Goal: Task Accomplishment & Management: Manage account settings

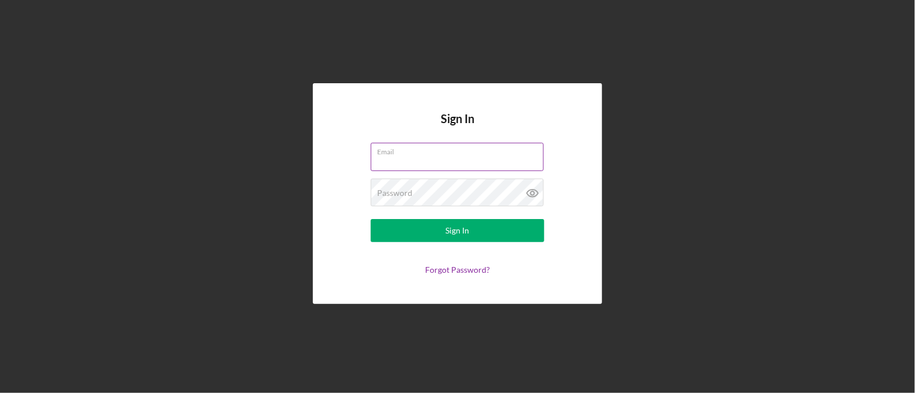
click at [411, 169] on input "Email" at bounding box center [457, 157] width 173 height 28
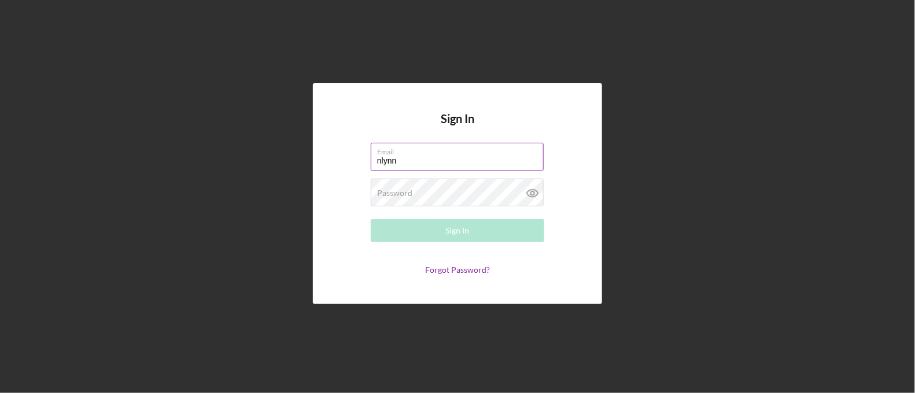
type input "[EMAIL_ADDRESS][DOMAIN_NAME]"
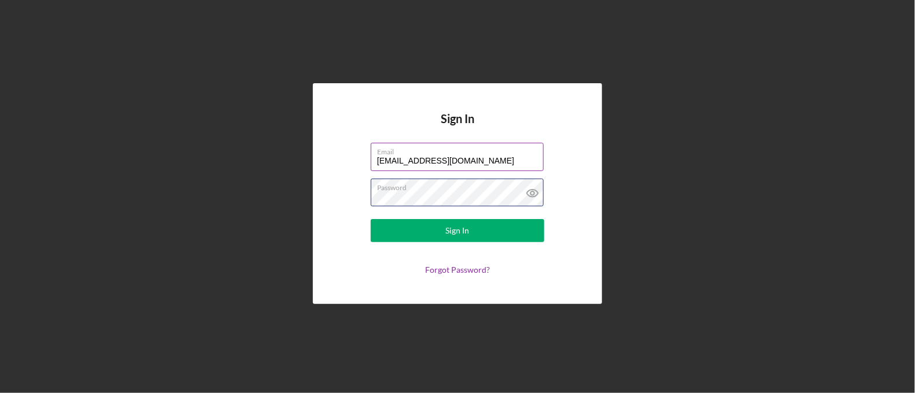
click at [371, 219] on button "Sign In" at bounding box center [457, 230] width 173 height 23
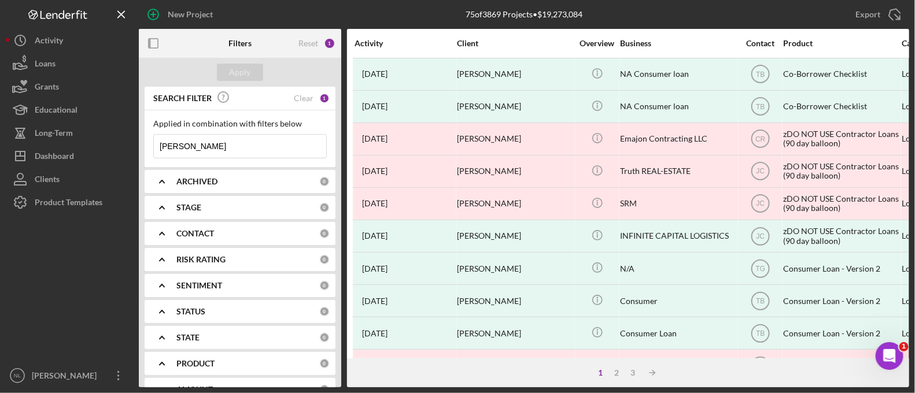
click at [247, 153] on input "[PERSON_NAME]" at bounding box center [240, 146] width 172 height 23
click at [247, 153] on input at bounding box center [240, 146] width 172 height 23
click at [241, 59] on div "Apply" at bounding box center [240, 72] width 202 height 29
click at [226, 72] on button "Apply" at bounding box center [240, 72] width 46 height 17
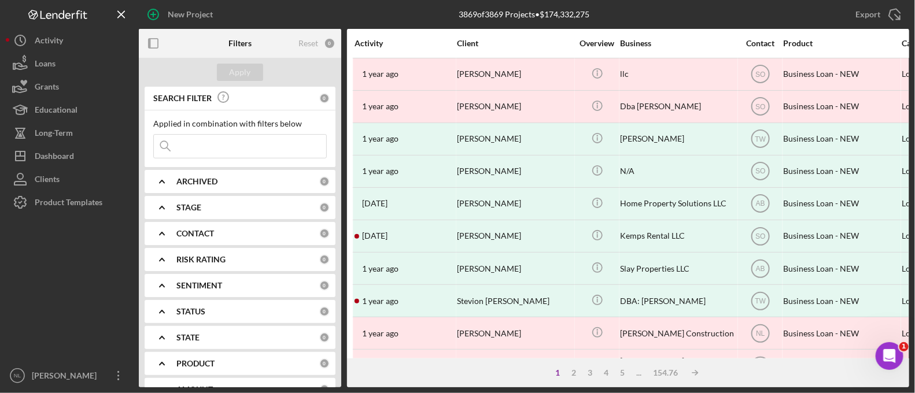
click at [200, 190] on div "ARCHIVED 0" at bounding box center [252, 181] width 153 height 23
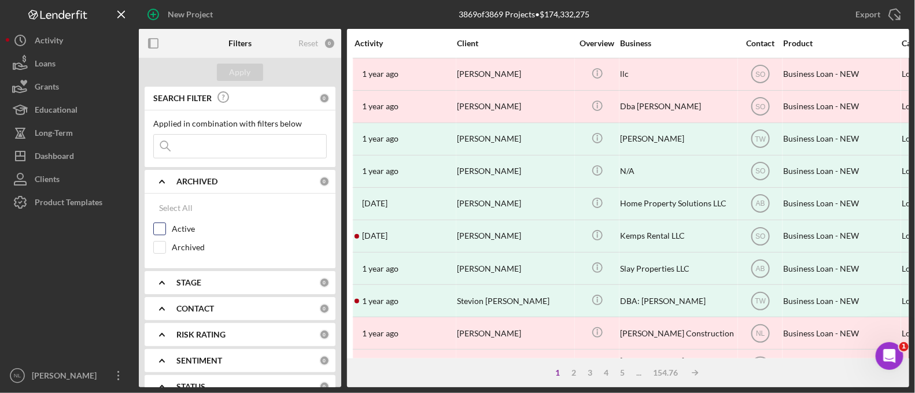
click at [167, 229] on div "Active" at bounding box center [239, 232] width 173 height 19
click at [150, 230] on div "Select All Active Archived" at bounding box center [240, 231] width 191 height 75
click at [158, 230] on input "Active" at bounding box center [160, 229] width 12 height 12
checkbox input "true"
click at [168, 277] on icon "Icon/Expander" at bounding box center [161, 282] width 29 height 29
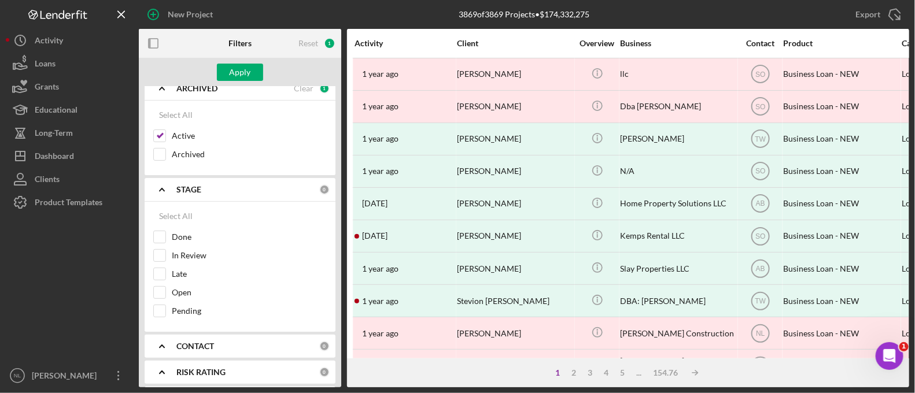
scroll to position [93, 0]
click at [193, 189] on b "STAGE" at bounding box center [188, 190] width 25 height 9
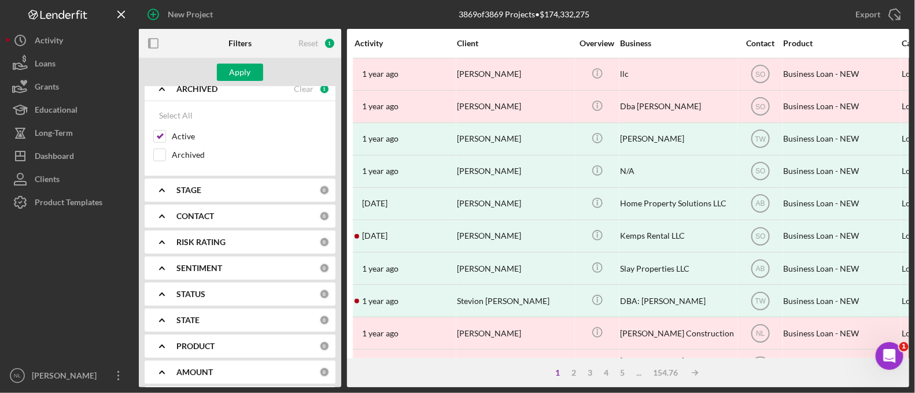
click at [195, 222] on div "CONTACT 0" at bounding box center [252, 216] width 153 height 23
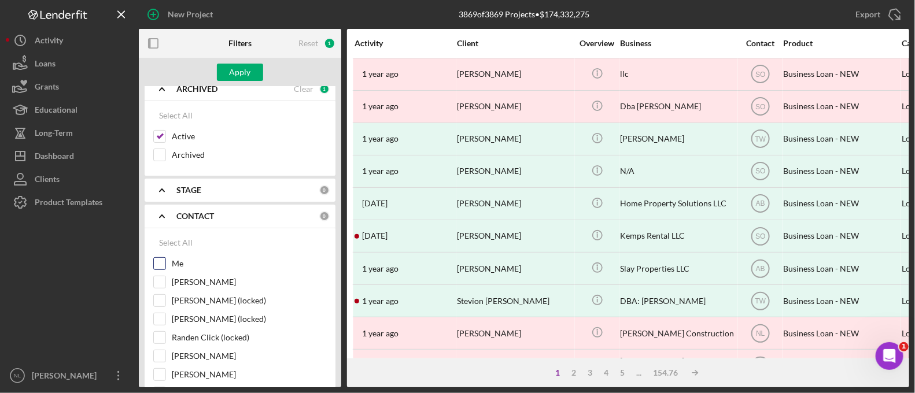
click at [165, 258] on div at bounding box center [159, 263] width 13 height 13
click at [156, 265] on input "Me" at bounding box center [160, 264] width 12 height 12
checkbox input "true"
click at [226, 75] on button "Apply" at bounding box center [240, 72] width 46 height 17
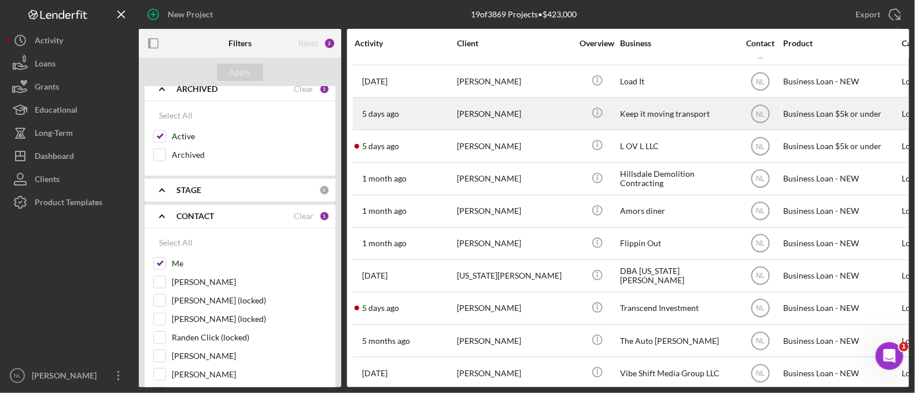
scroll to position [204, 0]
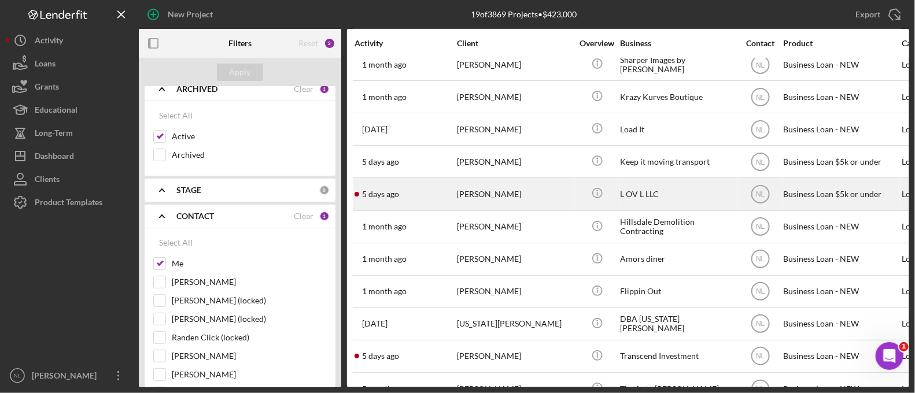
click at [487, 191] on div "[PERSON_NAME]" at bounding box center [515, 194] width 116 height 31
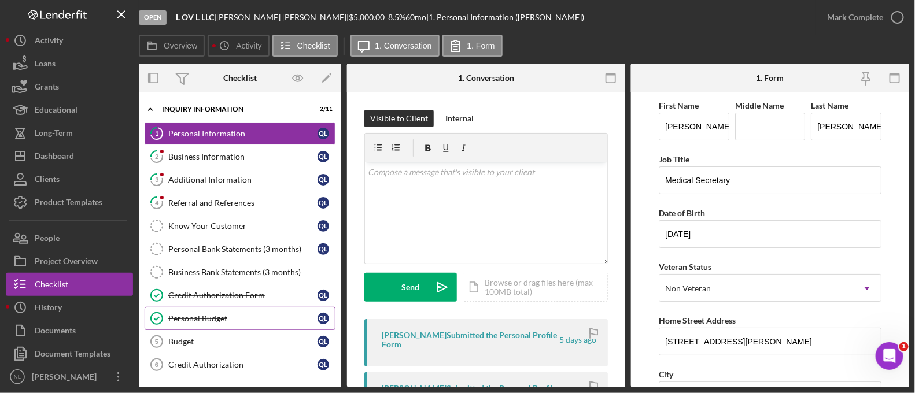
scroll to position [128, 0]
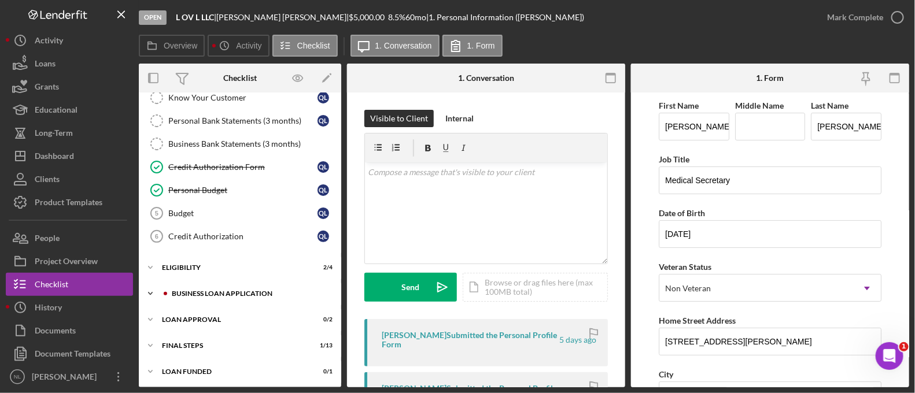
click at [206, 291] on div "BUSINESS LOAN APPLICATION" at bounding box center [249, 293] width 155 height 7
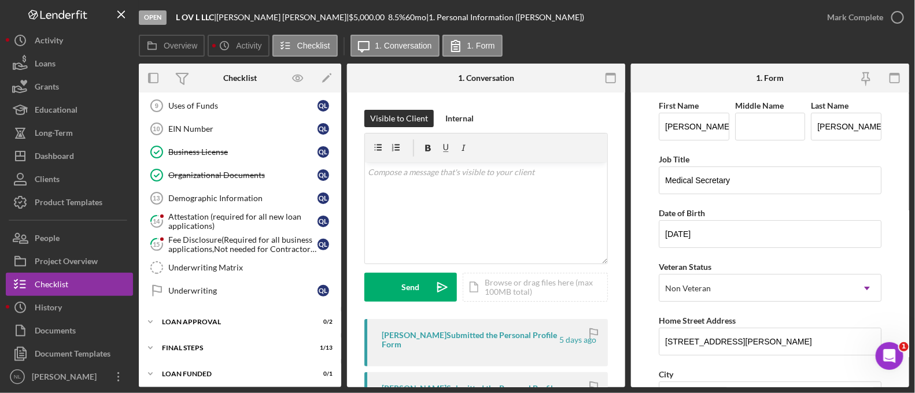
scroll to position [0, 0]
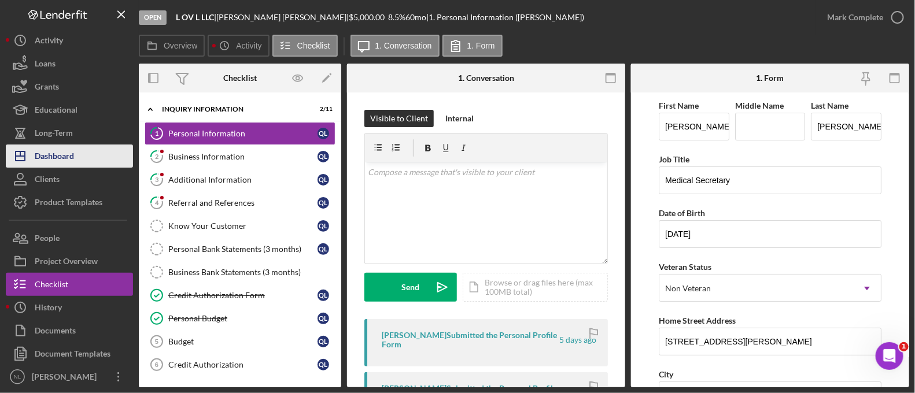
click at [68, 162] on div "Dashboard" at bounding box center [54, 158] width 39 height 26
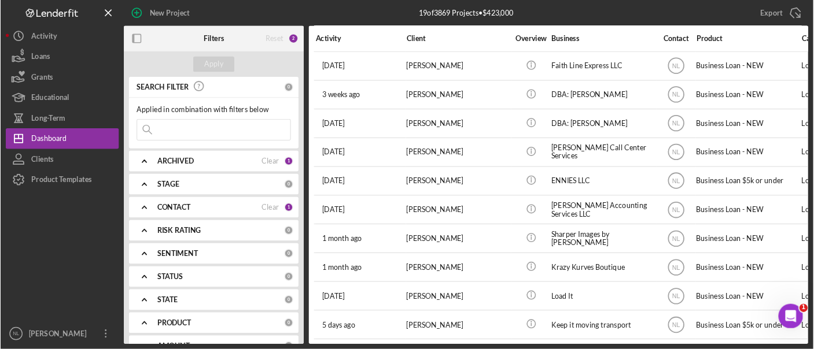
scroll to position [298, 0]
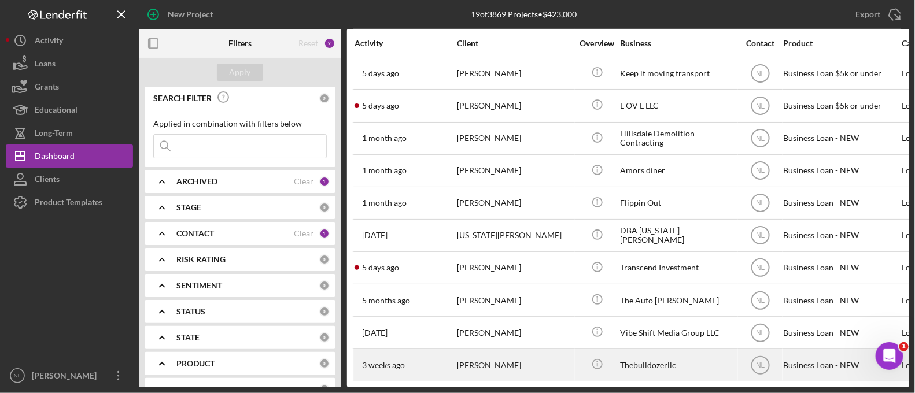
click at [492, 350] on div "[PERSON_NAME]" at bounding box center [515, 365] width 116 height 31
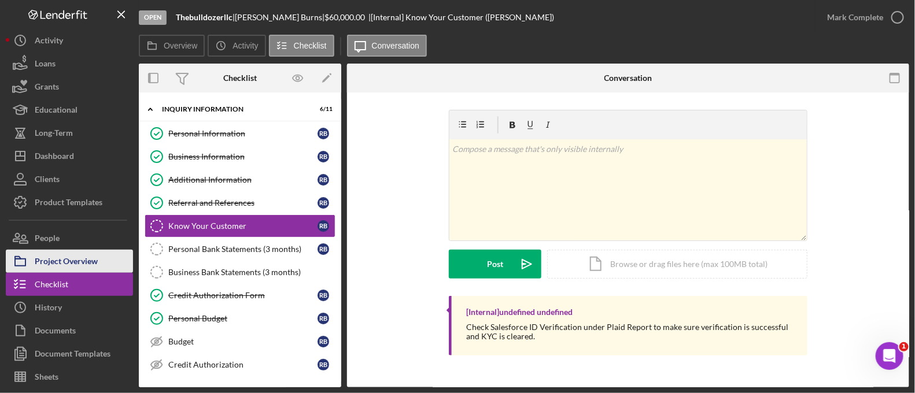
click at [101, 265] on button "Project Overview" at bounding box center [69, 261] width 127 height 23
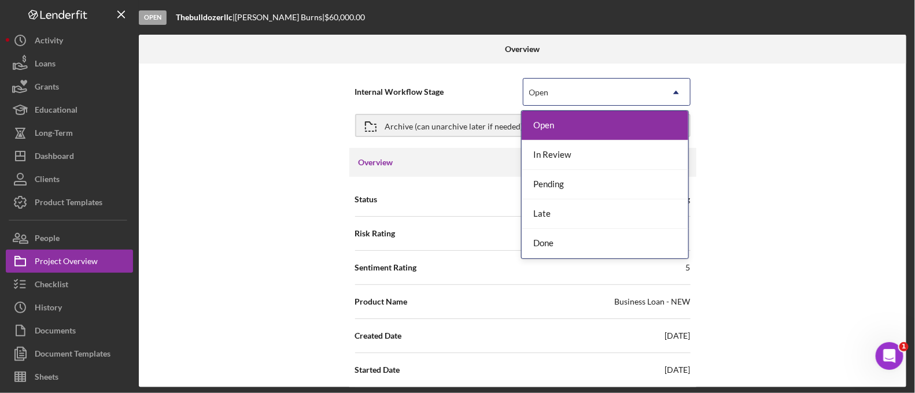
click at [599, 96] on div "Open" at bounding box center [592, 92] width 139 height 27
click at [555, 248] on div "Done" at bounding box center [605, 243] width 167 height 29
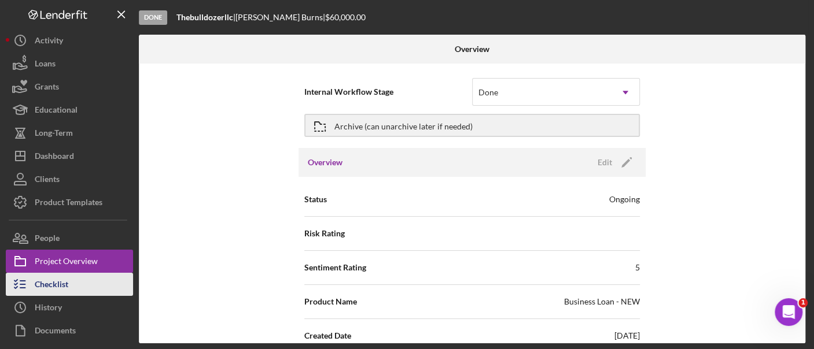
click at [85, 290] on button "Checklist" at bounding box center [69, 284] width 127 height 23
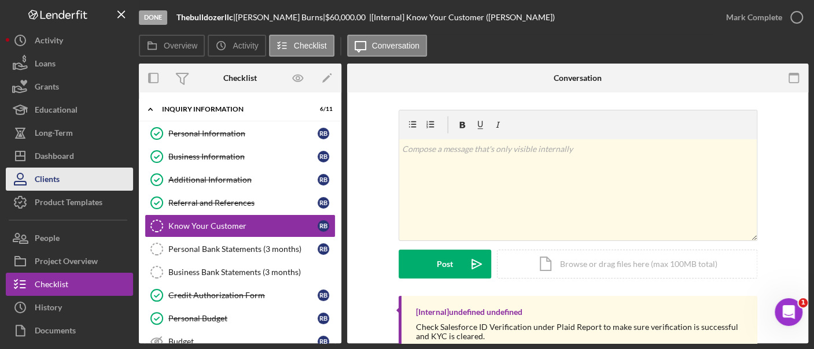
scroll to position [6, 0]
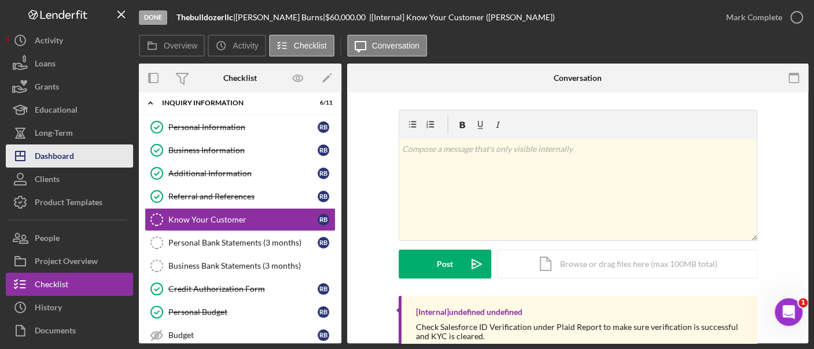
click at [81, 166] on button "Icon/Dashboard Dashboard" at bounding box center [69, 156] width 127 height 23
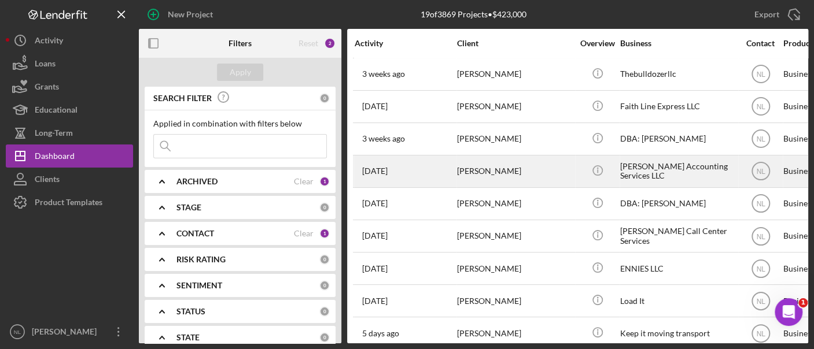
click at [449, 162] on div "[DATE] [PERSON_NAME]" at bounding box center [404, 171] width 101 height 31
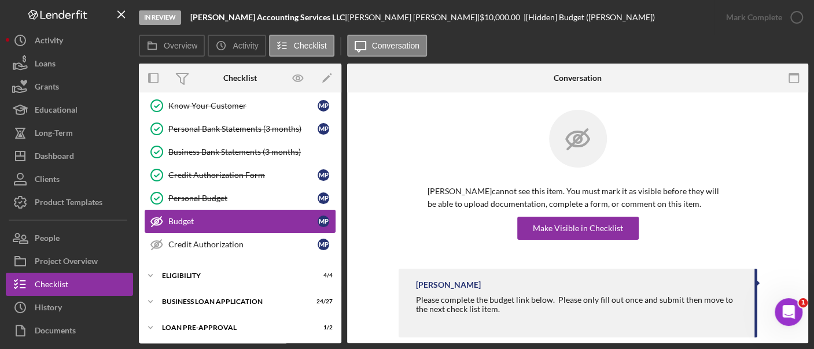
scroll to position [170, 0]
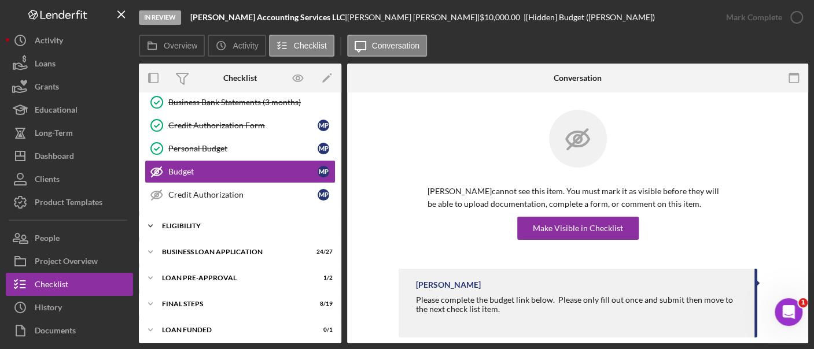
click at [184, 223] on div "ELIGIBILITY" at bounding box center [244, 226] width 165 height 7
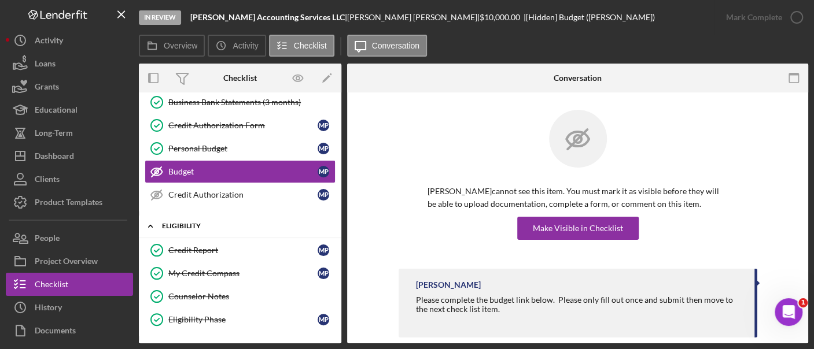
scroll to position [268, 0]
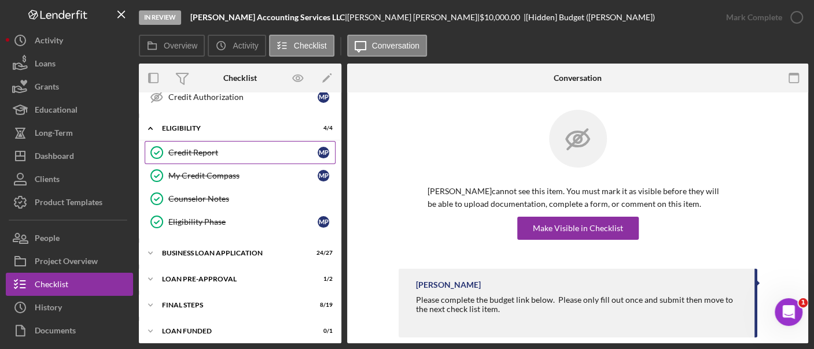
click at [195, 157] on link "Credit Report Credit Report M P" at bounding box center [240, 152] width 191 height 23
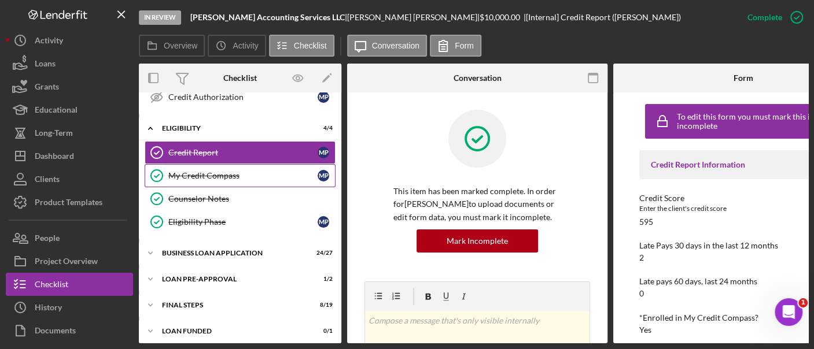
click at [197, 164] on link "My Credit Compass My Credit Compass M P" at bounding box center [240, 175] width 191 height 23
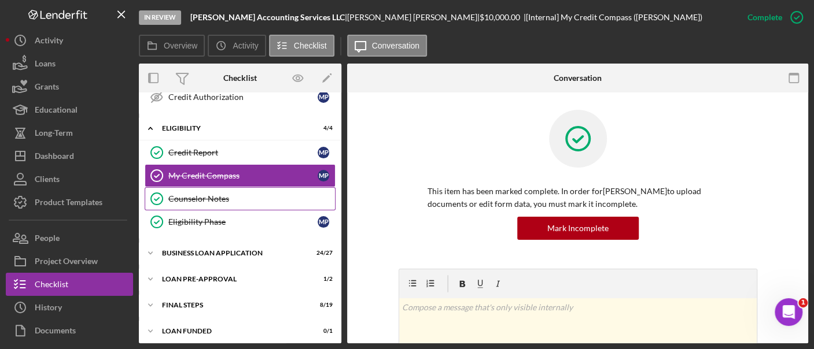
click at [214, 187] on link "Counselor Notes Counselor Notes" at bounding box center [240, 198] width 191 height 23
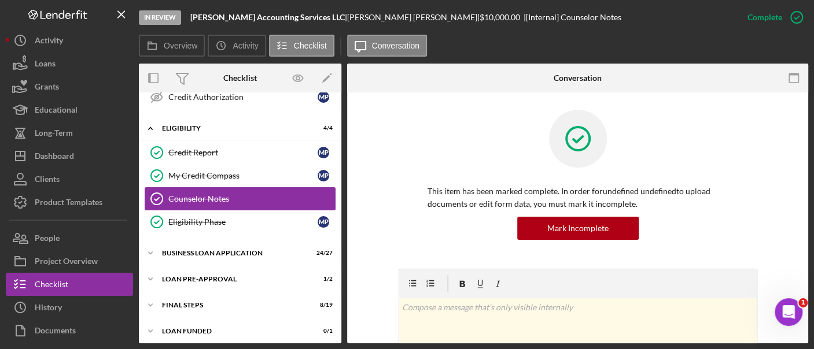
scroll to position [268, 0]
click at [214, 187] on link "Counselor Notes Counselor Notes" at bounding box center [240, 198] width 191 height 23
click at [236, 222] on link "Eligibility Phase Eligibility Phase M P" at bounding box center [240, 221] width 191 height 23
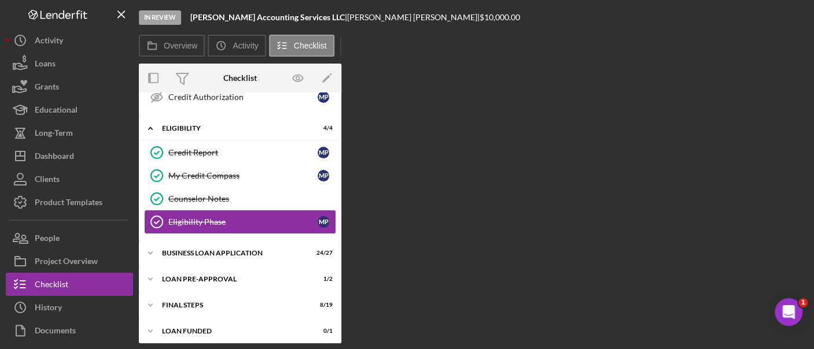
scroll to position [268, 0]
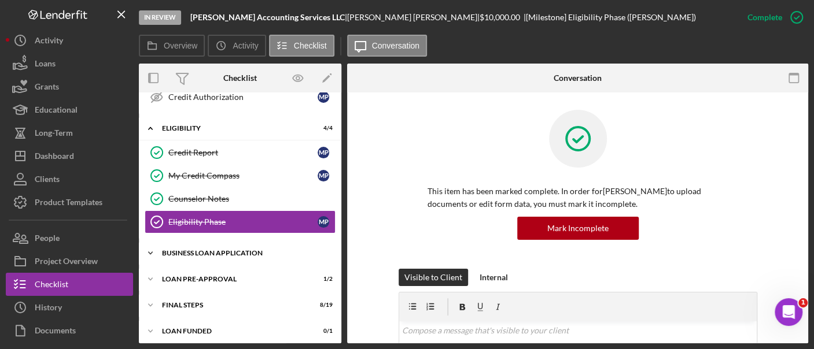
click at [224, 243] on div "Icon/Expander BUSINESS LOAN APPLICATION 24 / 27" at bounding box center [240, 253] width 202 height 23
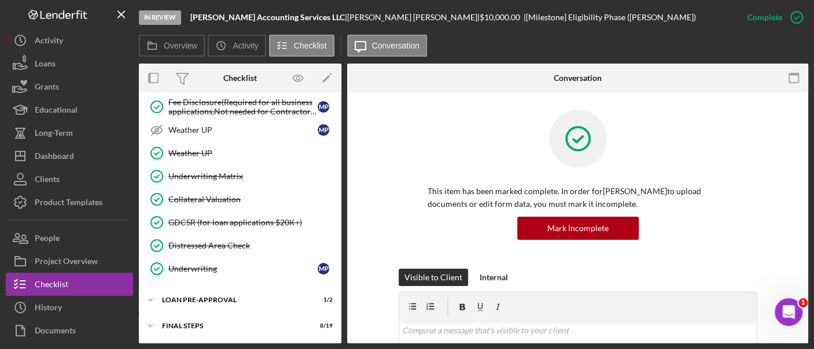
scroll to position [885, 0]
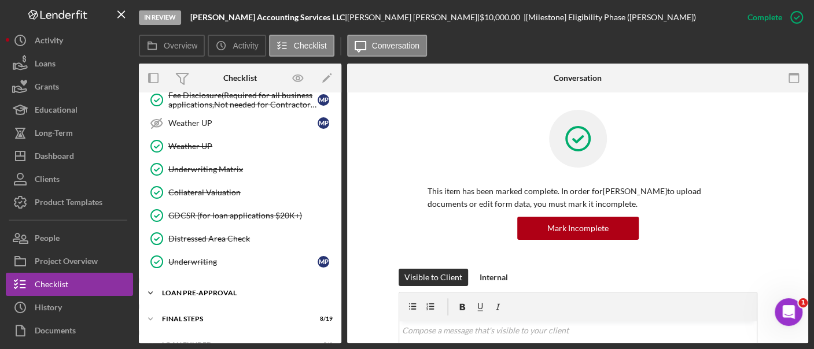
click at [228, 290] on div "LOAN PRE-APPROVAL" at bounding box center [244, 293] width 165 height 7
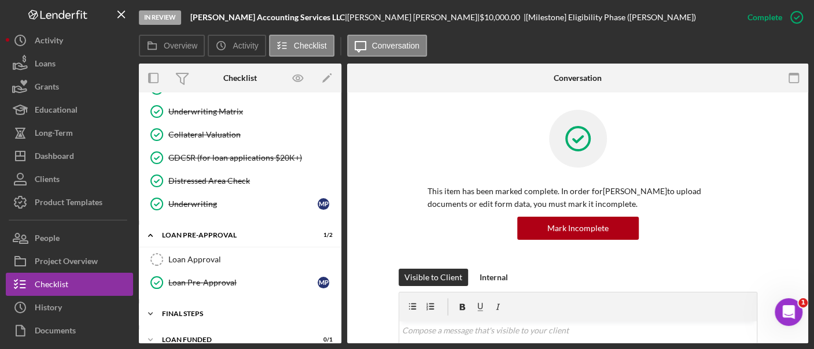
click at [214, 311] on div "FINAL STEPS" at bounding box center [244, 314] width 165 height 7
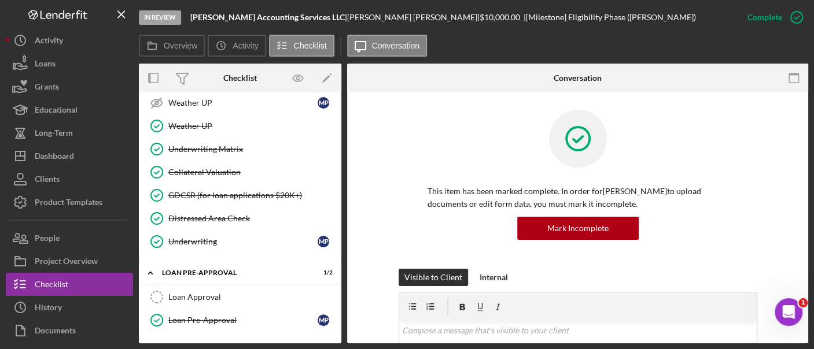
scroll to position [880, 0]
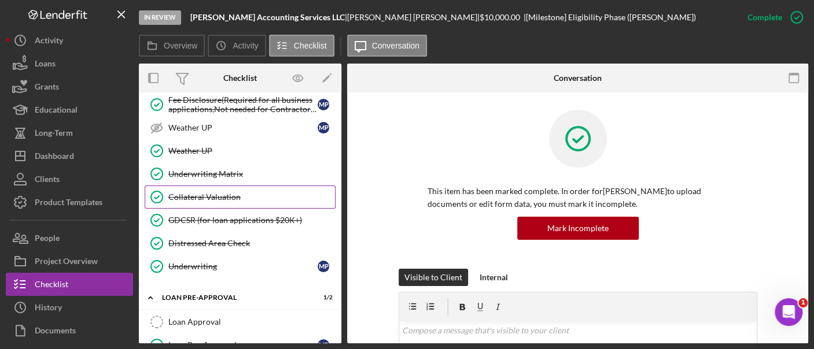
click at [202, 186] on link "Collateral Valuation Collateral Valuation" at bounding box center [240, 197] width 191 height 23
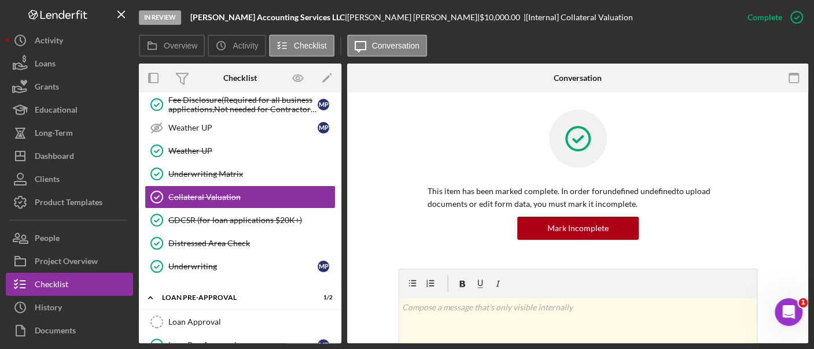
scroll to position [330, 0]
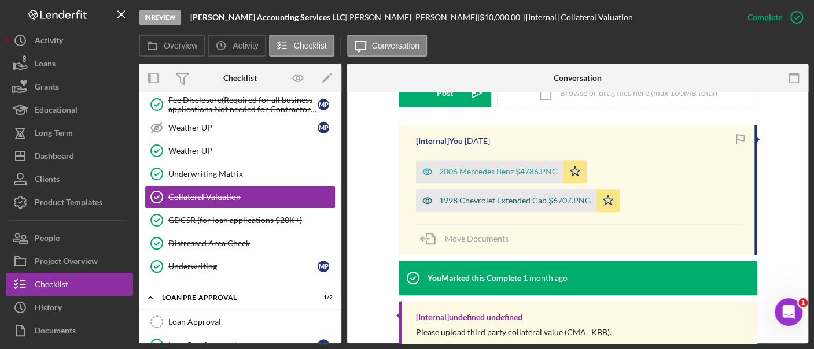
click at [483, 200] on div "1998 Chevrolet Extended Cab $6707.PNG" at bounding box center [515, 200] width 152 height 9
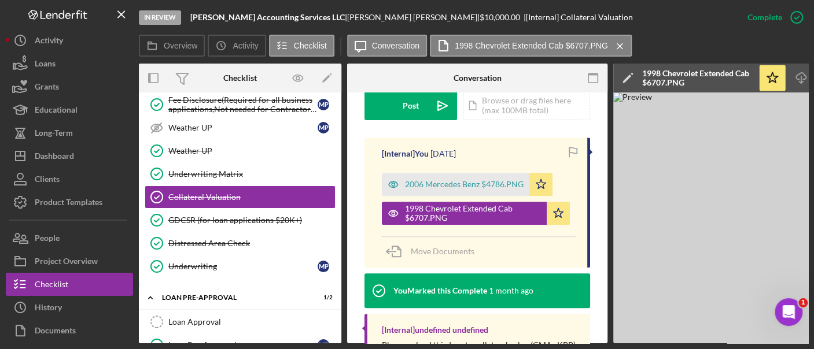
scroll to position [0, 152]
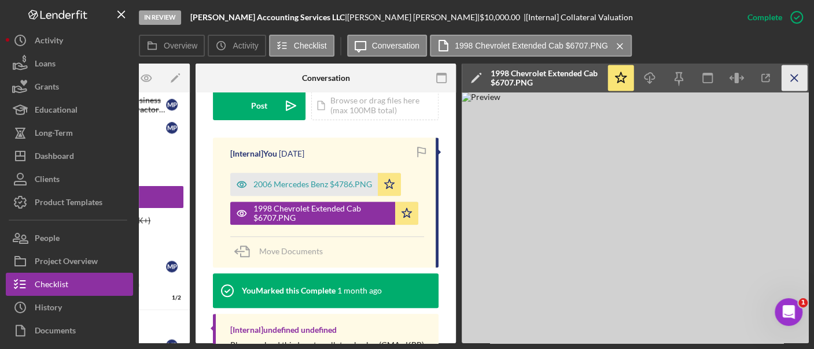
click at [799, 81] on icon "Icon/Menu Close" at bounding box center [794, 78] width 26 height 26
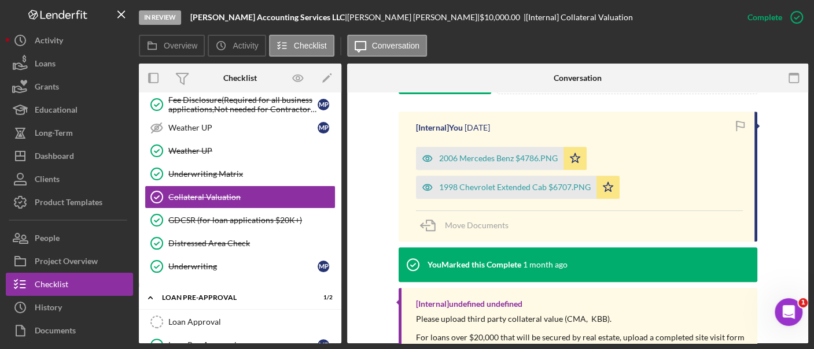
scroll to position [330, 0]
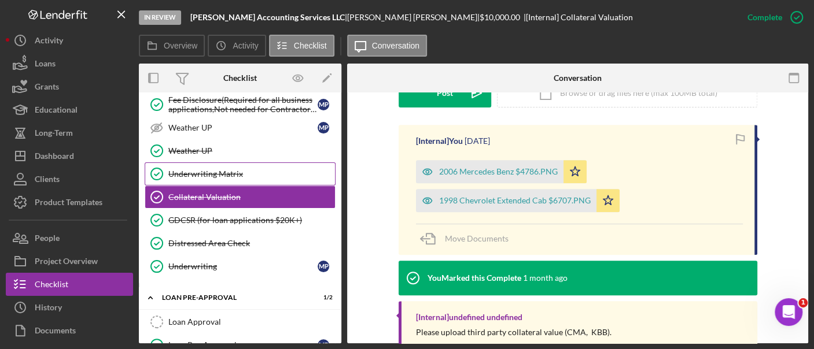
click at [250, 168] on link "Underwriting Matrix Underwriting Matrix" at bounding box center [240, 173] width 191 height 23
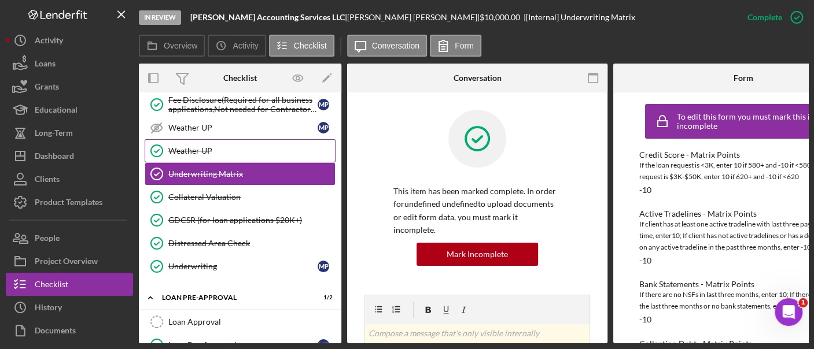
click at [228, 148] on link "Weather UP Weather UP" at bounding box center [240, 150] width 191 height 23
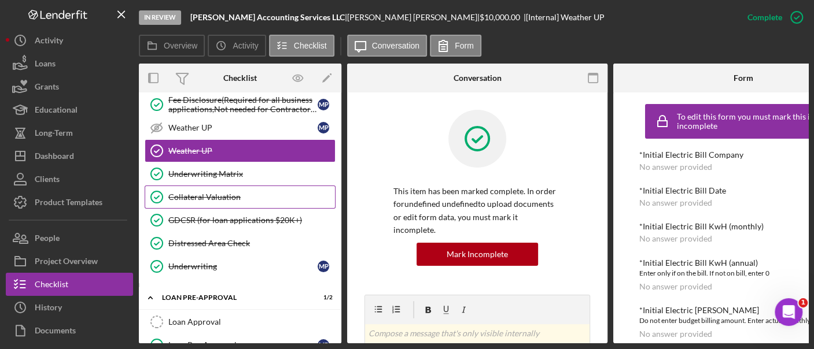
click at [232, 193] on div "Collateral Valuation" at bounding box center [251, 197] width 167 height 9
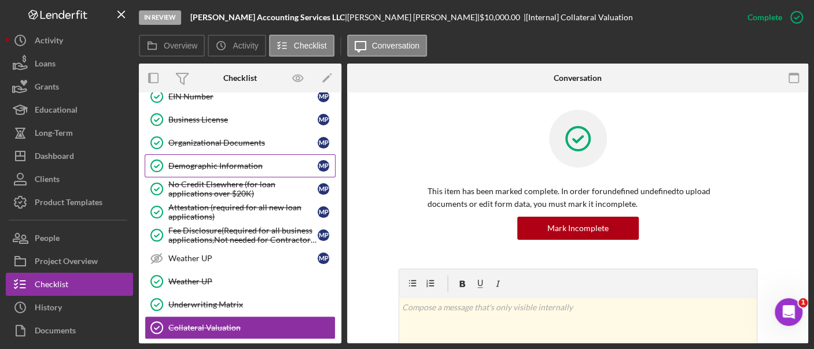
scroll to position [651, 0]
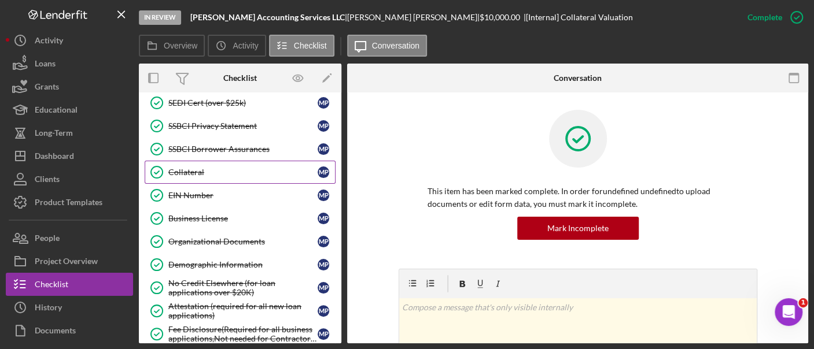
click at [231, 168] on div "Collateral" at bounding box center [242, 172] width 149 height 9
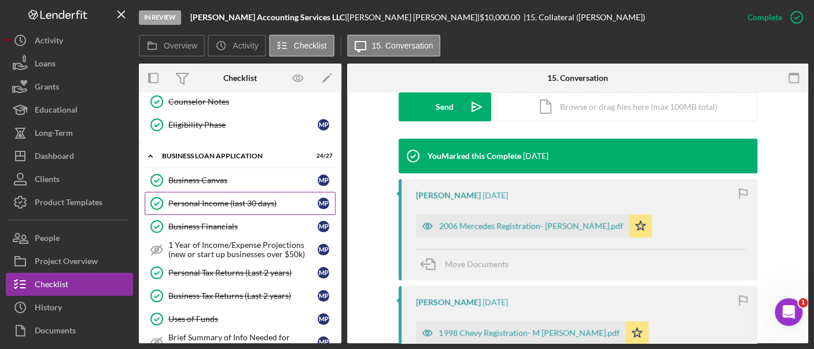
scroll to position [364, 0]
click at [233, 202] on div "Personal Income (last 30 days)" at bounding box center [242, 204] width 149 height 9
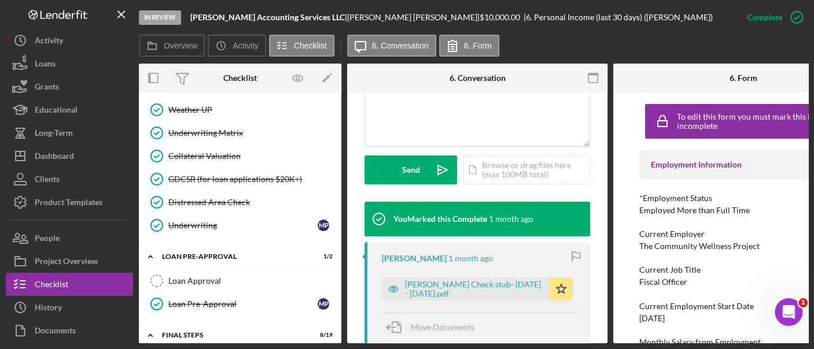
scroll to position [924, 0]
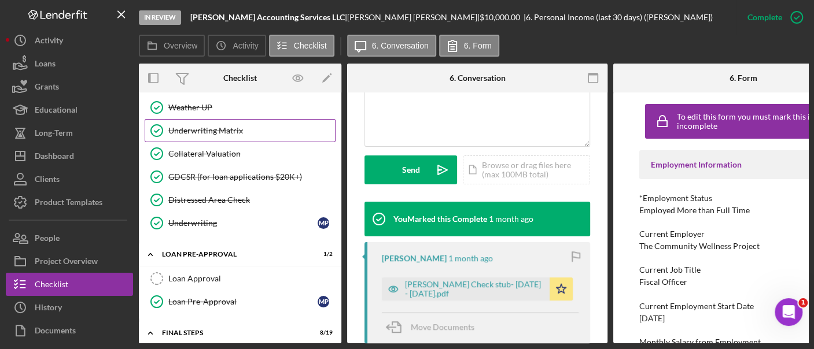
click at [237, 126] on div "Underwriting Matrix" at bounding box center [251, 130] width 167 height 9
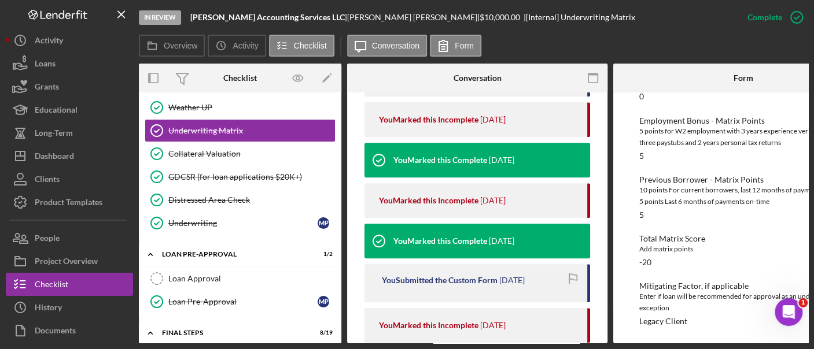
scroll to position [535, 0]
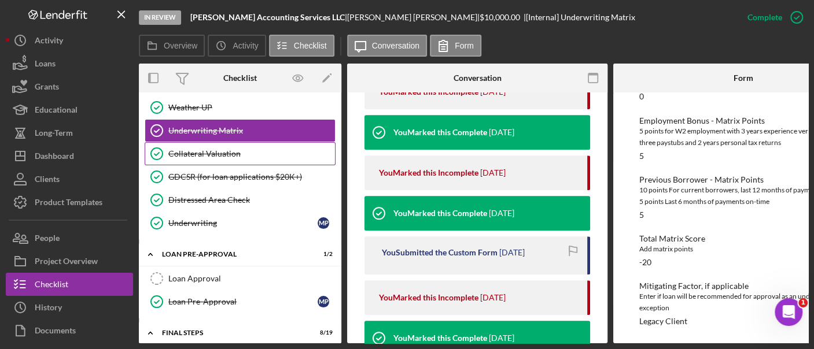
click at [228, 146] on link "Collateral Valuation Collateral Valuation" at bounding box center [240, 153] width 191 height 23
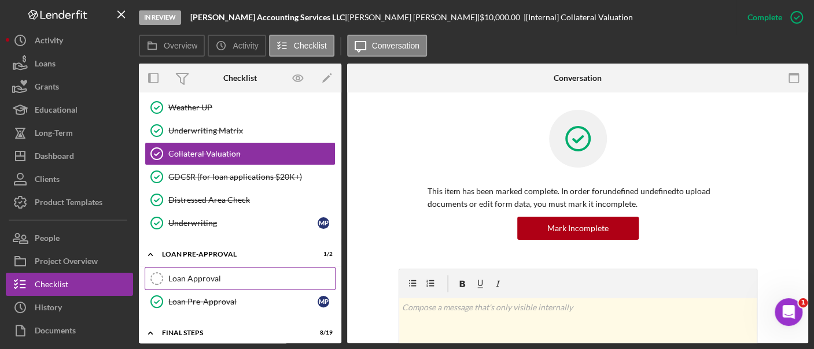
click at [215, 274] on div "Loan Approval" at bounding box center [251, 278] width 167 height 9
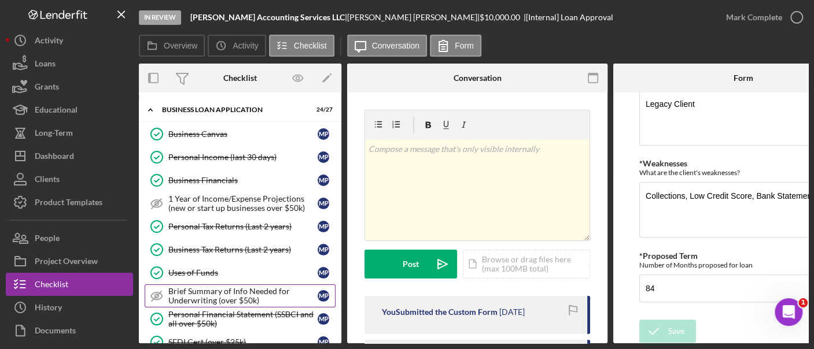
scroll to position [398, 0]
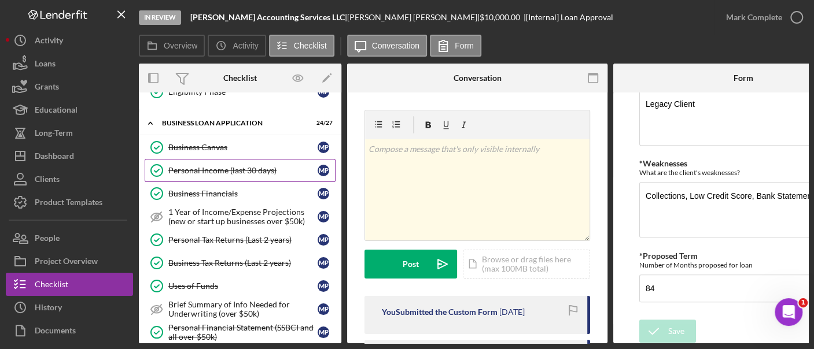
click at [232, 166] on div "Personal Income (last 30 days)" at bounding box center [242, 170] width 149 height 9
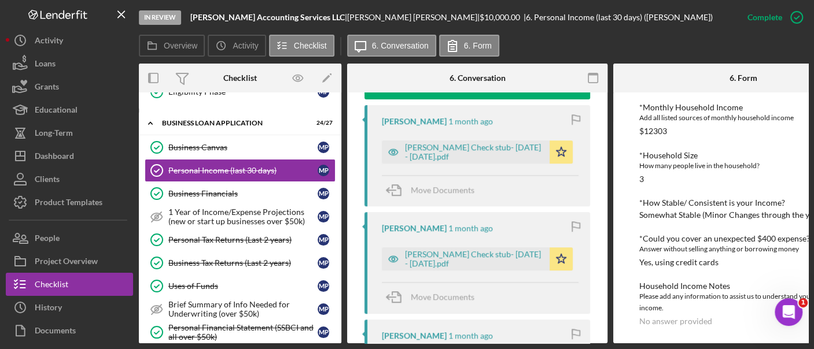
scroll to position [450, 0]
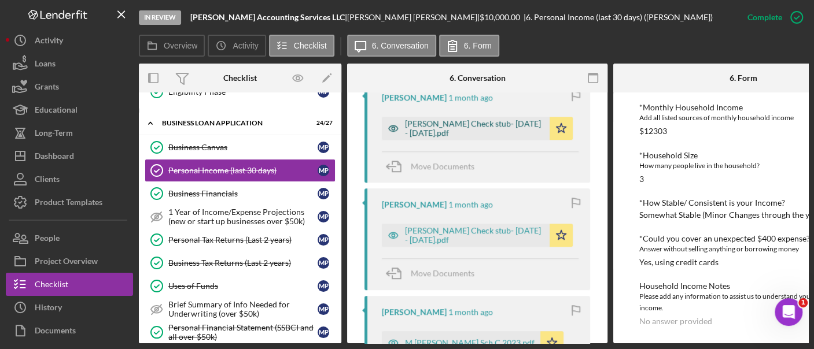
click at [469, 130] on div "[PERSON_NAME] Check stub- [DATE] - [DATE].pdf" at bounding box center [474, 128] width 139 height 19
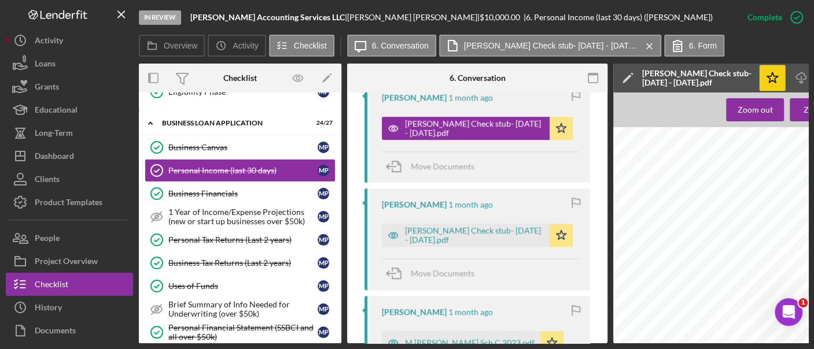
scroll to position [0, 183]
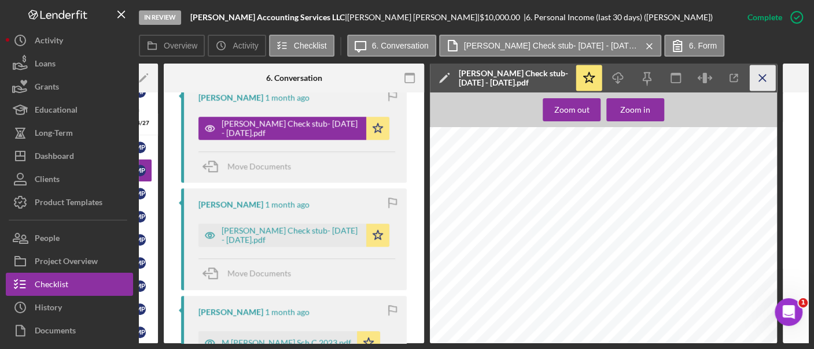
click at [751, 76] on icon "Icon/Menu Close" at bounding box center [762, 78] width 26 height 26
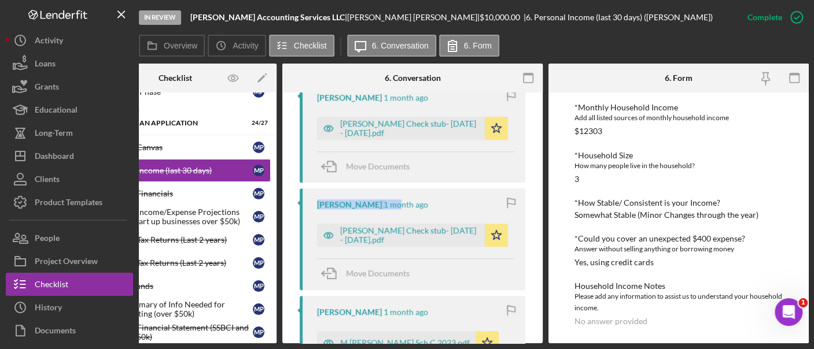
drag, startPoint x: 402, startPoint y: 212, endPoint x: 446, endPoint y: 165, distance: 63.8
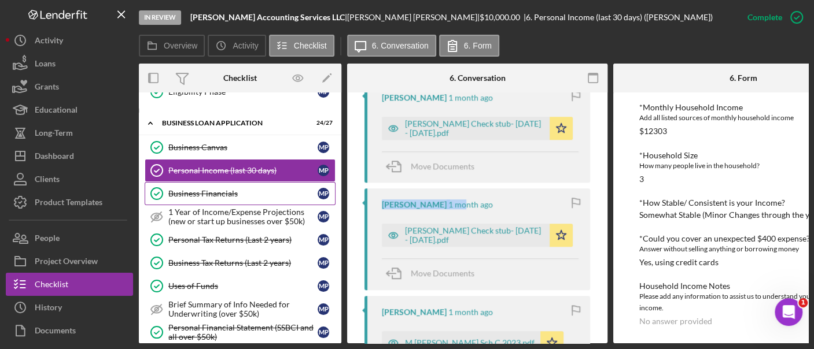
click at [191, 189] on div "Business Financials" at bounding box center [242, 193] width 149 height 9
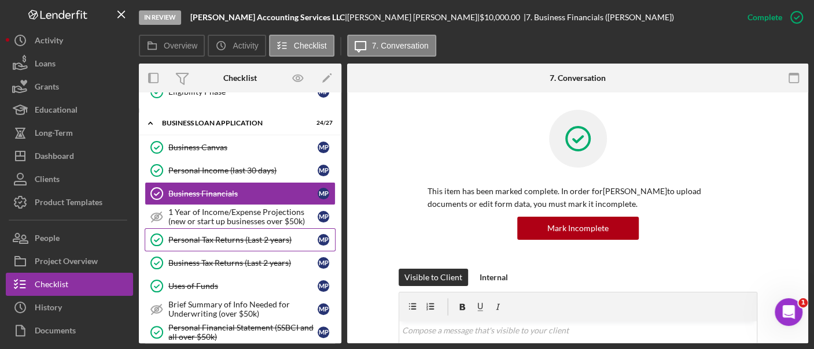
click at [220, 235] on div "Personal Tax Returns (Last 2 years)" at bounding box center [242, 239] width 149 height 9
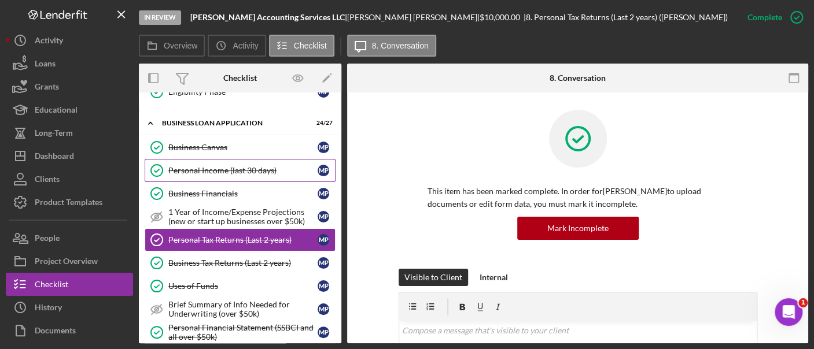
click at [210, 168] on div "Personal Income (last 30 days)" at bounding box center [242, 170] width 149 height 9
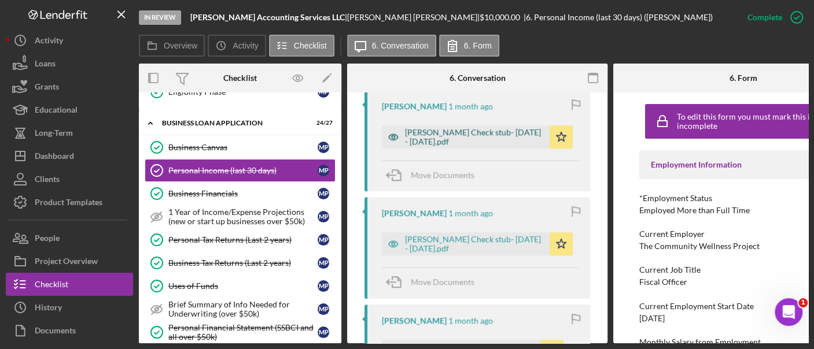
scroll to position [443, 0]
click at [482, 136] on div "[PERSON_NAME] Check stub- [DATE] - [DATE].pdf" at bounding box center [474, 135] width 139 height 19
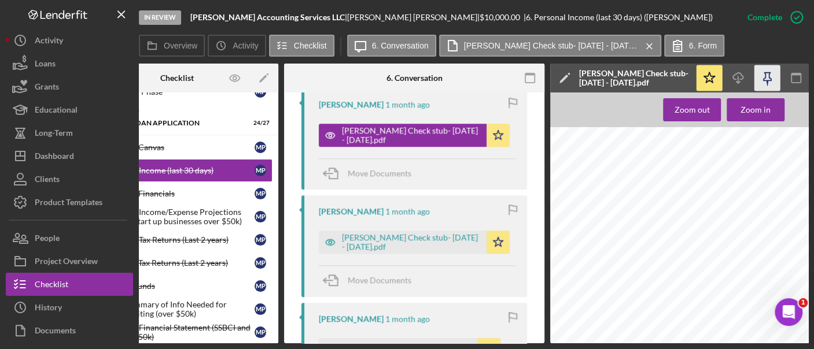
scroll to position [0, 67]
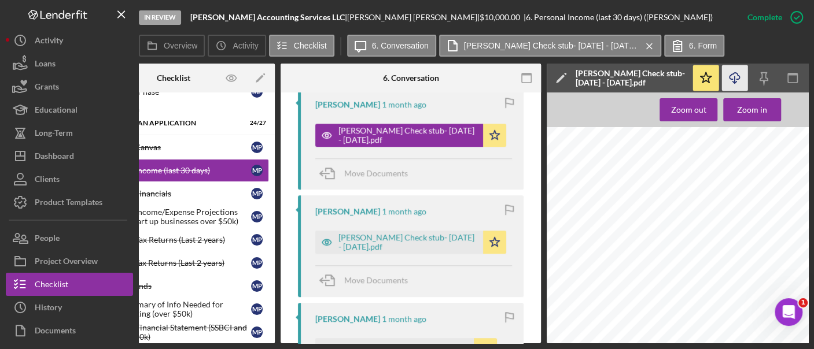
click at [732, 85] on icon "Icon/Download" at bounding box center [735, 78] width 26 height 26
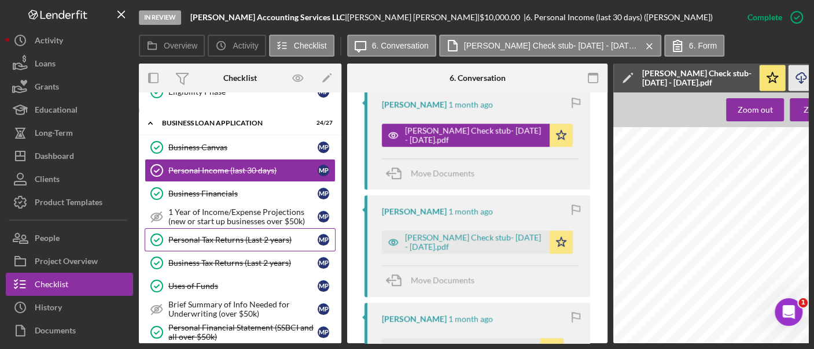
click at [215, 235] on div "Personal Tax Returns (Last 2 years)" at bounding box center [242, 239] width 149 height 9
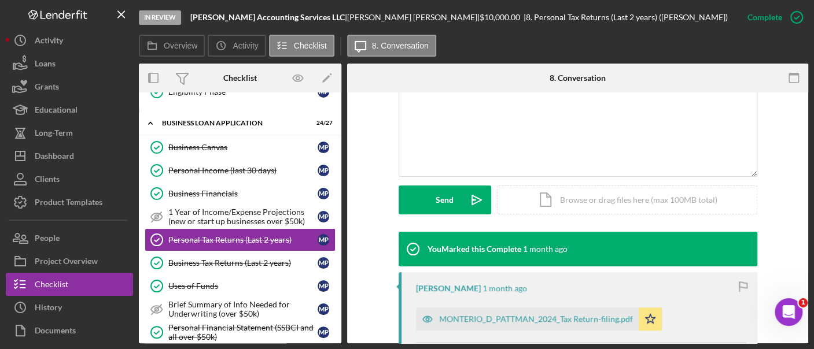
scroll to position [448, 0]
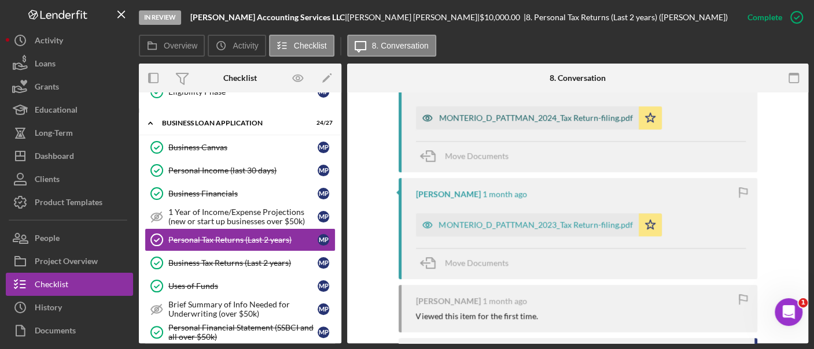
click at [535, 125] on div "MONTERIO_D_PATTMAN_2024_Tax Return-filing.pdf" at bounding box center [527, 117] width 223 height 23
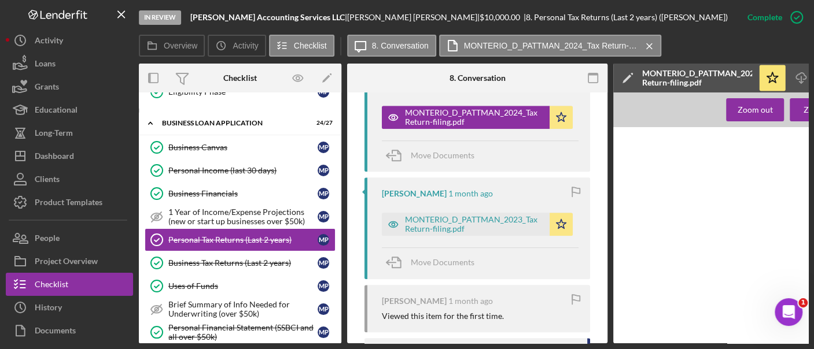
scroll to position [0, 23]
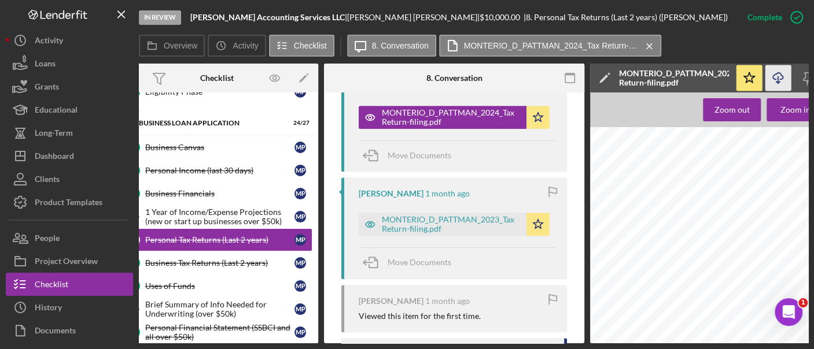
click at [778, 79] on line "button" at bounding box center [778, 79] width 0 height 6
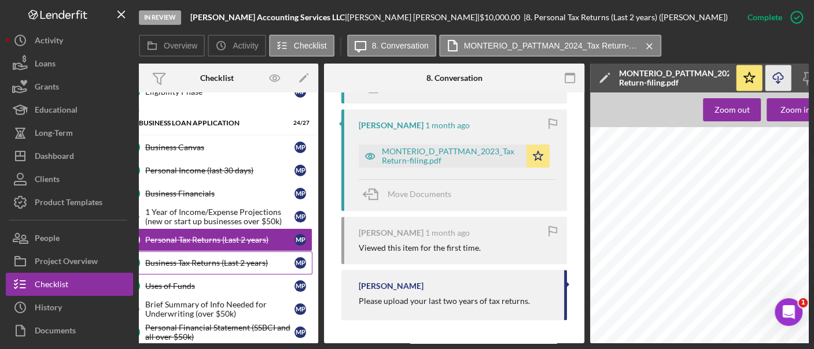
click at [191, 261] on link "Business Tax Returns (Last 2 years) Business Tax Returns (Last 2 years) M P" at bounding box center [216, 263] width 191 height 23
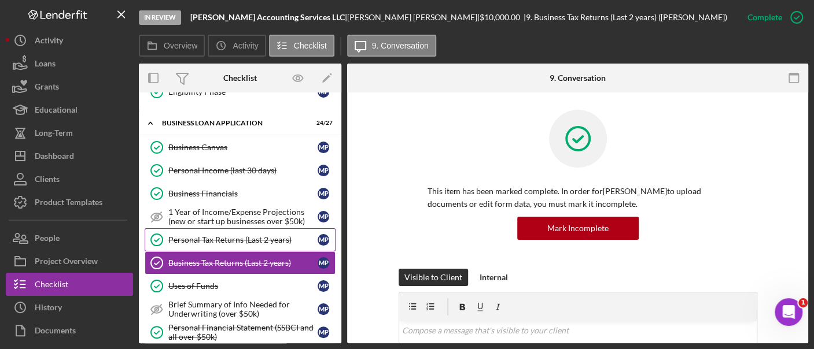
click at [184, 235] on div "Personal Tax Returns (Last 2 years)" at bounding box center [242, 239] width 149 height 9
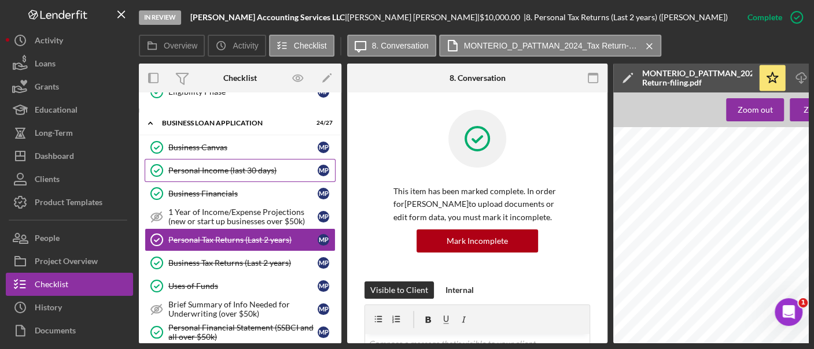
scroll to position [885, 0]
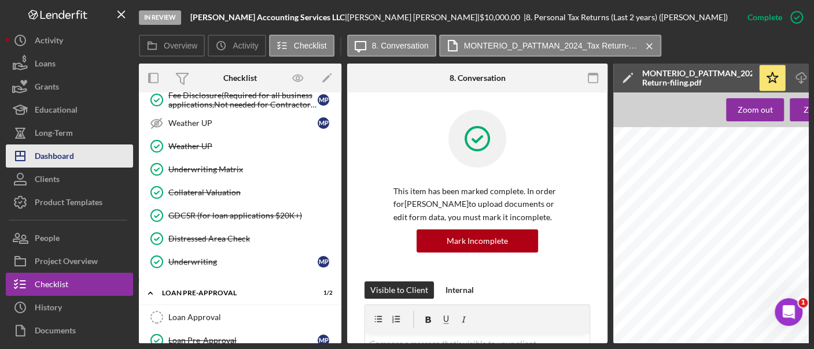
click at [97, 161] on button "Icon/Dashboard Dashboard" at bounding box center [69, 156] width 127 height 23
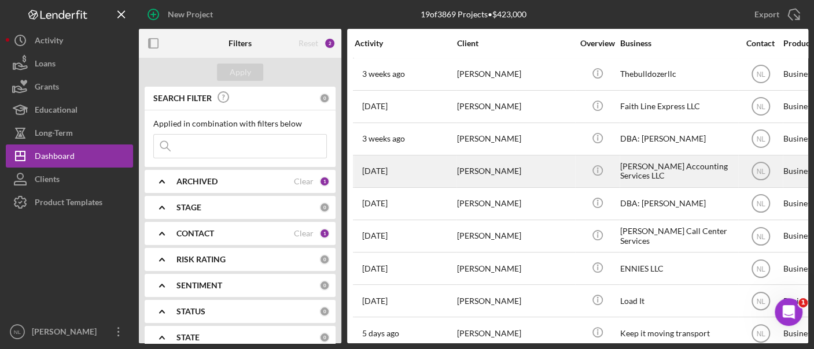
click at [501, 171] on div "[PERSON_NAME]" at bounding box center [515, 171] width 116 height 31
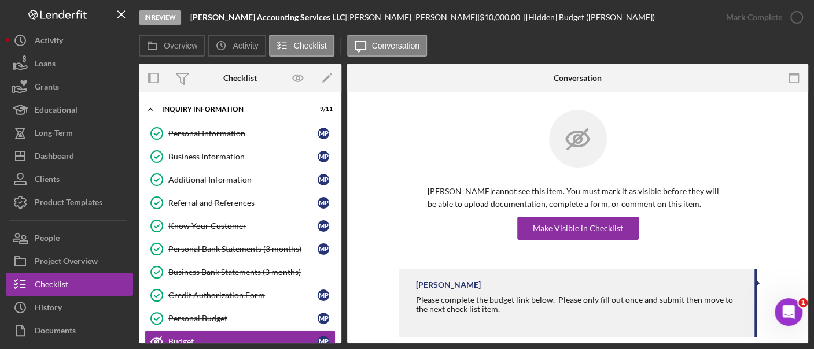
scroll to position [120, 0]
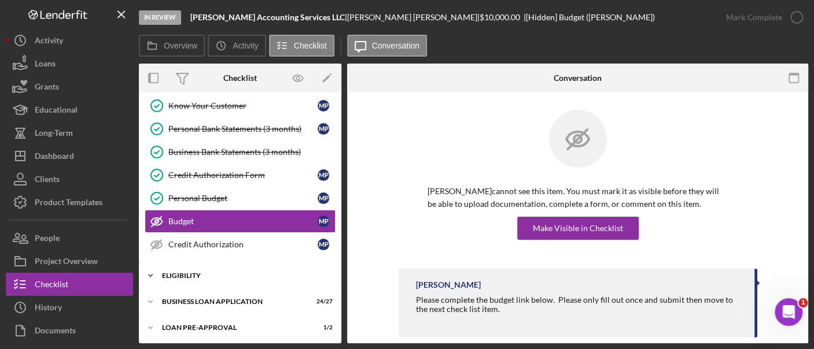
click at [217, 265] on div "Icon/Expander ELIGIBILITY 4 / 4" at bounding box center [240, 275] width 202 height 23
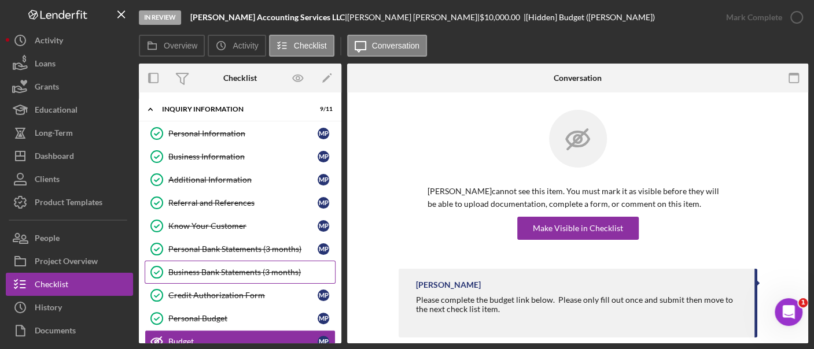
scroll to position [268, 0]
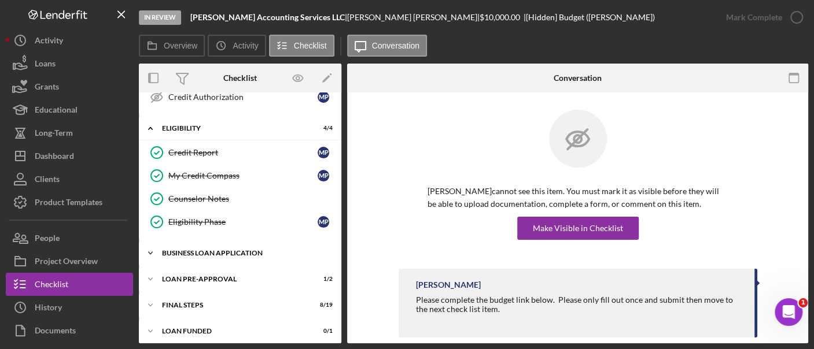
click at [201, 250] on div "BUSINESS LOAN APPLICATION" at bounding box center [244, 253] width 165 height 7
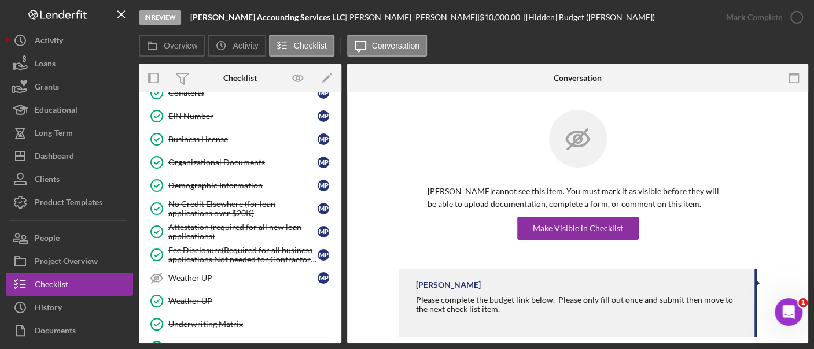
scroll to position [891, 0]
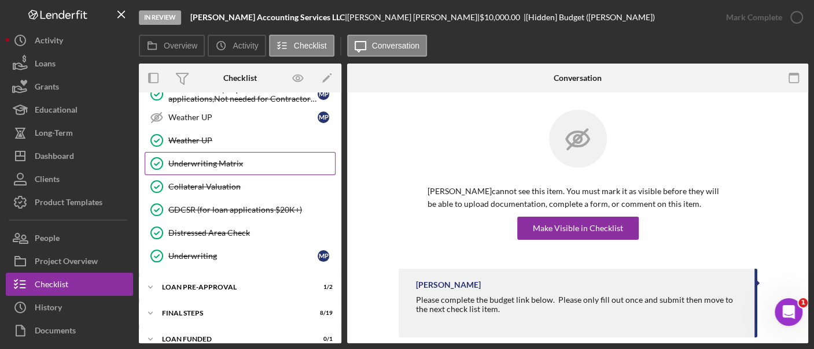
click at [226, 159] on div "Underwriting Matrix" at bounding box center [251, 163] width 167 height 9
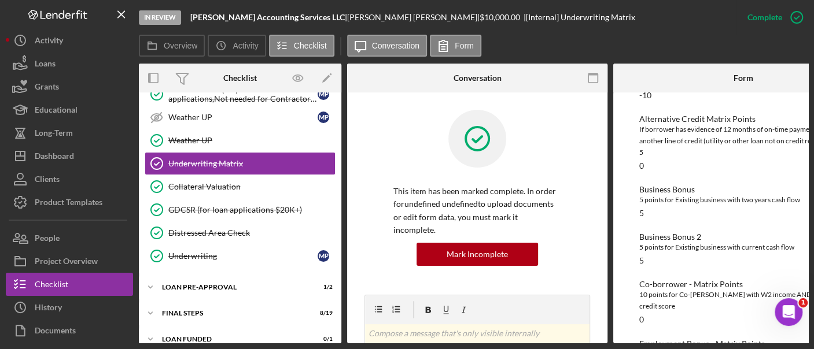
scroll to position [0, 47]
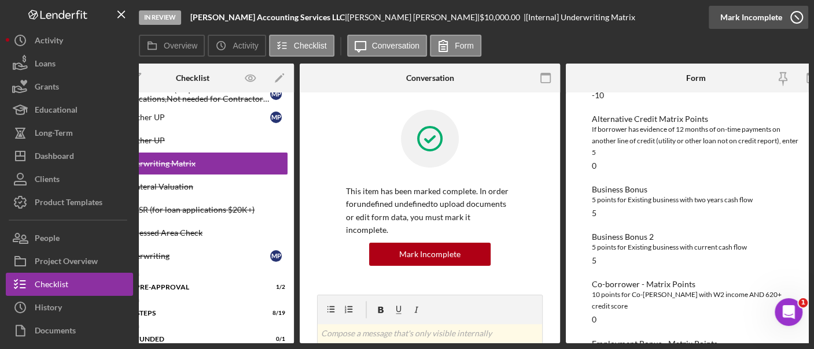
click at [762, 25] on div "Mark Incomplete" at bounding box center [751, 17] width 62 height 23
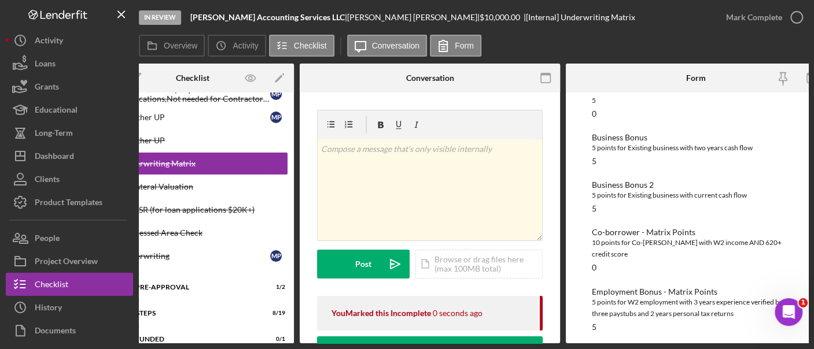
scroll to position [243, 0]
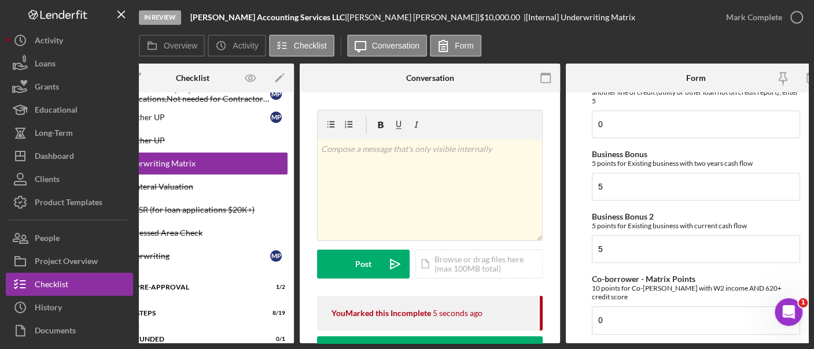
scroll to position [350, 0]
click at [624, 176] on input "5" at bounding box center [696, 185] width 208 height 28
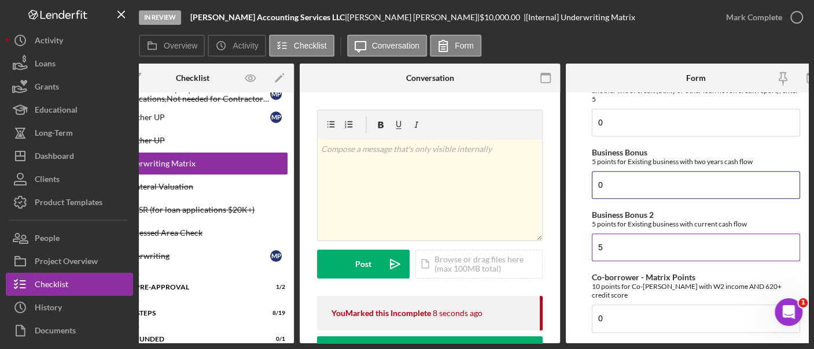
type input "0"
click at [627, 253] on input "5" at bounding box center [696, 248] width 208 height 28
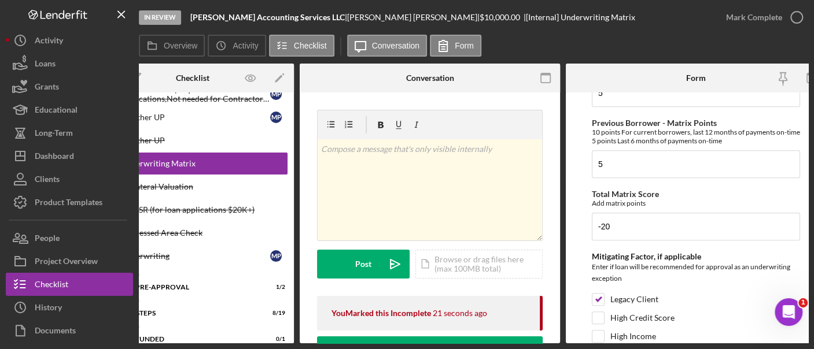
scroll to position [666, 0]
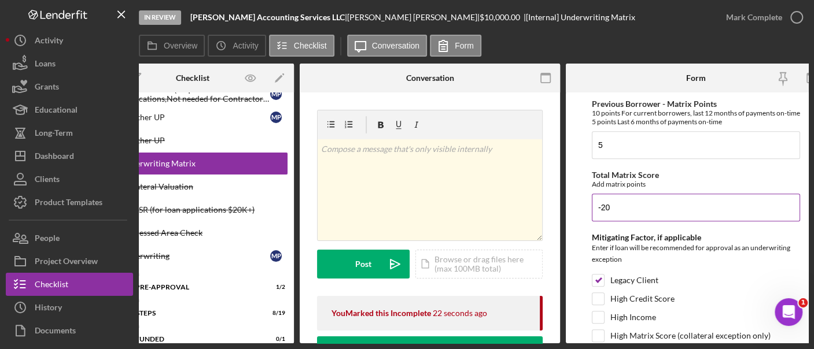
type input "0"
click at [629, 205] on input "-20" at bounding box center [696, 208] width 208 height 28
type input "-"
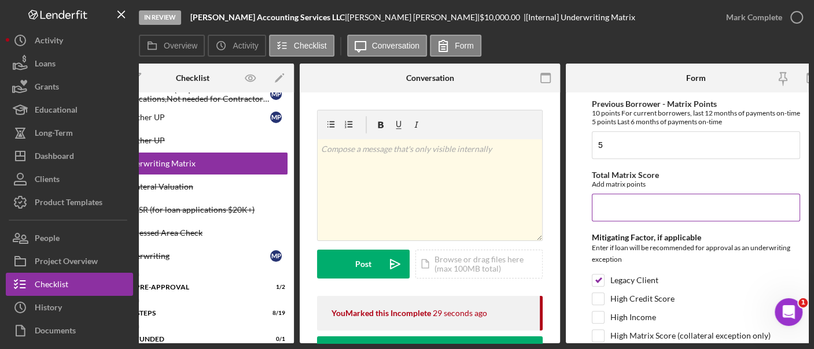
click at [629, 205] on input "Total Matrix Score" at bounding box center [696, 208] width 208 height 28
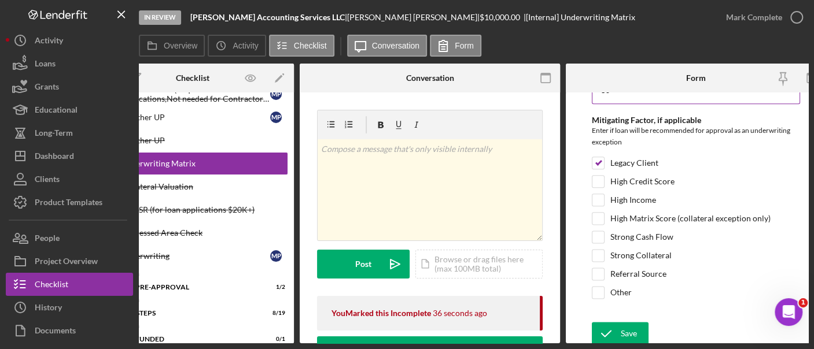
scroll to position [784, 0]
type input "-30"
click at [634, 322] on div "Save" at bounding box center [629, 333] width 16 height 23
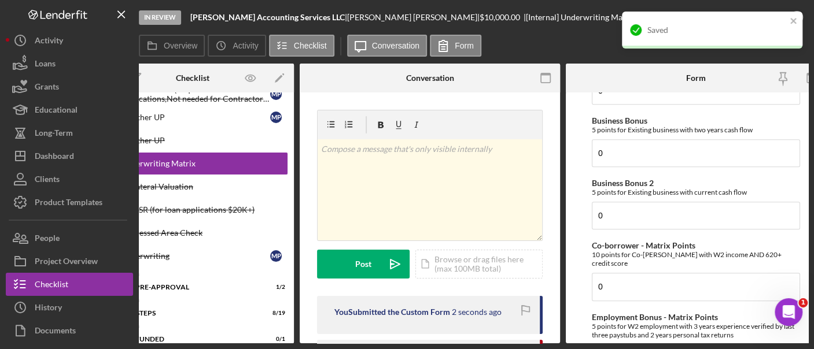
scroll to position [0, 0]
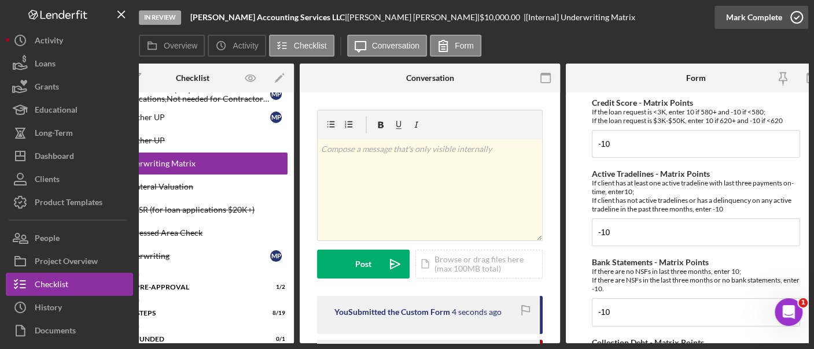
click at [762, 20] on div "Mark Complete" at bounding box center [754, 17] width 56 height 23
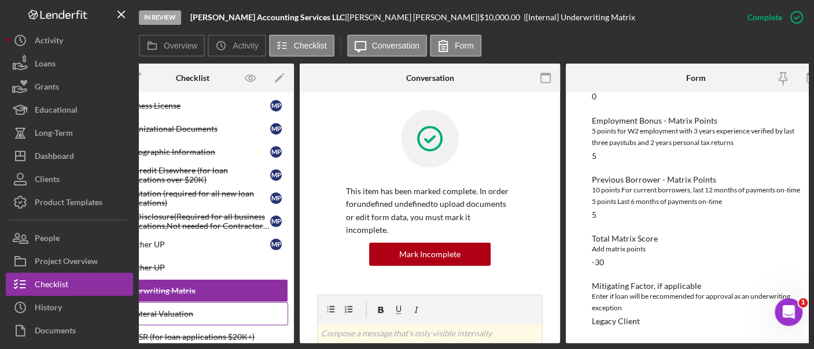
scroll to position [760, 0]
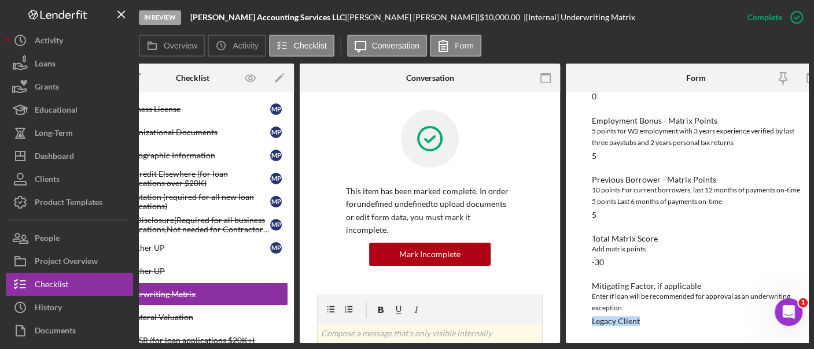
drag, startPoint x: 716, startPoint y: 345, endPoint x: 572, endPoint y: 357, distance: 144.5
click at [572, 349] on html "In Review [PERSON_NAME] Accounting Services LLC | [PERSON_NAME] | $10,000.00 | …" at bounding box center [407, 174] width 814 height 349
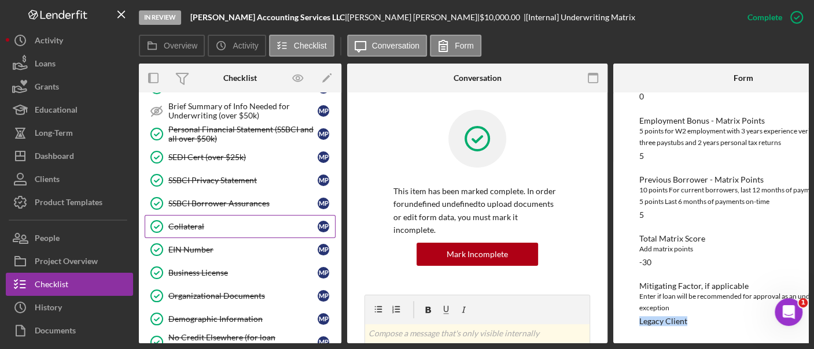
scroll to position [598, 0]
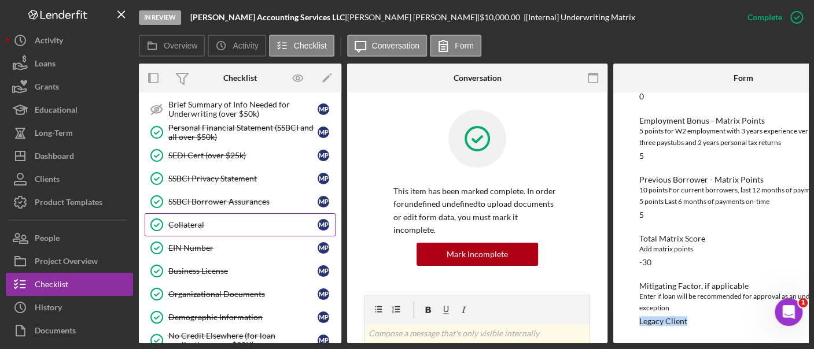
click at [205, 220] on div "Collateral" at bounding box center [242, 224] width 149 height 9
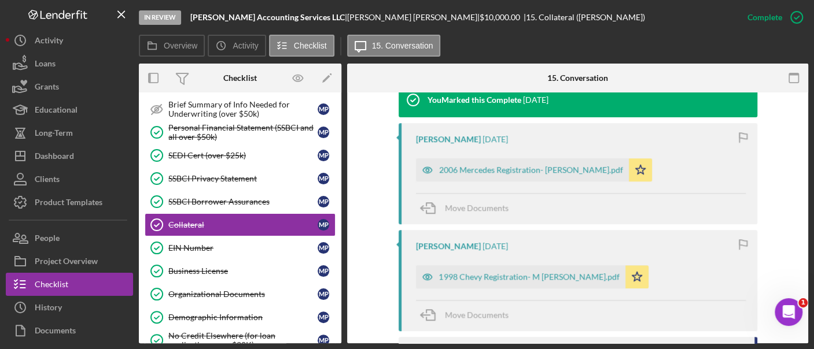
scroll to position [398, 0]
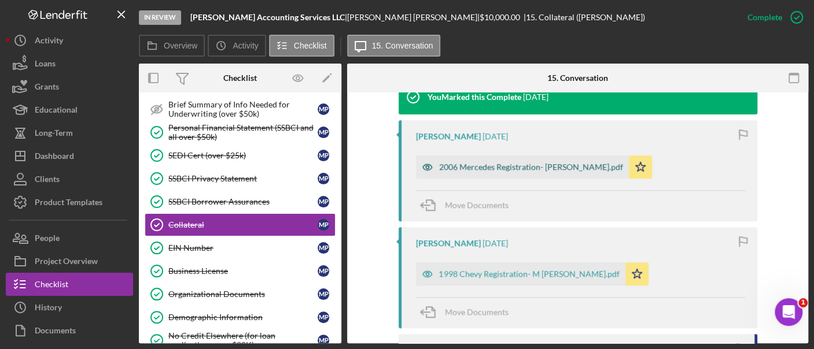
click at [512, 168] on div "2006 Mercedes Registration- [PERSON_NAME].pdf" at bounding box center [531, 166] width 184 height 9
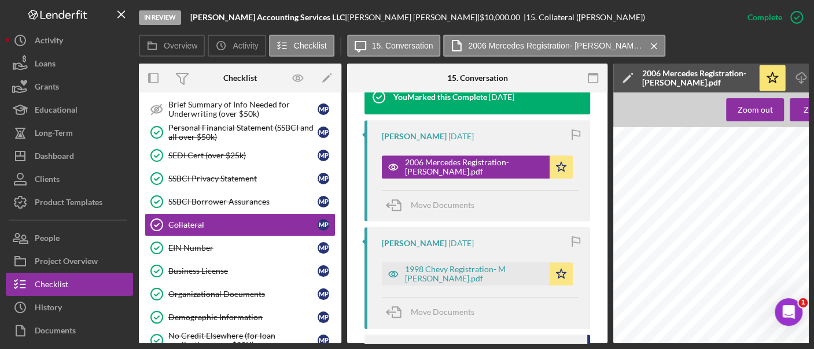
scroll to position [0, 152]
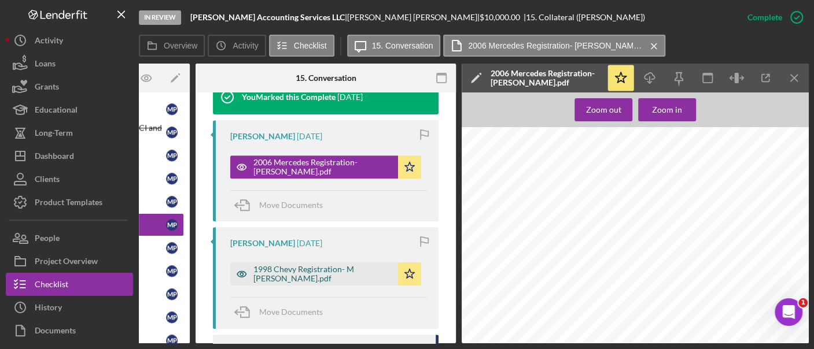
click at [314, 272] on div "1998 Chevy Registration- M [PERSON_NAME].pdf" at bounding box center [322, 274] width 139 height 19
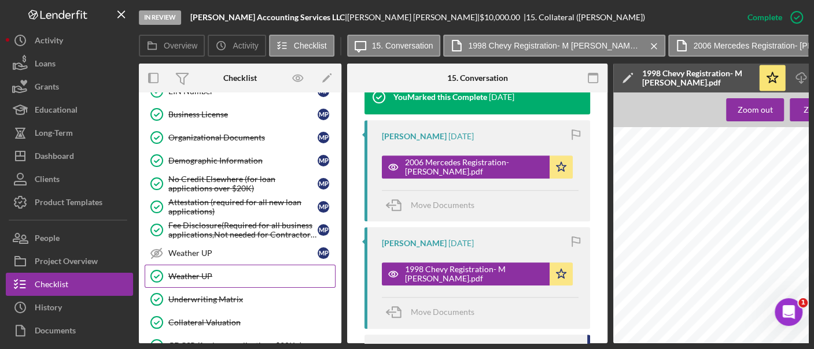
scroll to position [893, 0]
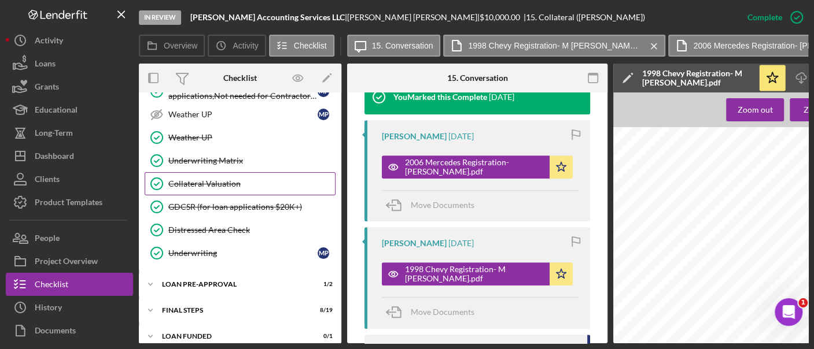
click at [249, 172] on link "Collateral Valuation Collateral Valuation" at bounding box center [240, 183] width 191 height 23
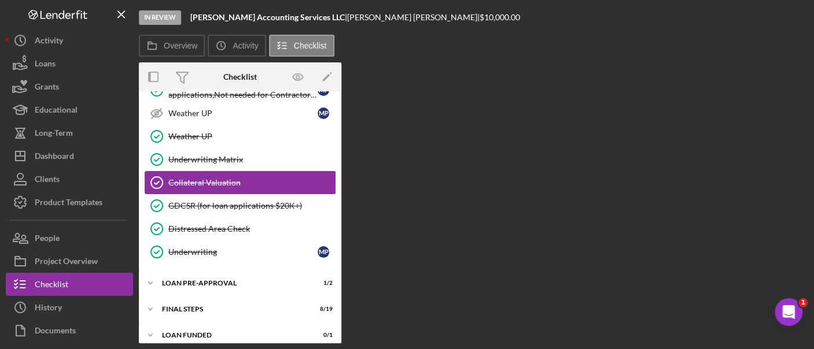
scroll to position [891, 0]
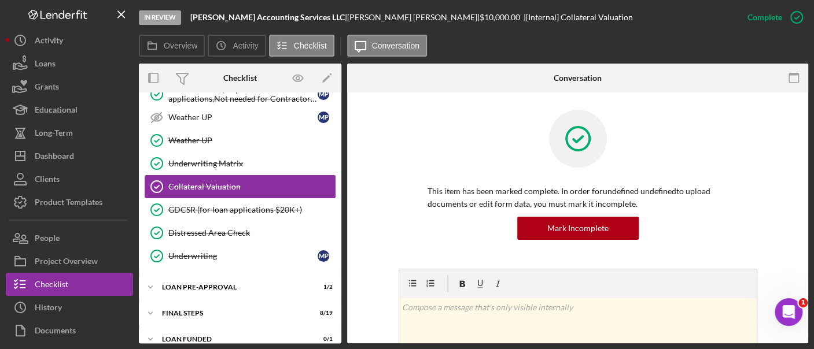
click at [249, 161] on link "Underwriting Matrix Underwriting Matrix" at bounding box center [240, 163] width 191 height 23
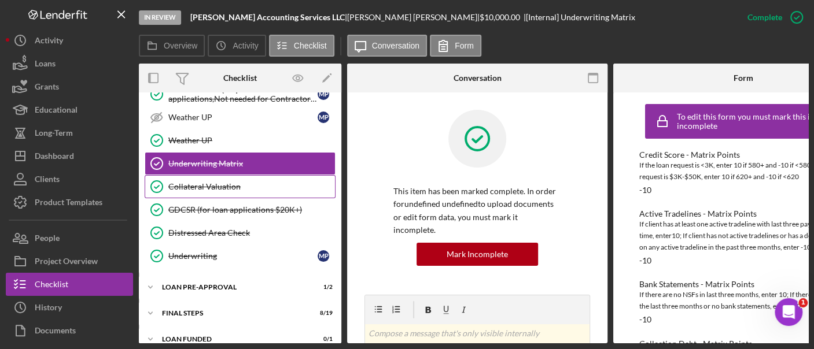
click at [236, 179] on link "Collateral Valuation Collateral Valuation" at bounding box center [240, 186] width 191 height 23
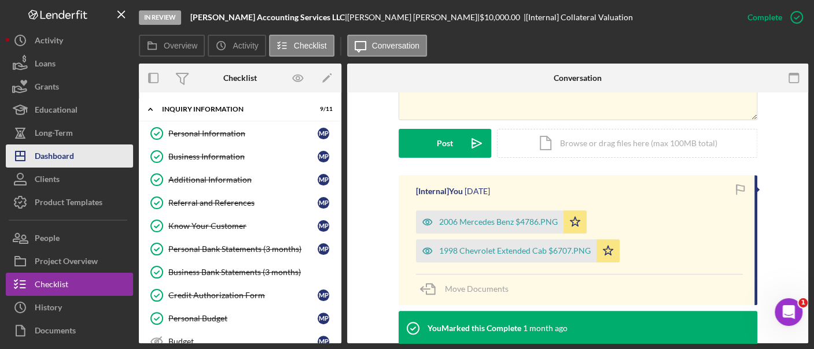
click at [75, 151] on button "Icon/Dashboard Dashboard" at bounding box center [69, 156] width 127 height 23
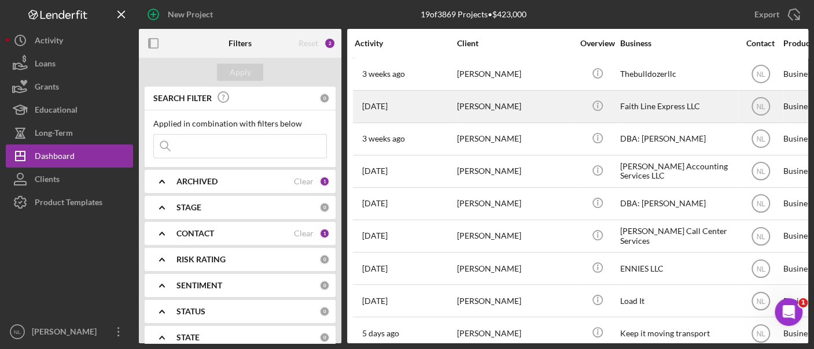
click at [442, 105] on div "[DATE] [PERSON_NAME]" at bounding box center [404, 106] width 101 height 31
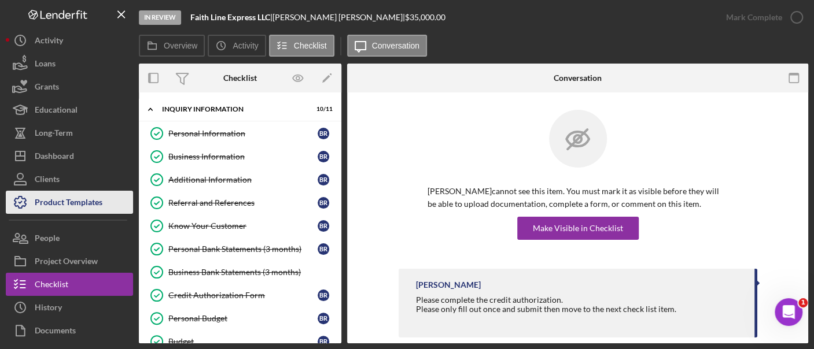
scroll to position [143, 0]
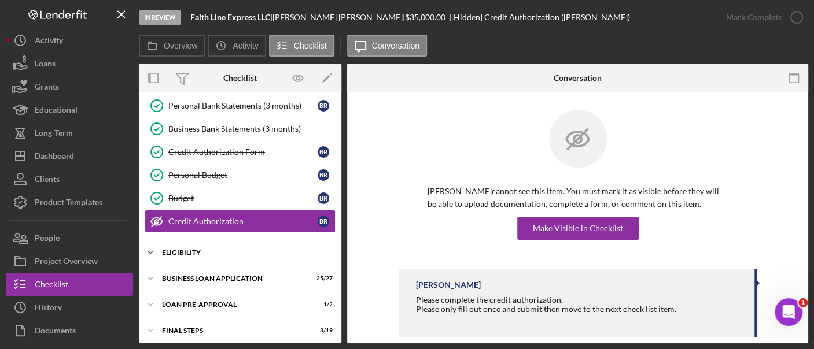
click at [245, 258] on div "Icon/Expander ELIGIBILITY 3 / 4" at bounding box center [240, 252] width 202 height 23
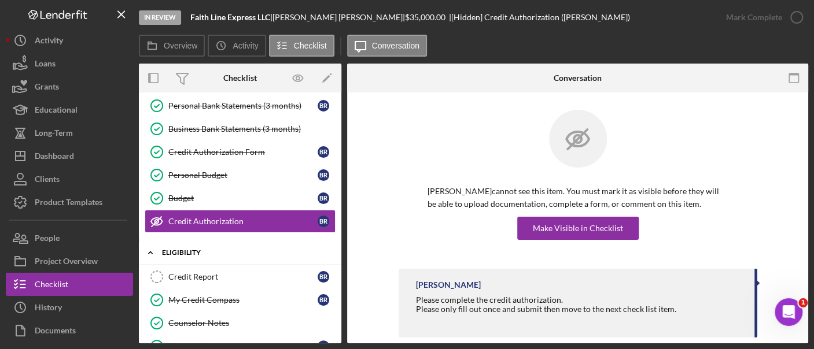
scroll to position [268, 0]
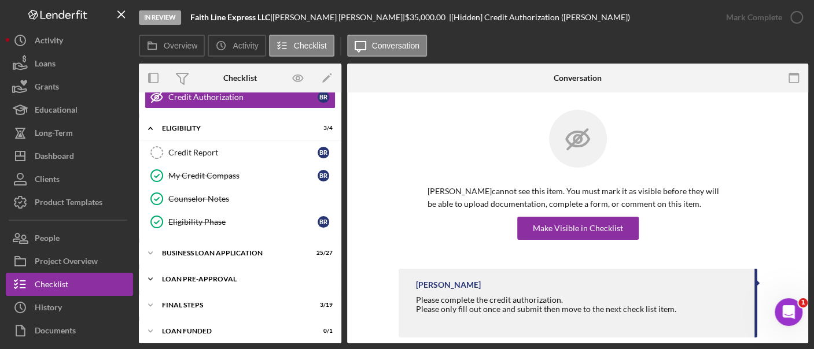
click at [230, 269] on div "Icon/Expander LOAN PRE-APPROVAL 1 / 2" at bounding box center [240, 279] width 202 height 23
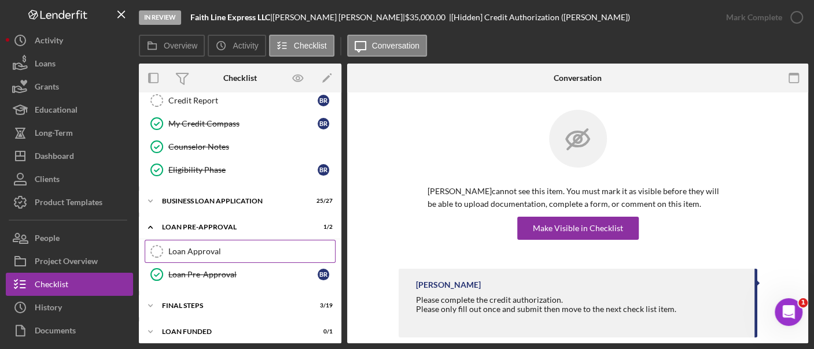
click at [221, 249] on div "Loan Approval" at bounding box center [251, 251] width 167 height 9
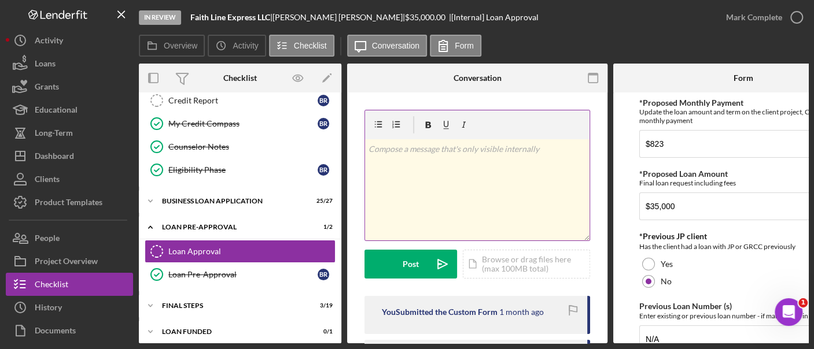
scroll to position [226, 0]
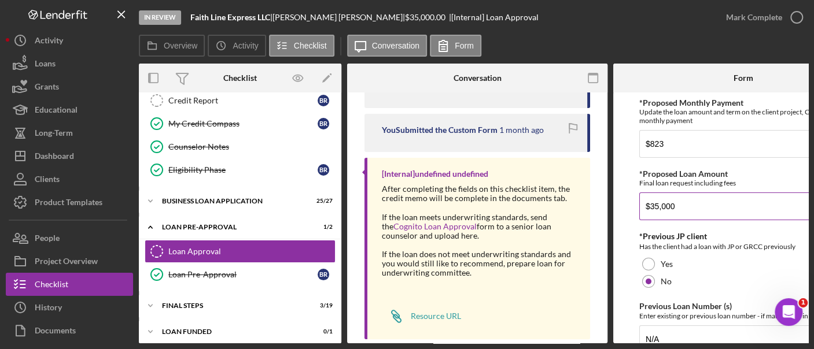
click at [678, 212] on input "$35,000" at bounding box center [743, 207] width 208 height 28
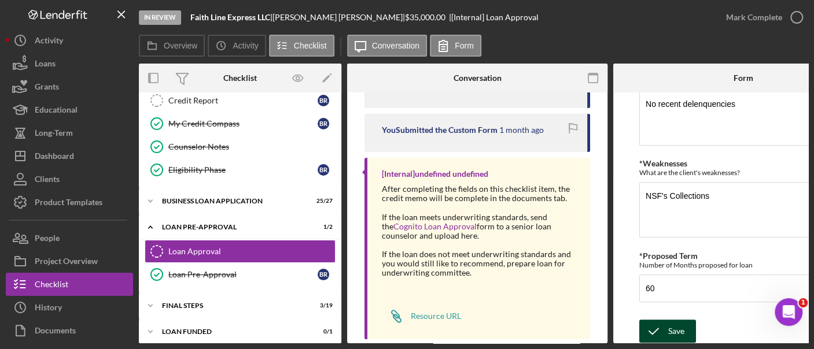
type input "$45,000"
click at [678, 322] on div "Save" at bounding box center [676, 331] width 16 height 23
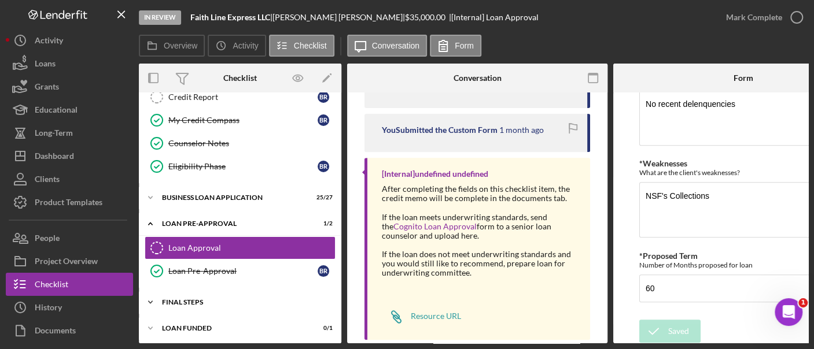
click at [249, 304] on div "Icon/Expander FINAL STEPS 3 / 19" at bounding box center [240, 302] width 202 height 23
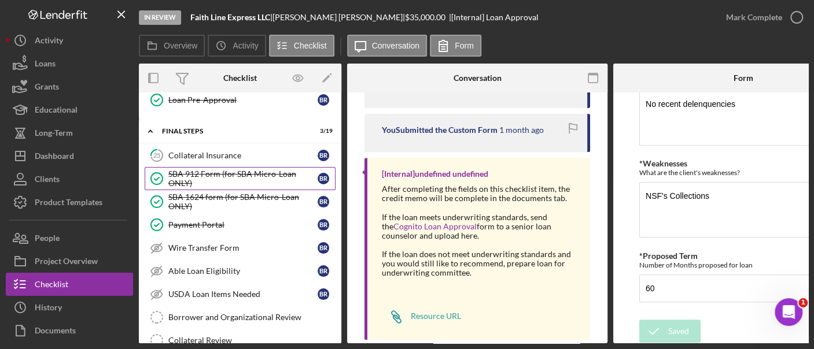
scroll to position [490, 0]
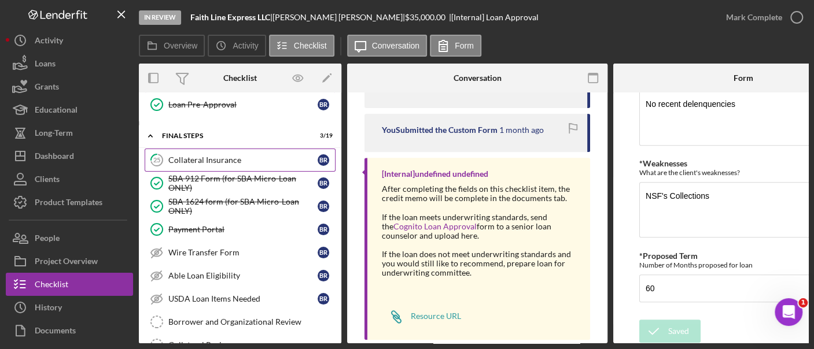
click at [214, 159] on link "25 Collateral Insurance B R" at bounding box center [240, 160] width 191 height 23
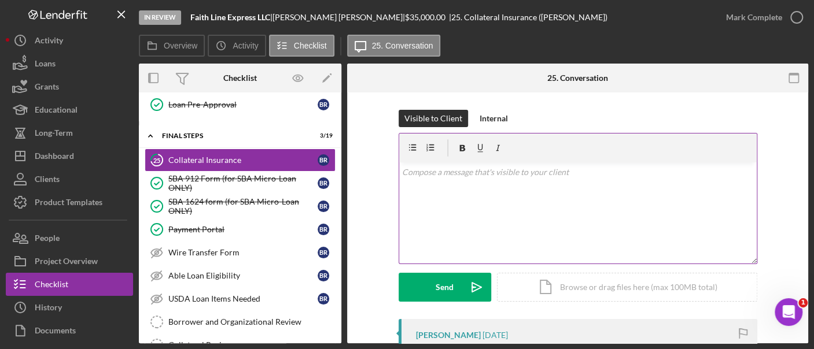
scroll to position [166, 0]
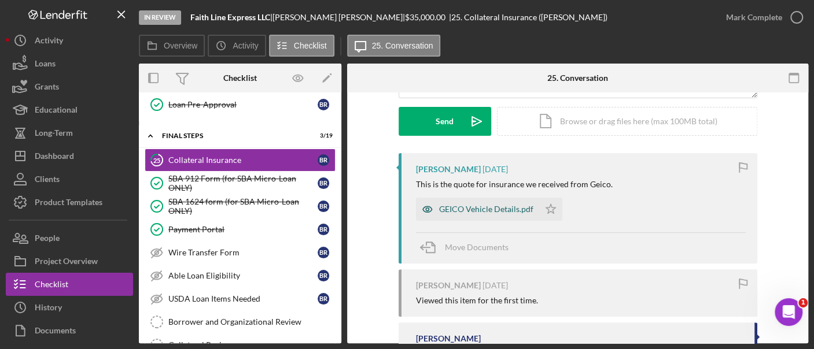
click at [497, 210] on div "GEICO Vehicle Details.pdf" at bounding box center [486, 209] width 94 height 9
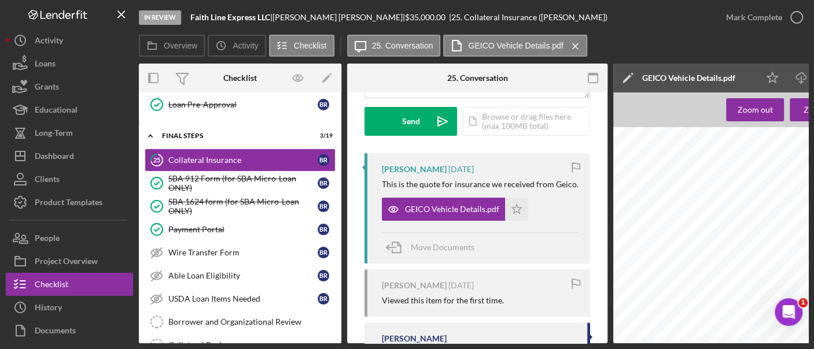
scroll to position [0, 152]
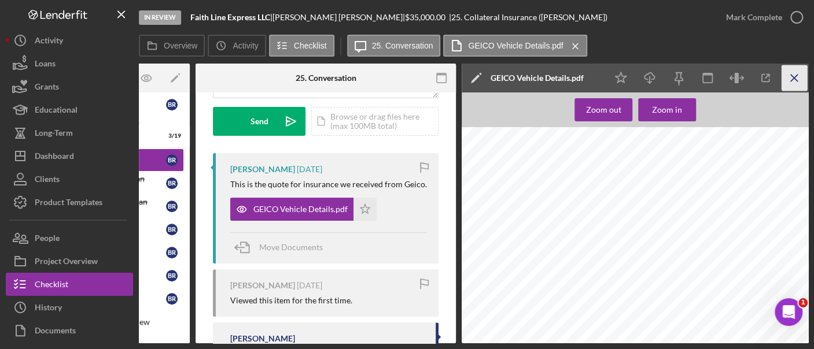
click at [795, 82] on icon "Icon/Menu Close" at bounding box center [794, 78] width 26 height 26
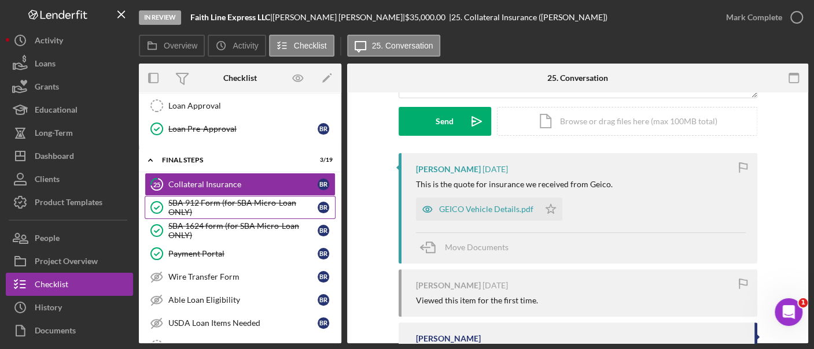
scroll to position [296, 0]
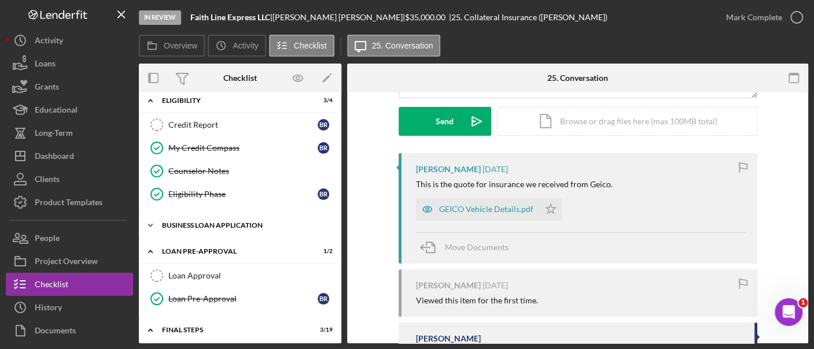
click at [230, 222] on div "BUSINESS LOAN APPLICATION" at bounding box center [244, 225] width 165 height 7
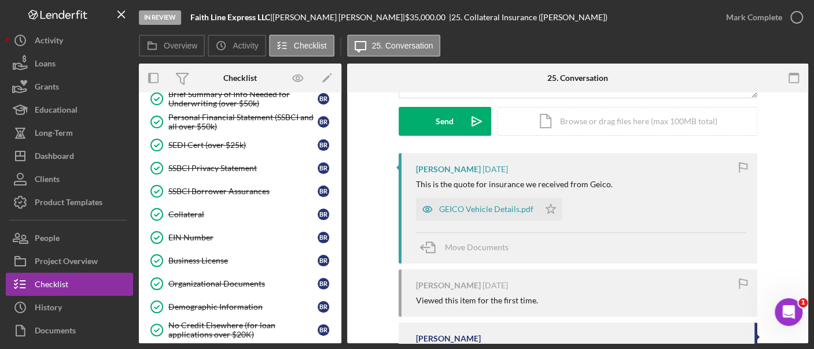
scroll to position [610, 0]
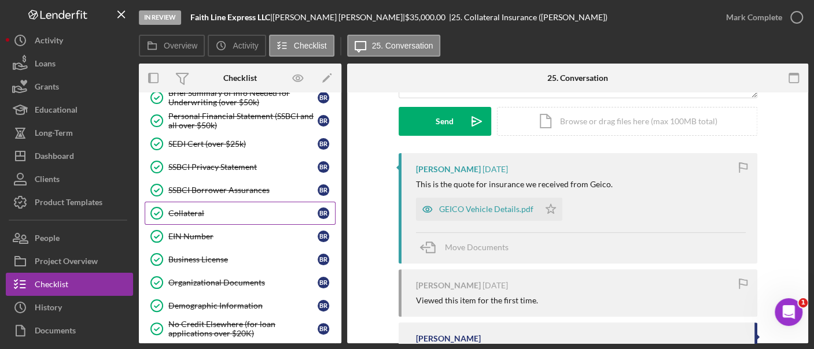
click at [215, 202] on link "Collateral Collateral B R" at bounding box center [240, 213] width 191 height 23
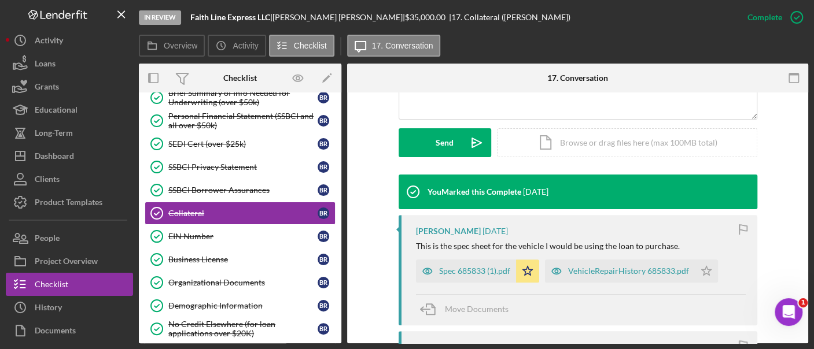
scroll to position [304, 0]
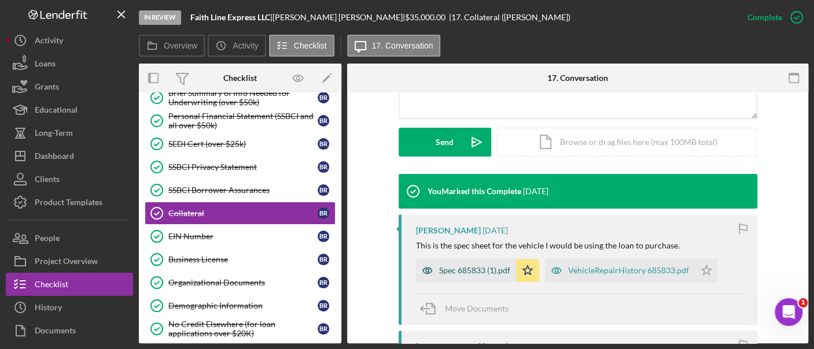
click at [468, 266] on div "Spec 685833 (1).pdf" at bounding box center [474, 270] width 71 height 9
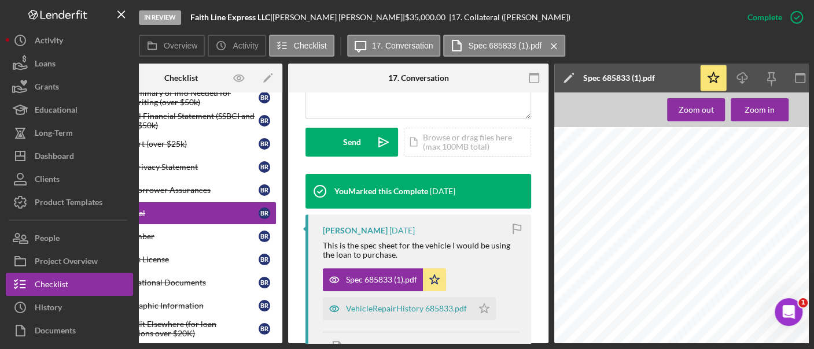
scroll to position [0, 152]
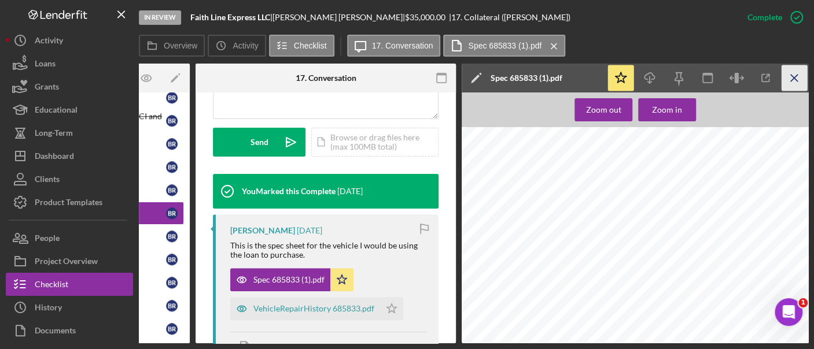
click at [796, 85] on icon "Icon/Menu Close" at bounding box center [794, 78] width 26 height 26
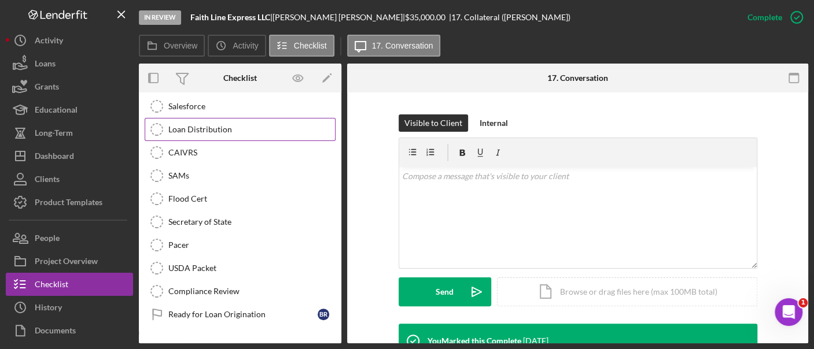
scroll to position [1374, 0]
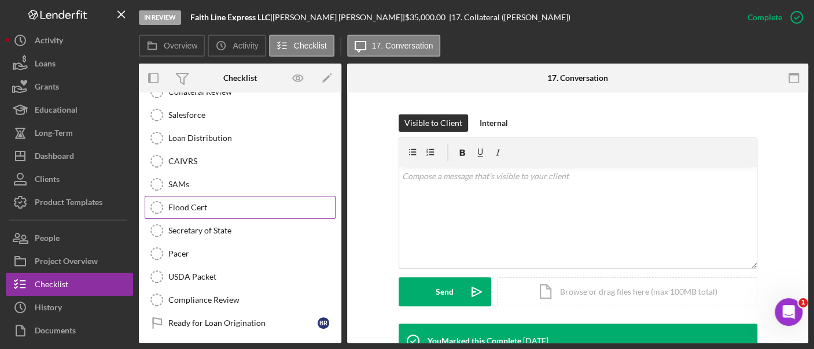
click at [204, 196] on link "Flood Cert Flood Cert" at bounding box center [240, 207] width 191 height 23
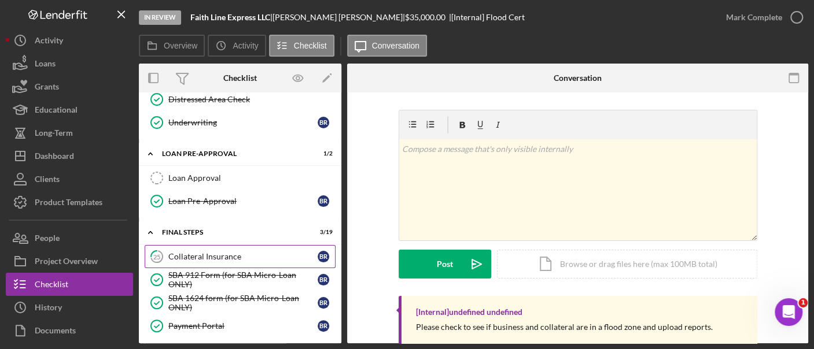
scroll to position [1025, 0]
click at [250, 251] on div "Collateral Insurance" at bounding box center [242, 255] width 149 height 9
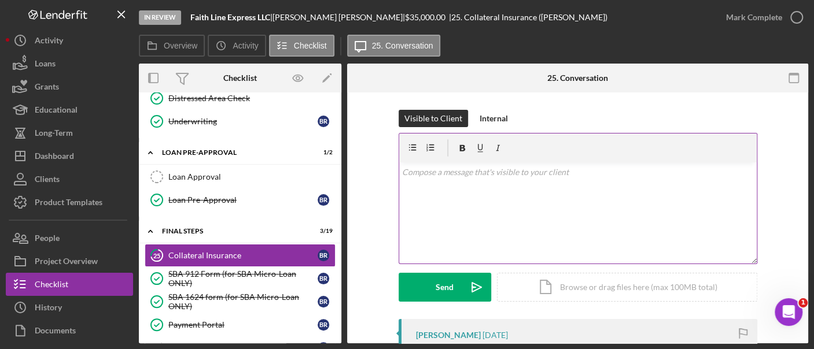
scroll to position [173, 0]
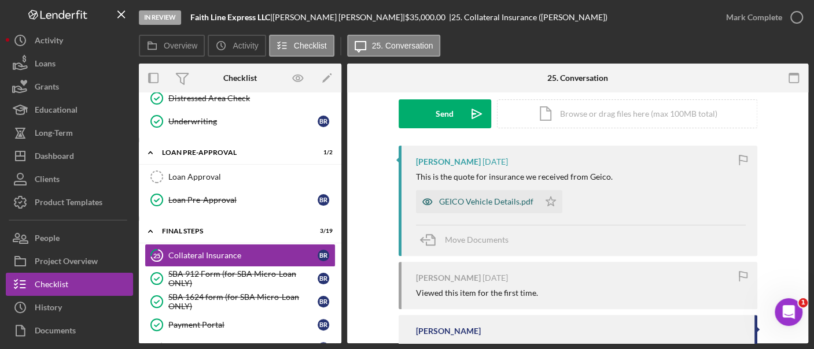
click at [476, 204] on div "GEICO Vehicle Details.pdf" at bounding box center [486, 201] width 94 height 9
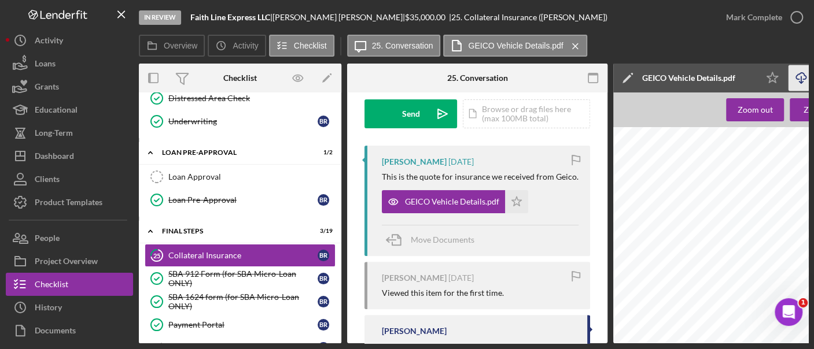
click at [793, 80] on icon "Icon/Download" at bounding box center [801, 78] width 26 height 26
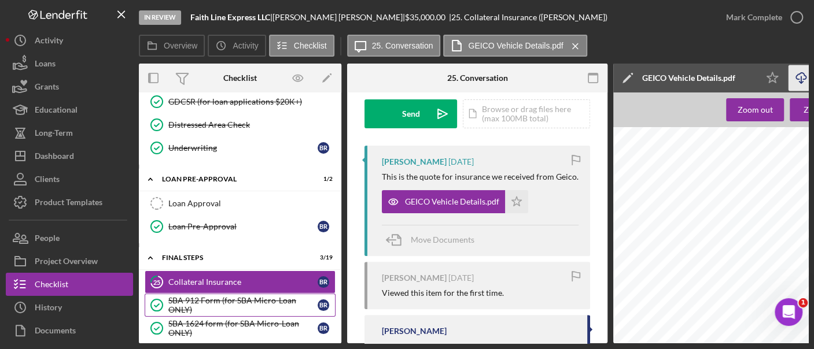
scroll to position [997, 0]
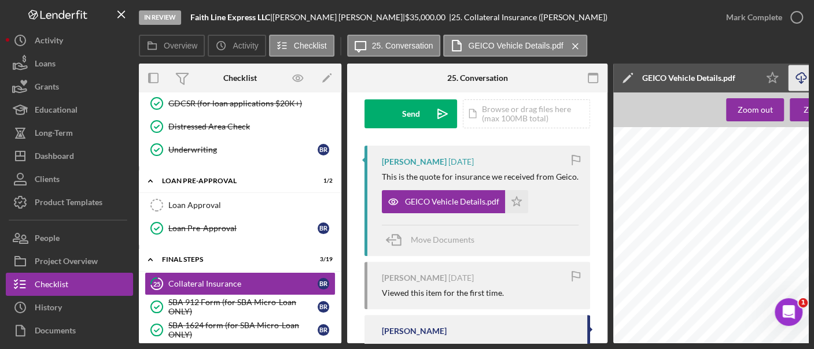
click at [796, 79] on icon "Icon/Download" at bounding box center [801, 78] width 26 height 26
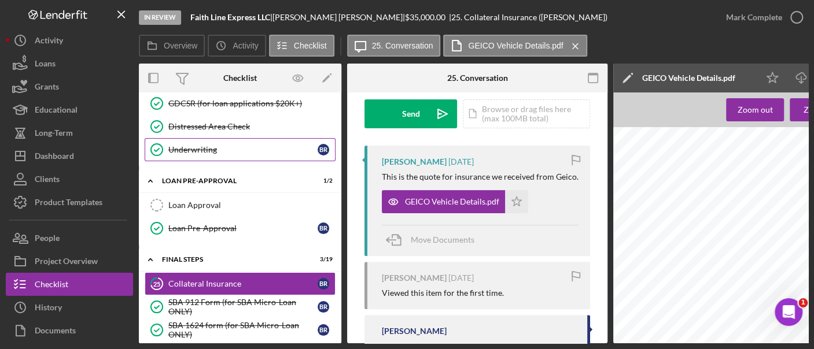
scroll to position [671, 0]
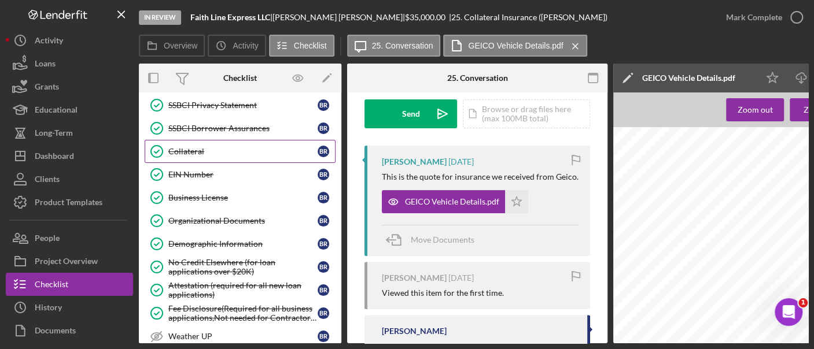
click at [184, 150] on link "Collateral Collateral B R" at bounding box center [240, 151] width 191 height 23
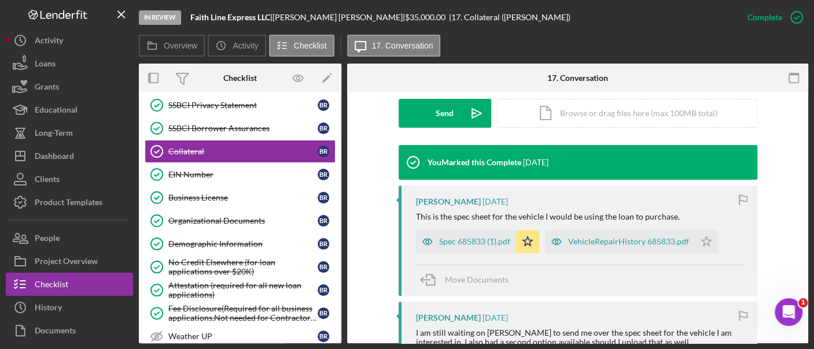
scroll to position [367, 0]
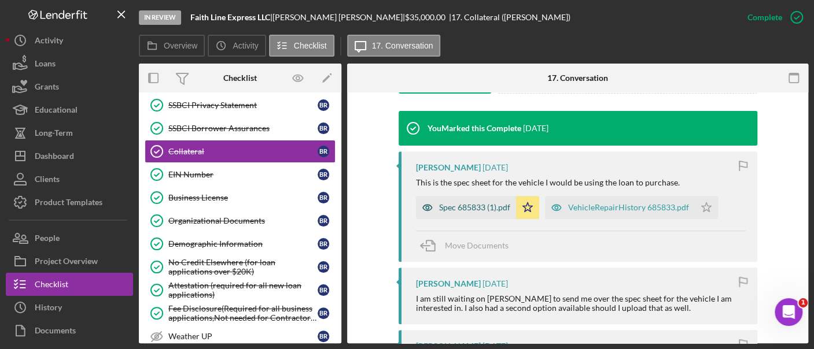
click at [472, 209] on div "Spec 685833 (1).pdf" at bounding box center [474, 207] width 71 height 9
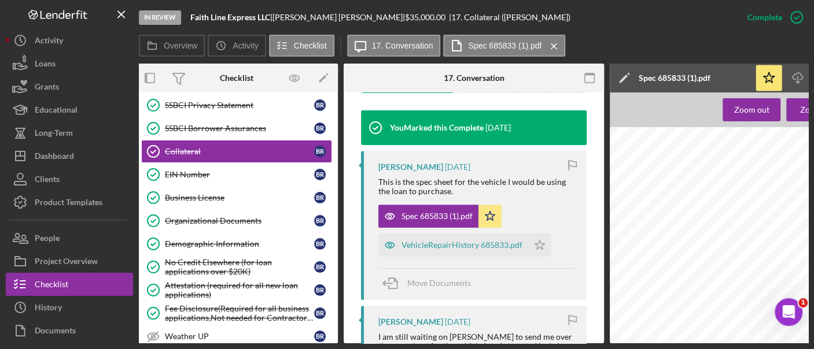
scroll to position [0, 0]
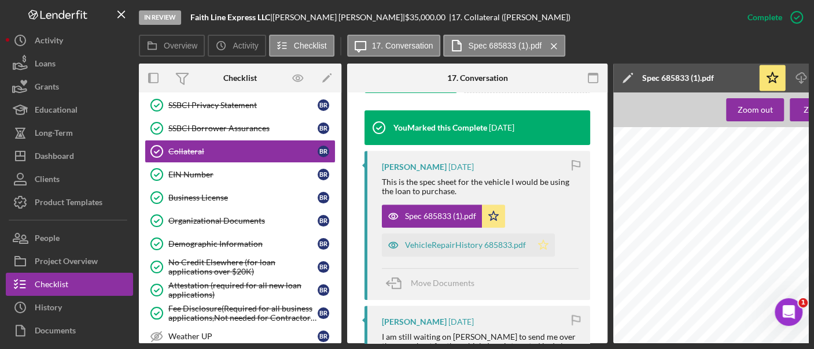
click at [538, 245] on polygon "button" at bounding box center [543, 245] width 10 height 9
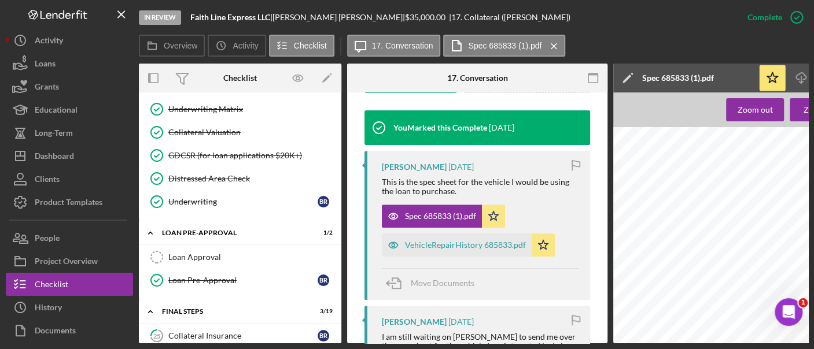
scroll to position [908, 0]
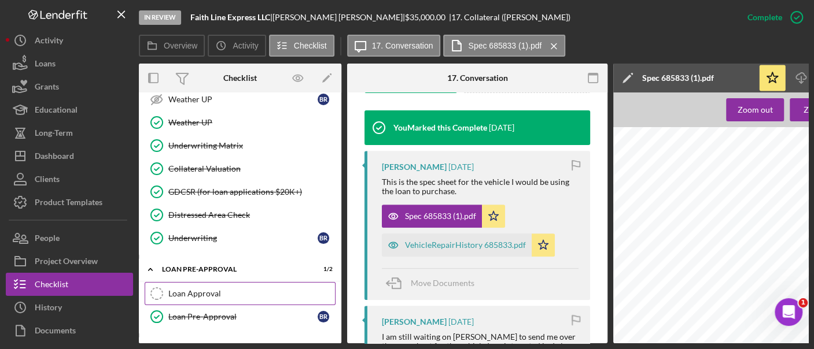
click at [240, 282] on link "Loan Approval Loan Approval" at bounding box center [240, 293] width 191 height 23
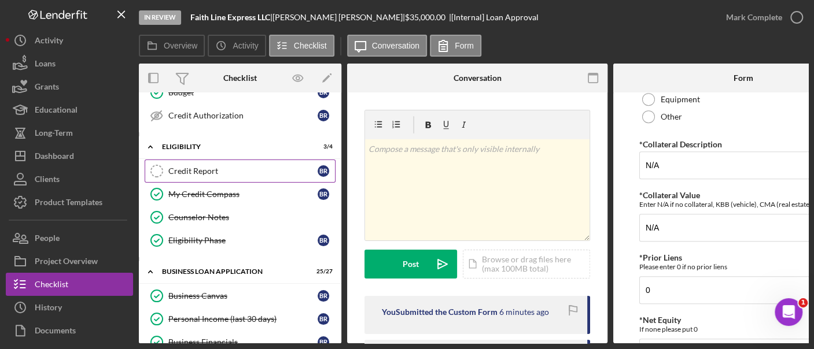
scroll to position [244, 0]
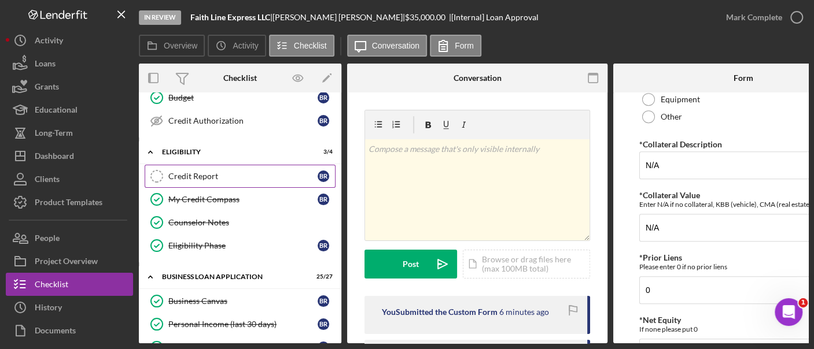
click at [230, 172] on div "Credit Report" at bounding box center [242, 176] width 149 height 9
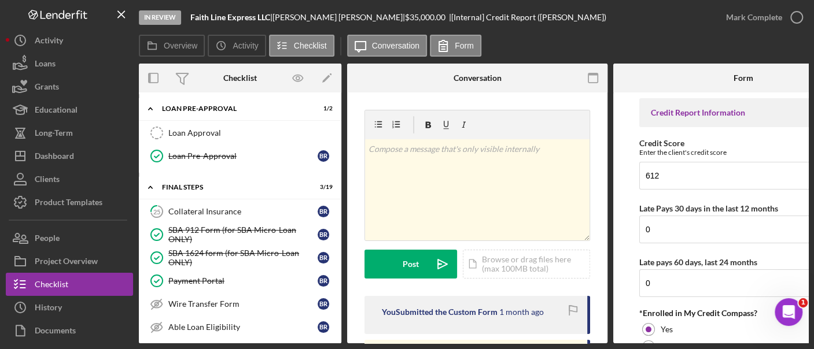
scroll to position [1089, 0]
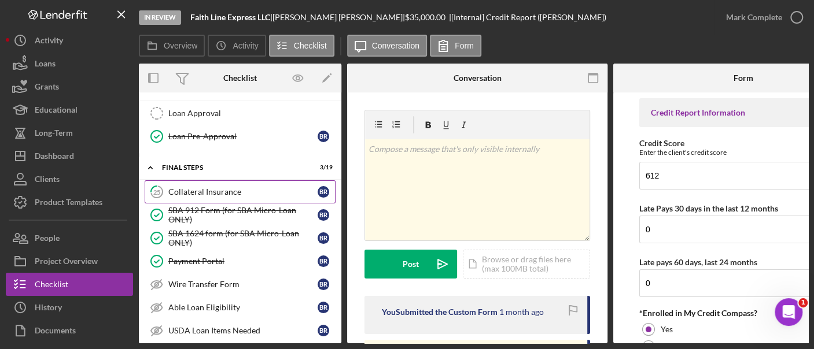
click at [226, 187] on div "Collateral Insurance" at bounding box center [242, 191] width 149 height 9
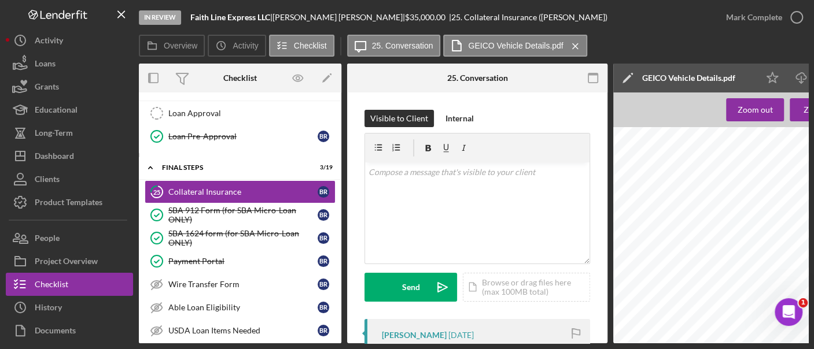
scroll to position [1386, 0]
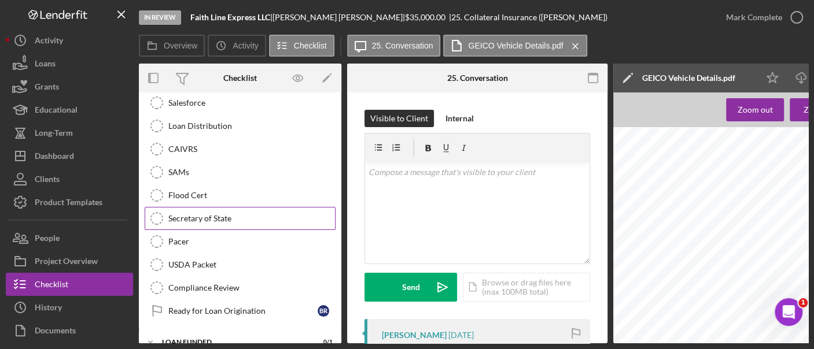
click at [232, 214] on div "Secretary of State" at bounding box center [251, 218] width 167 height 9
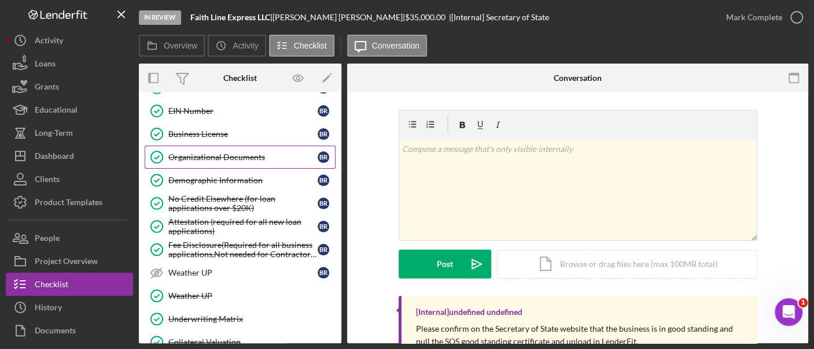
scroll to position [729, 0]
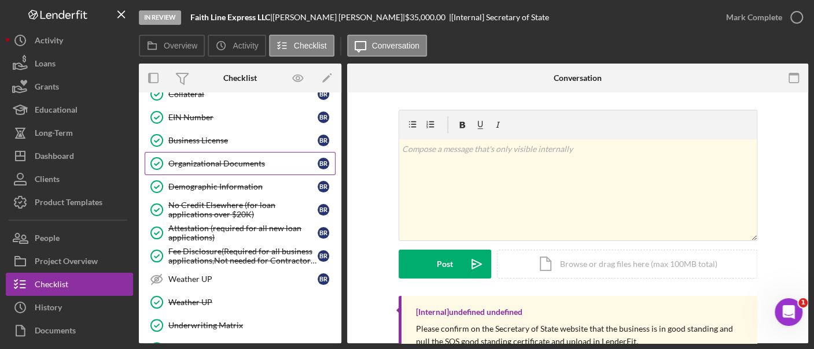
click at [271, 160] on link "Organizational Documents Organizational Documents B R" at bounding box center [240, 163] width 191 height 23
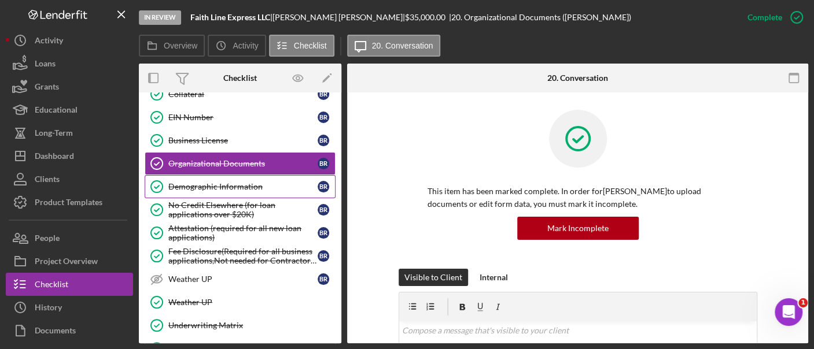
click at [209, 182] on link "Demographic Information Demographic Information B R" at bounding box center [240, 186] width 191 height 23
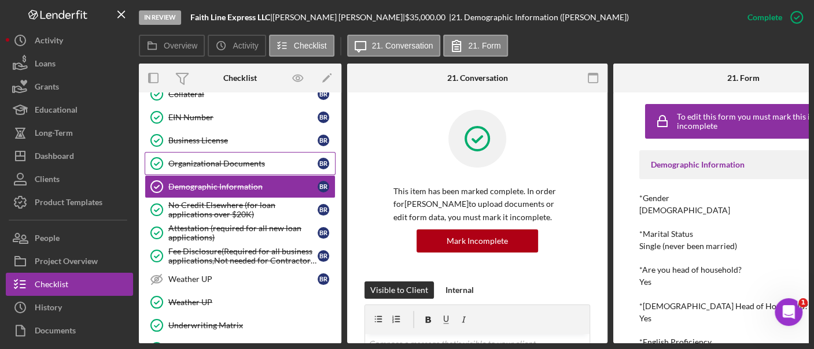
click at [209, 159] on div "Organizational Documents" at bounding box center [242, 163] width 149 height 9
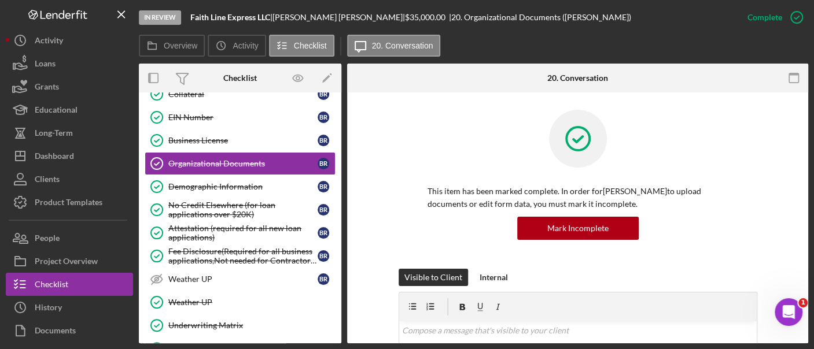
scroll to position [287, 0]
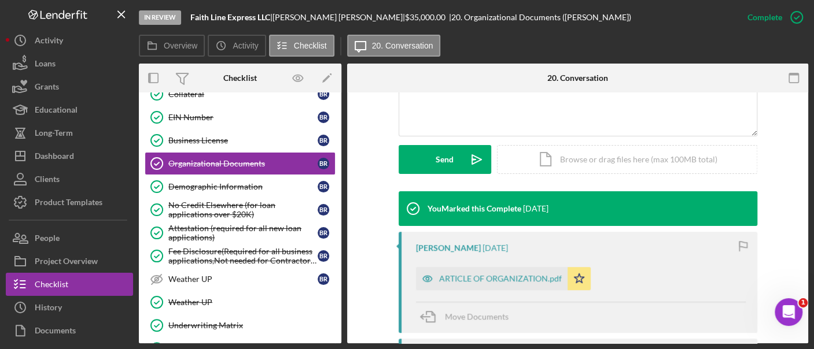
drag, startPoint x: 275, startPoint y: 14, endPoint x: 191, endPoint y: 14, distance: 83.9
click at [191, 14] on div "Faith Line Express LLC |" at bounding box center [231, 17] width 82 height 9
copy div "Faith Line Express LLC"
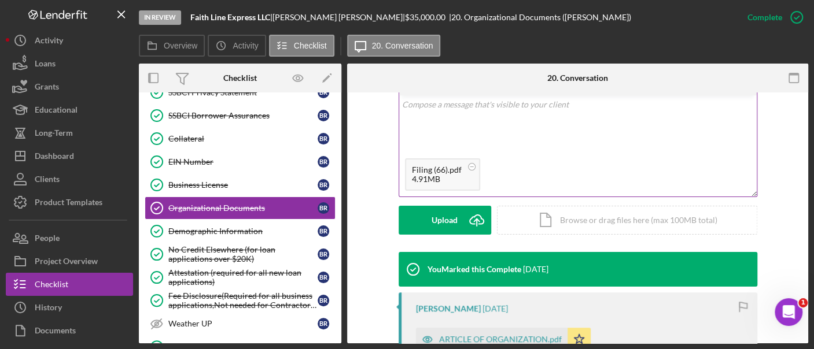
scroll to position [107, 0]
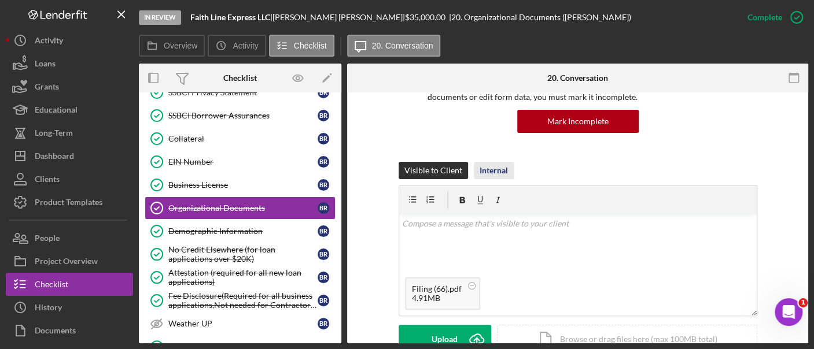
click at [486, 174] on div "Internal" at bounding box center [493, 170] width 28 height 17
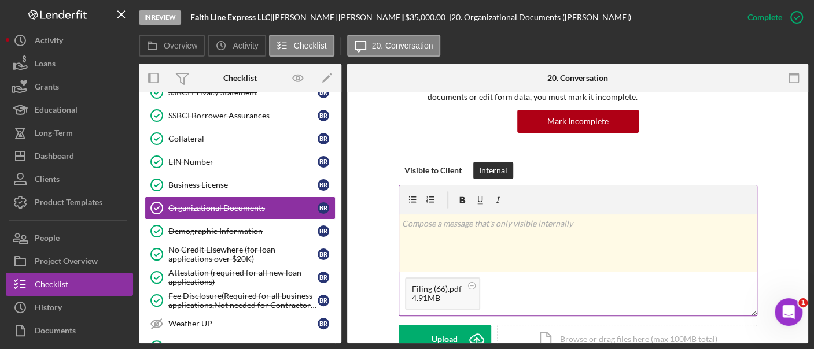
scroll to position [276, 0]
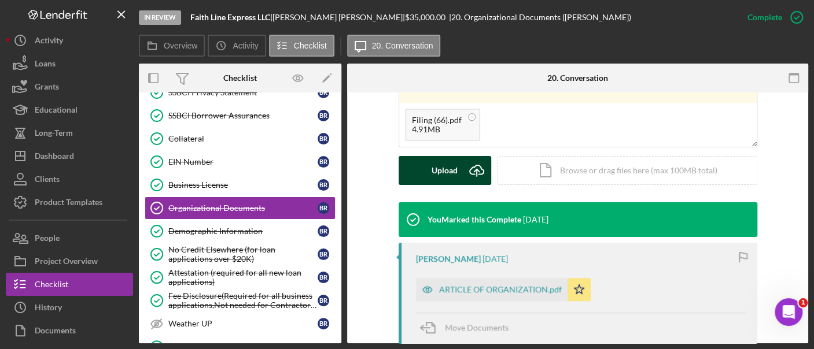
click at [441, 168] on div "Upload" at bounding box center [444, 170] width 26 height 29
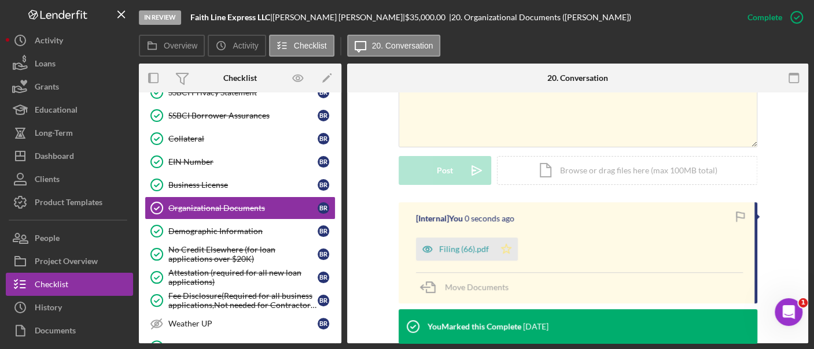
click at [498, 252] on icon "Icon/Star" at bounding box center [505, 249] width 23 height 23
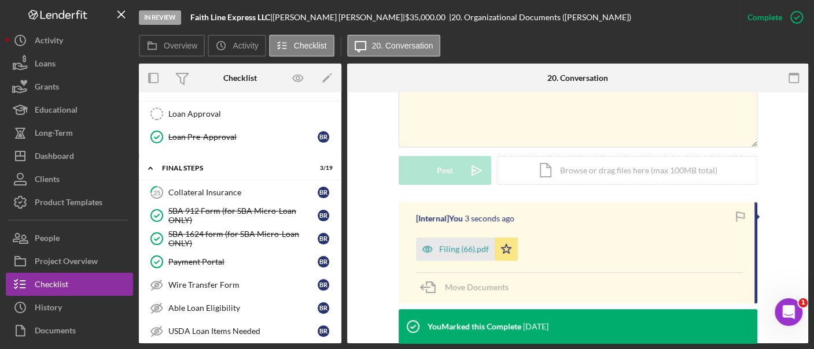
scroll to position [1168, 0]
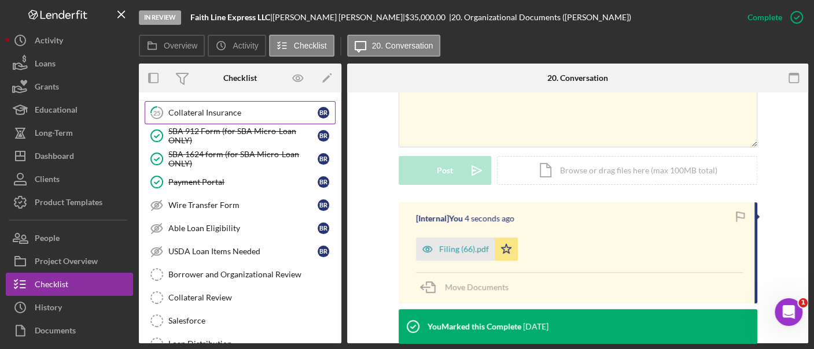
click at [217, 108] on div "Collateral Insurance" at bounding box center [242, 112] width 149 height 9
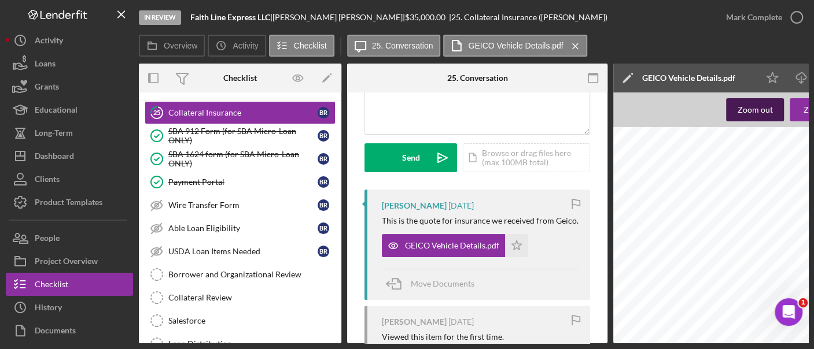
scroll to position [0, 152]
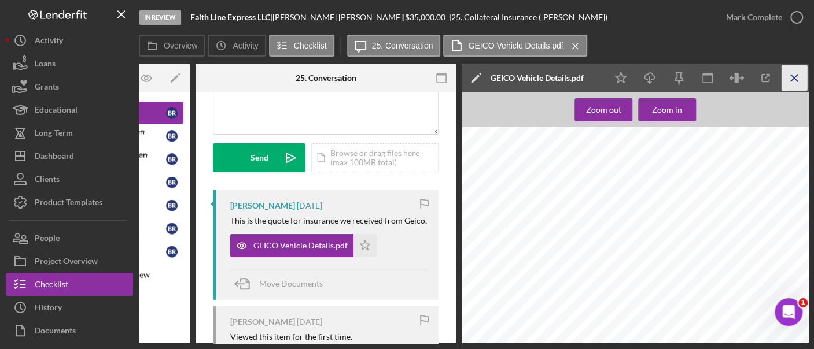
click at [803, 85] on icon "Icon/Menu Close" at bounding box center [794, 78] width 26 height 26
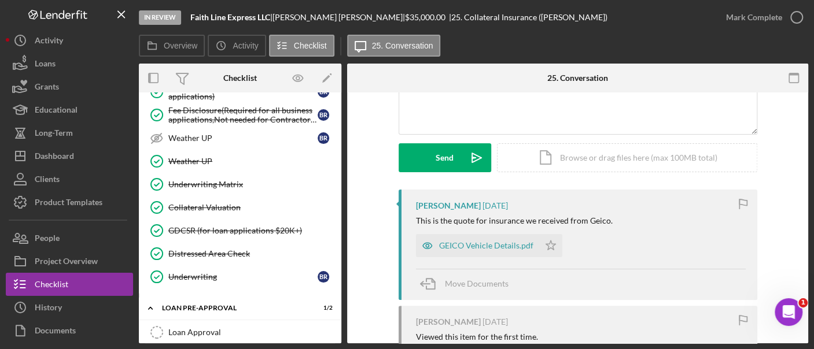
scroll to position [869, 0]
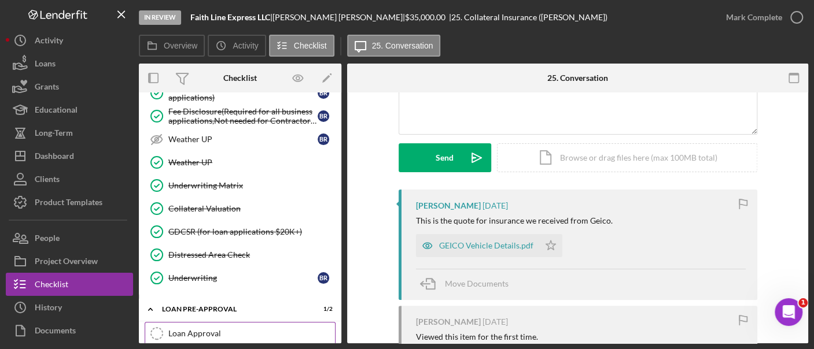
click at [234, 329] on div "Loan Approval" at bounding box center [251, 333] width 167 height 9
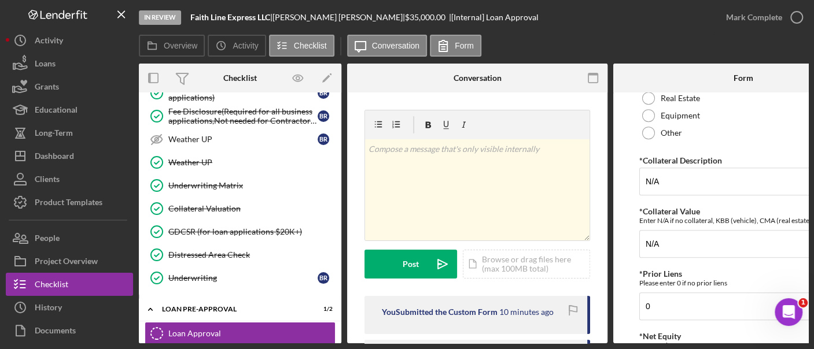
scroll to position [309, 0]
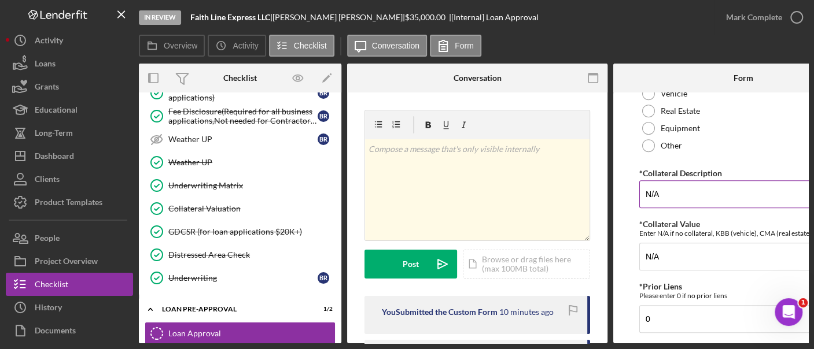
click at [685, 197] on input "N/A" at bounding box center [743, 194] width 208 height 28
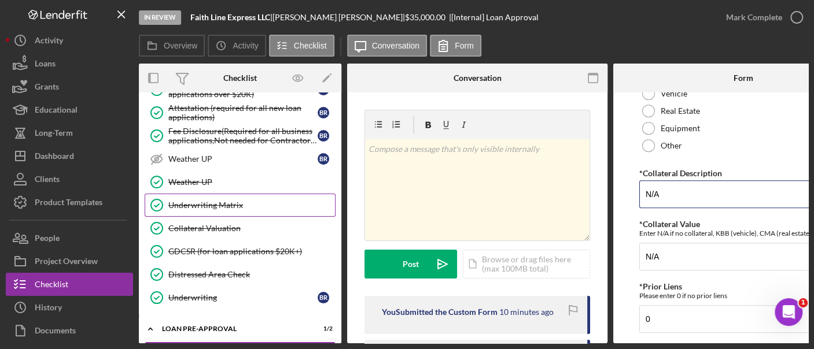
scroll to position [849, 0]
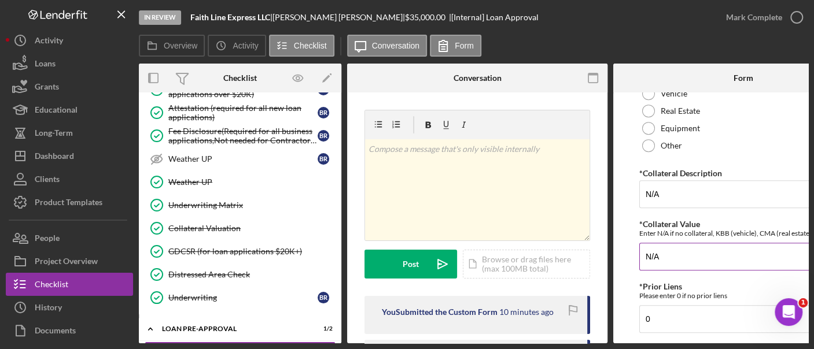
click at [669, 252] on input "N/A" at bounding box center [743, 257] width 208 height 28
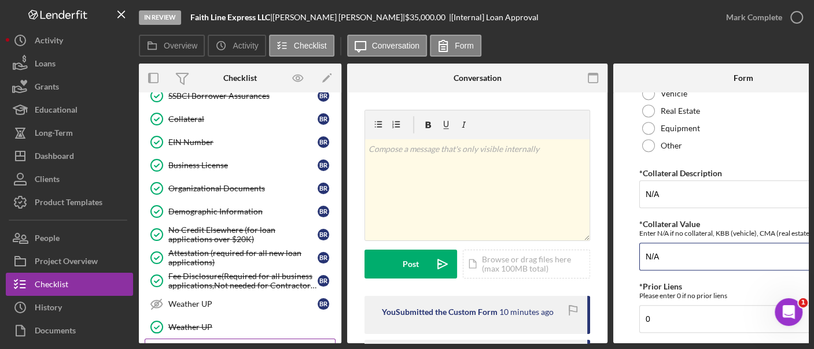
scroll to position [681, 0]
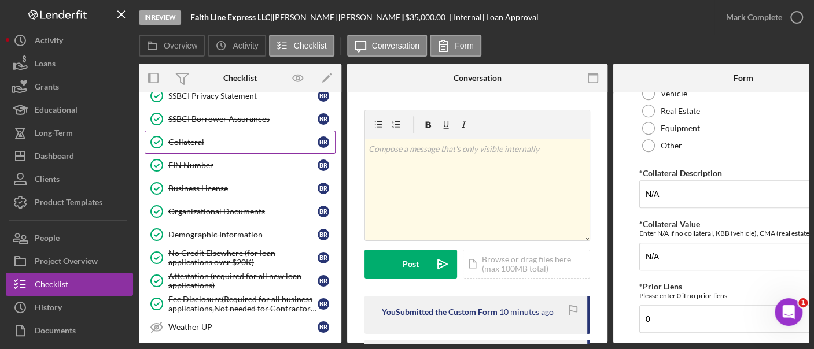
click at [208, 138] on div "Collateral" at bounding box center [242, 142] width 149 height 9
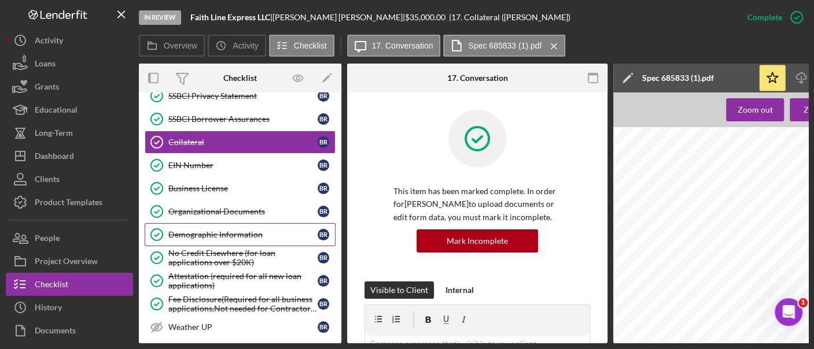
click at [242, 230] on div "Demographic Information" at bounding box center [242, 234] width 149 height 9
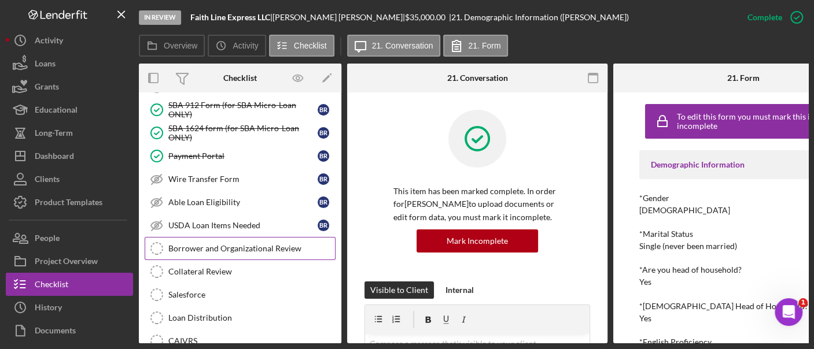
scroll to position [1211, 0]
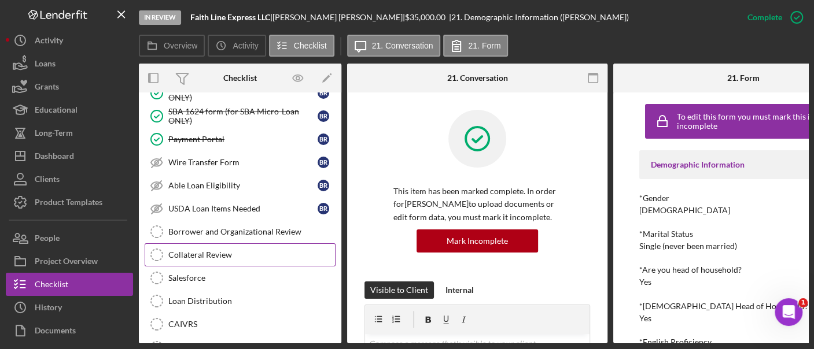
click at [238, 250] on div "Collateral Review" at bounding box center [251, 254] width 167 height 9
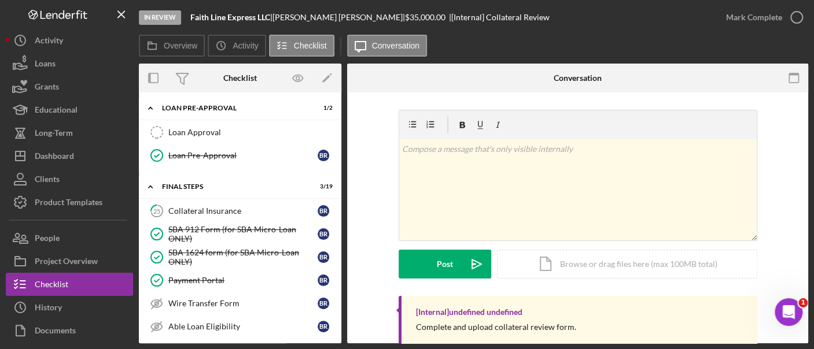
scroll to position [1043, 0]
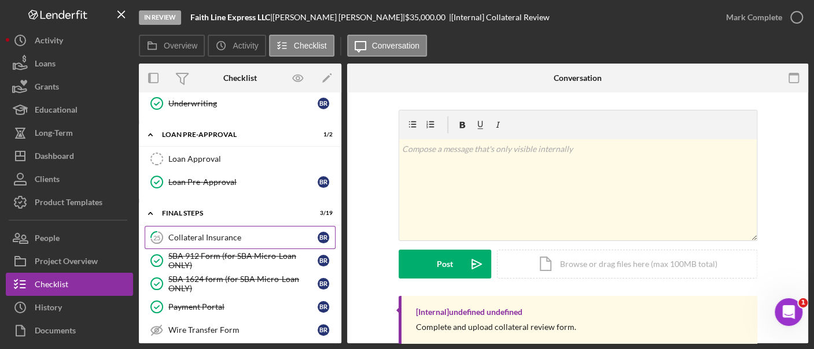
click at [227, 228] on link "25 Collateral Insurance B R" at bounding box center [240, 237] width 191 height 23
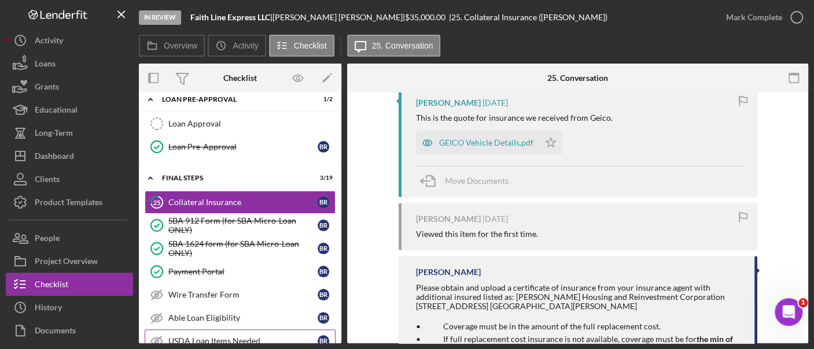
scroll to position [920, 0]
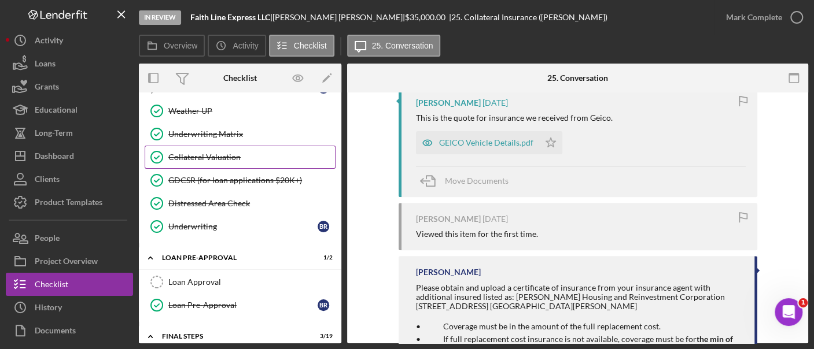
click at [201, 146] on link "Collateral Valuation Collateral Valuation" at bounding box center [240, 157] width 191 height 23
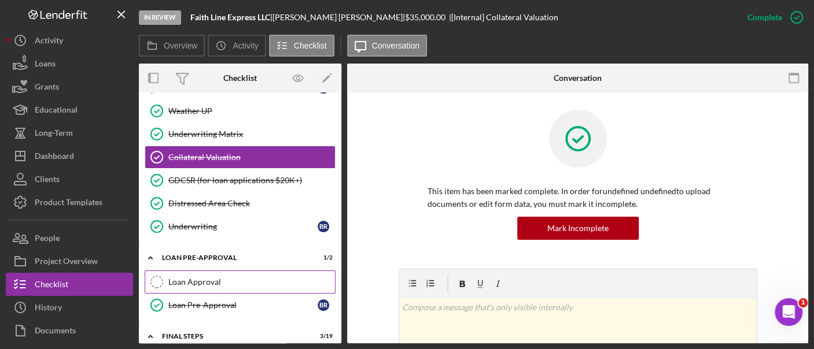
scroll to position [1145, 0]
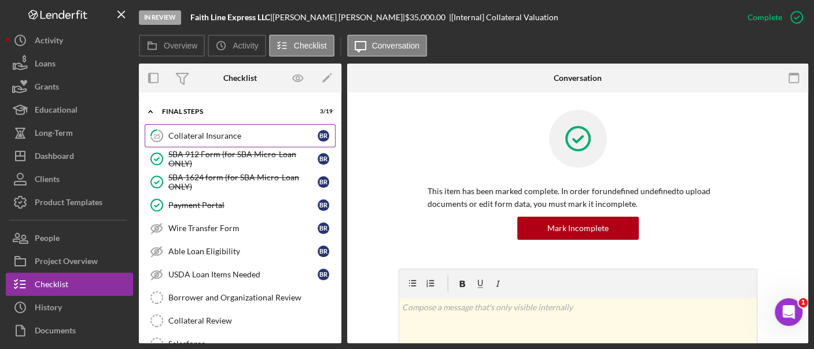
click at [199, 131] on div "Collateral Insurance" at bounding box center [242, 135] width 149 height 9
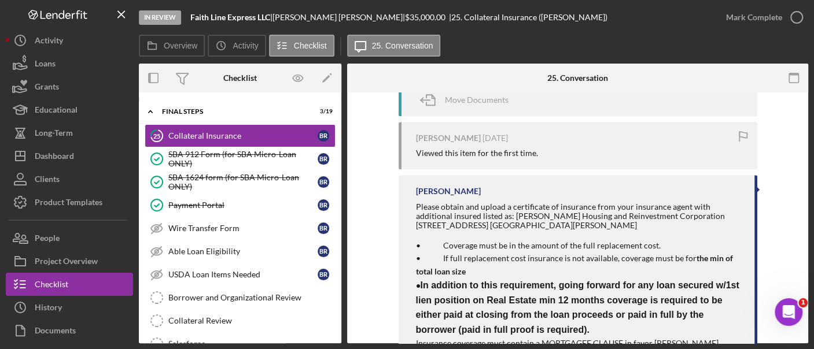
scroll to position [206, 0]
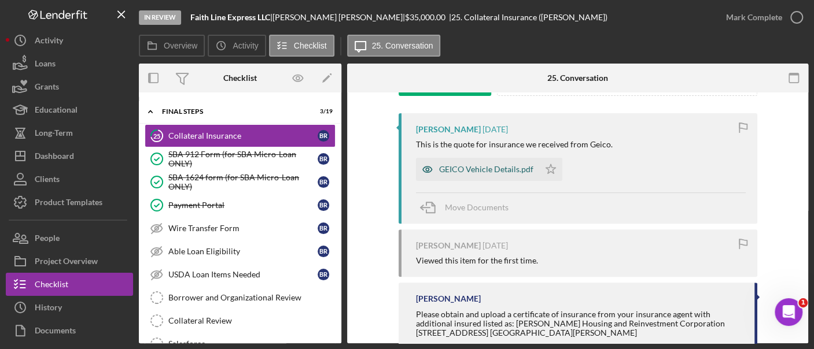
click at [498, 168] on div "GEICO Vehicle Details.pdf" at bounding box center [486, 169] width 94 height 9
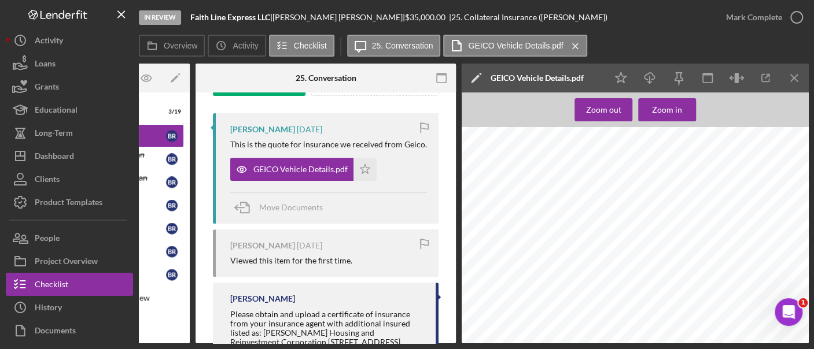
scroll to position [1507, 16]
drag, startPoint x: 685, startPoint y: 187, endPoint x: 610, endPoint y: 187, distance: 75.8
click at [610, 187] on div "Comprehensive Helps pay for damage not caused by an accident-such as theft, van…" at bounding box center [632, 223] width 354 height 458
drag, startPoint x: 625, startPoint y: 189, endPoint x: 538, endPoint y: 190, distance: 86.8
click at [538, 190] on div "Comprehensive Helps pay for damage not caused by an accident-such as theft, van…" at bounding box center [632, 223] width 354 height 458
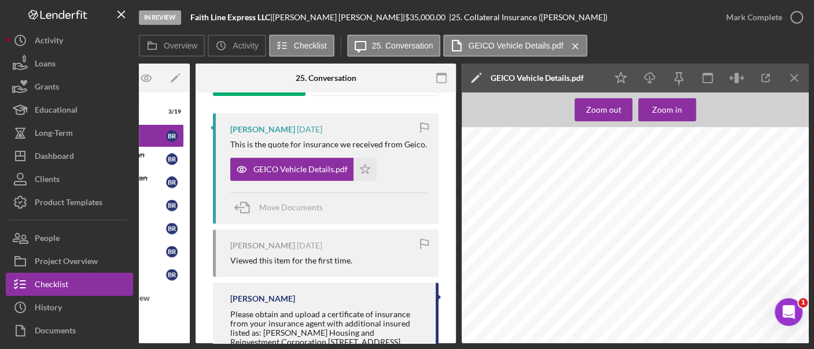
click at [660, 189] on span "2018 INTERNATIONAL MA025" at bounding box center [622, 189] width 146 height 10
drag, startPoint x: 684, startPoint y: 188, endPoint x: 538, endPoint y: 189, distance: 145.2
click at [538, 189] on div "Comprehensive Helps pay for damage not caused by an accident-such as theft, van…" at bounding box center [632, 223] width 354 height 458
copy div "2018 INTERNATIONAL MA025"
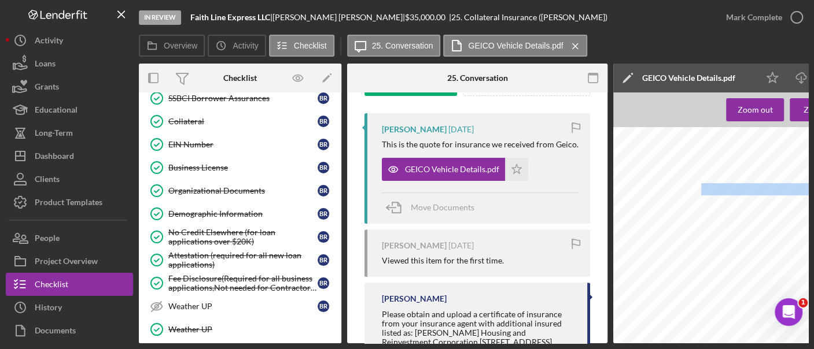
scroll to position [567, 0]
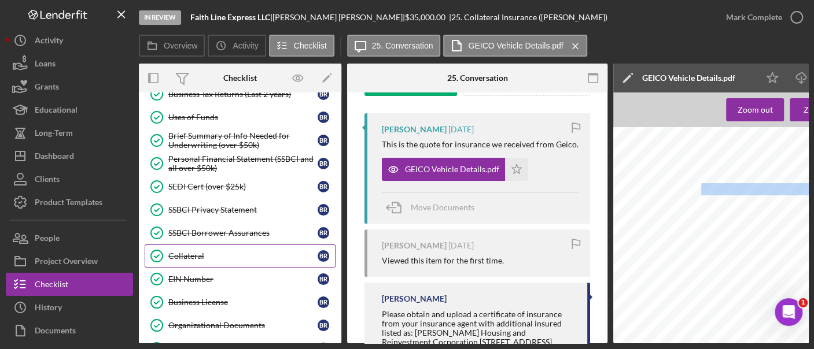
click at [186, 252] on div "Collateral" at bounding box center [242, 256] width 149 height 9
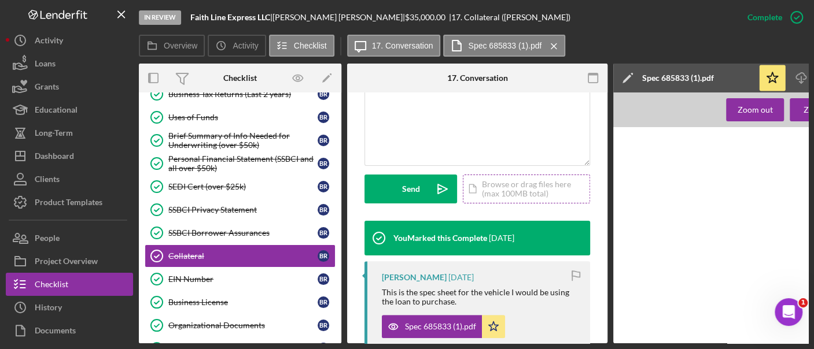
scroll to position [283, 0]
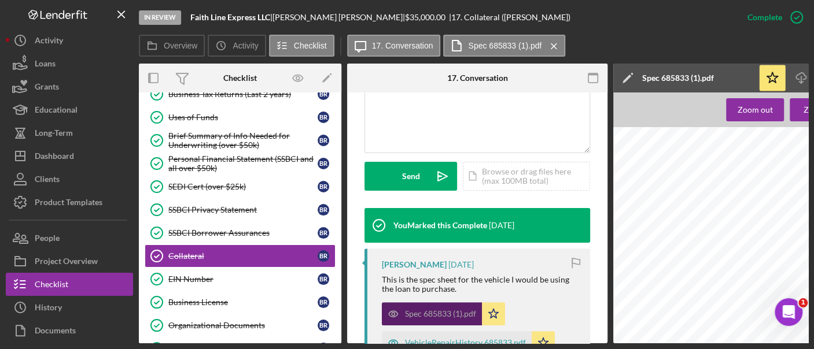
click at [448, 316] on div "Spec 685833 (1).pdf" at bounding box center [440, 313] width 71 height 9
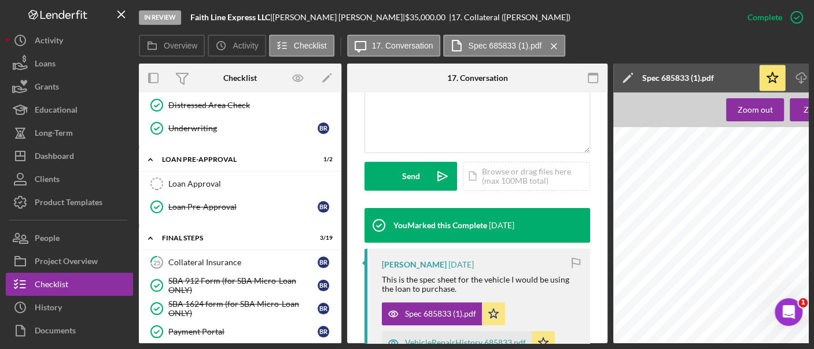
scroll to position [1034, 0]
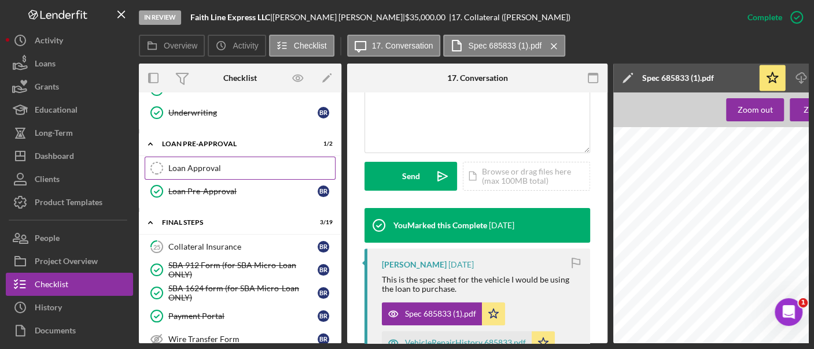
click at [195, 164] on div "Loan Approval" at bounding box center [251, 168] width 167 height 9
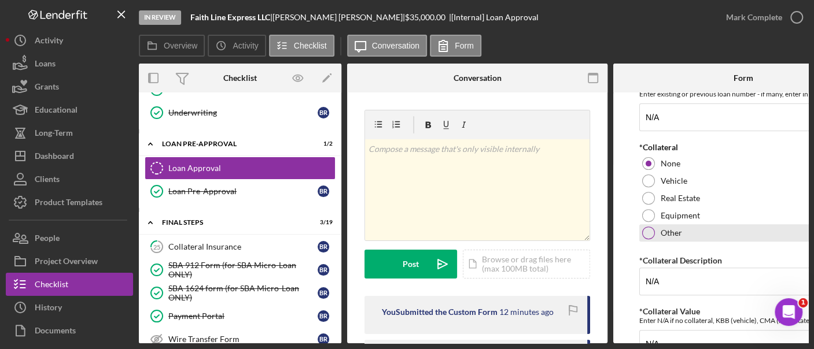
scroll to position [0, 65]
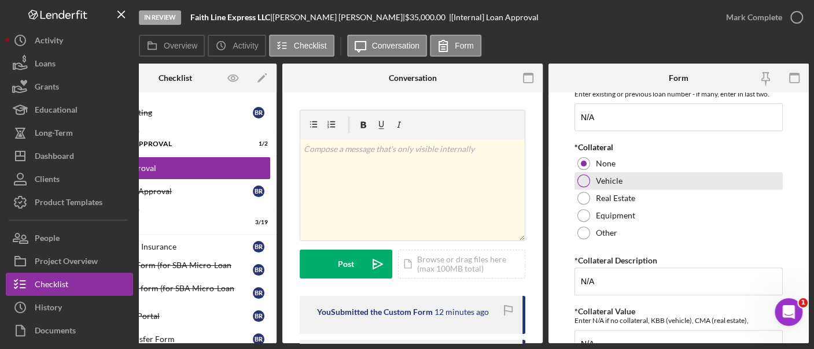
click at [618, 178] on label "Vehicle" at bounding box center [609, 180] width 27 height 9
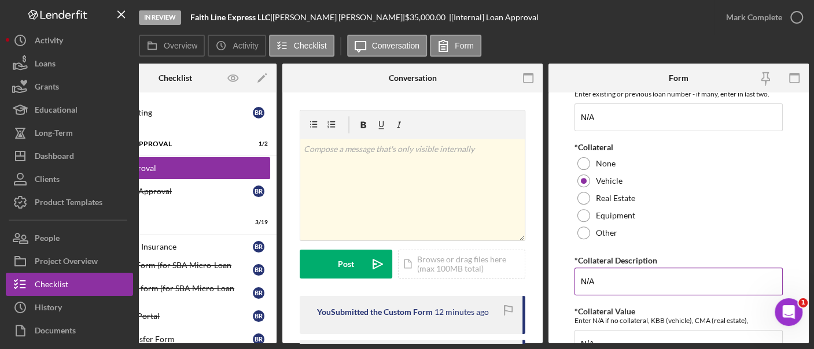
click at [616, 268] on input "N/A" at bounding box center [678, 282] width 208 height 28
drag, startPoint x: 616, startPoint y: 268, endPoint x: 602, endPoint y: 280, distance: 18.1
click at [602, 280] on input "N/A" at bounding box center [678, 282] width 208 height 28
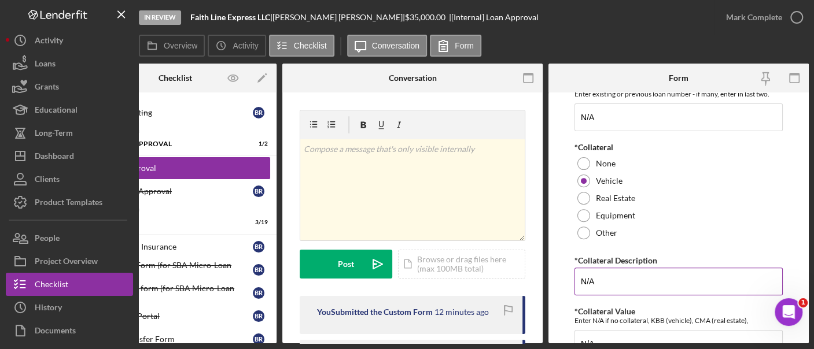
click at [602, 280] on input "N/A" at bounding box center [678, 282] width 208 height 28
paste input "2018 INTERNATIONAL MA025"
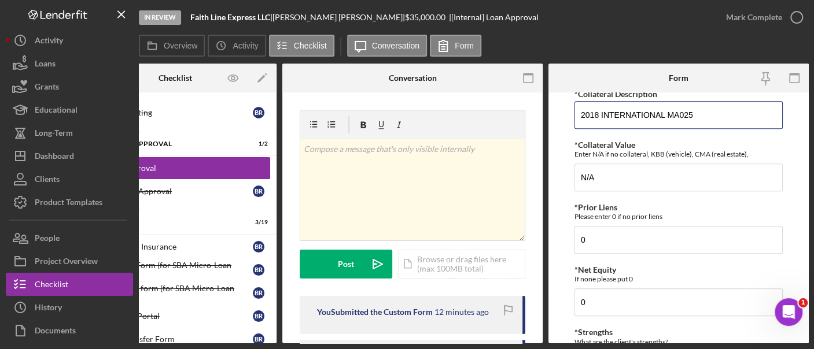
scroll to position [483, 0]
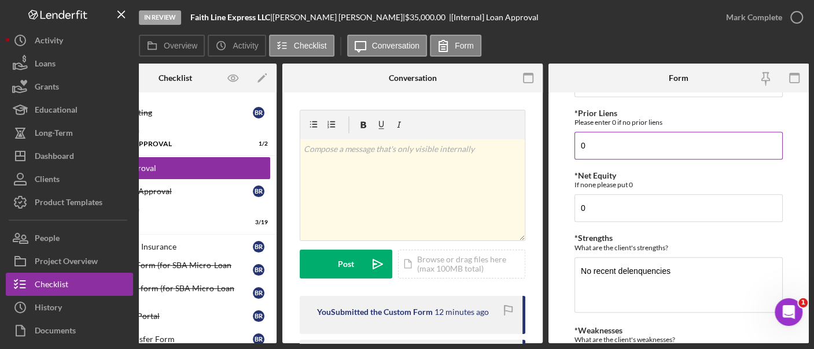
type input "2018 INTERNATIONAL MA025"
click at [614, 149] on input "0" at bounding box center [678, 146] width 208 height 28
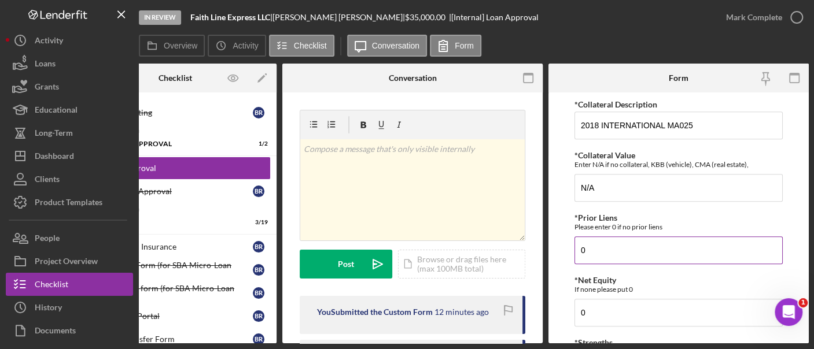
scroll to position [376, 0]
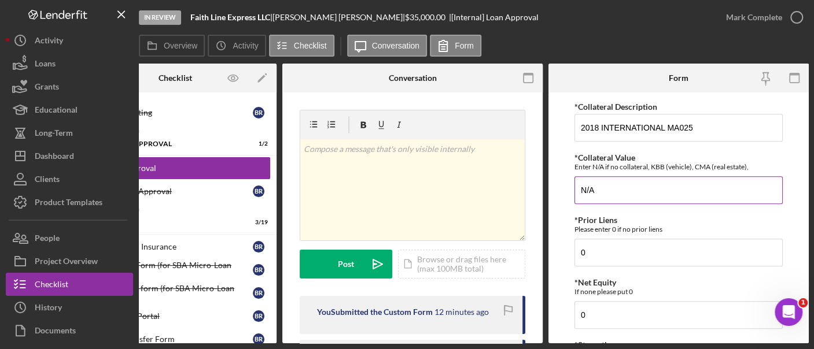
click at [616, 197] on input "N/A" at bounding box center [678, 190] width 208 height 28
click at [616, 198] on input "N/A" at bounding box center [678, 190] width 208 height 28
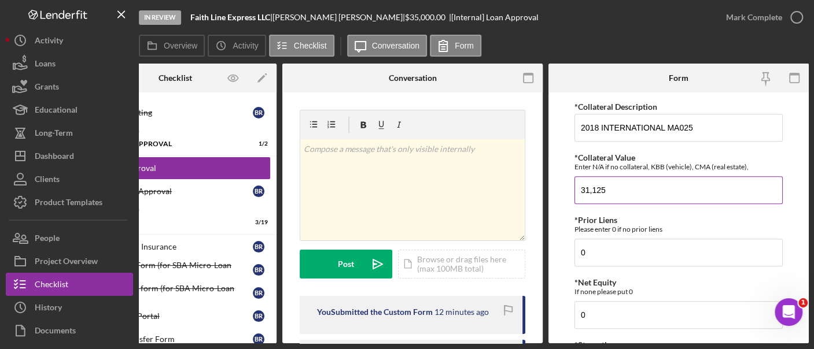
scroll to position [650, 0]
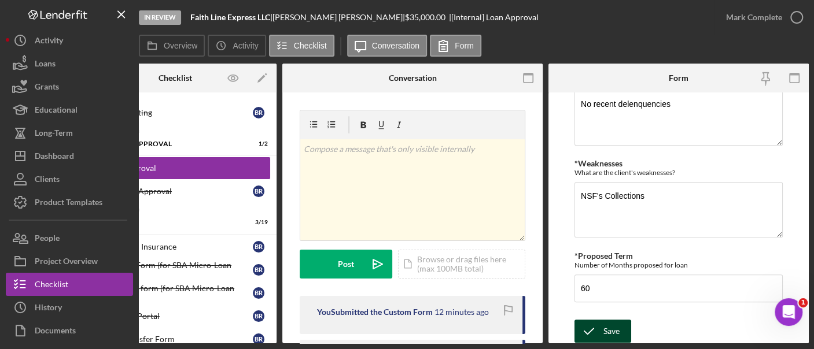
type input "31,125"
click at [623, 331] on button "Save" at bounding box center [602, 331] width 57 height 23
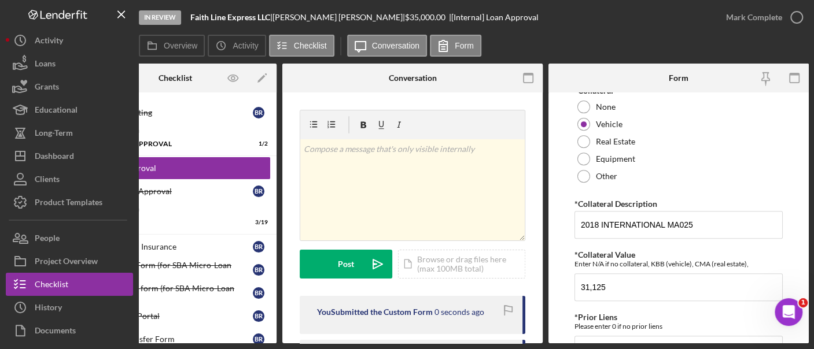
click at [600, 139] on label "Real Estate" at bounding box center [615, 141] width 39 height 9
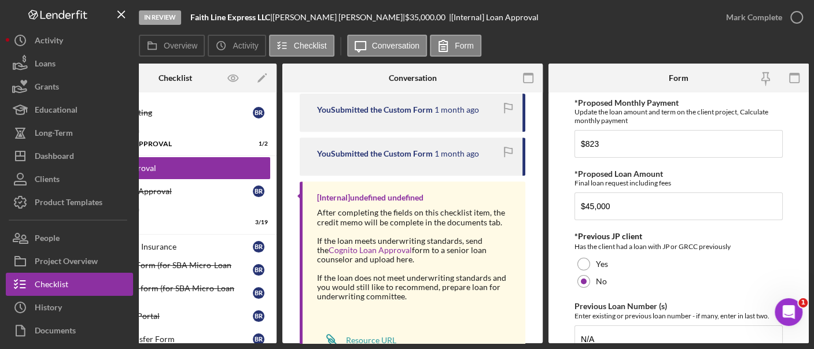
scroll to position [293, 0]
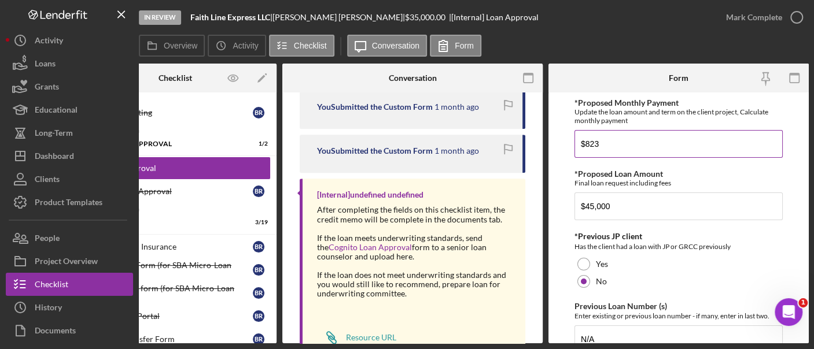
click at [610, 139] on input "$823" at bounding box center [678, 144] width 208 height 28
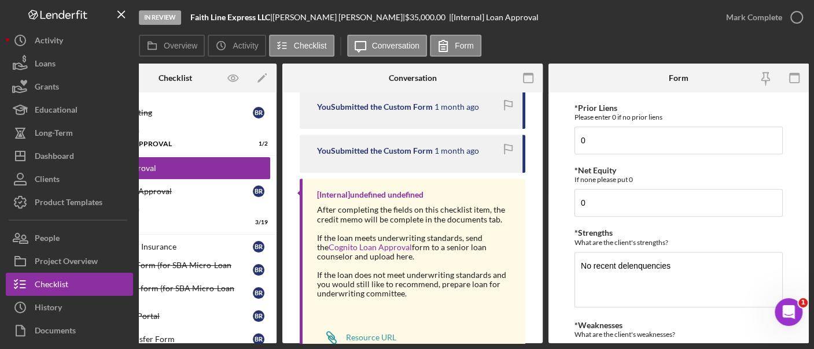
scroll to position [650, 0]
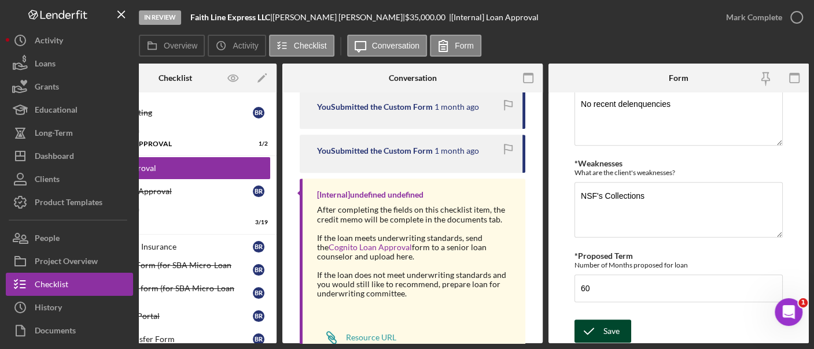
type input "$1,058.40"
click at [623, 334] on button "Save" at bounding box center [602, 331] width 57 height 23
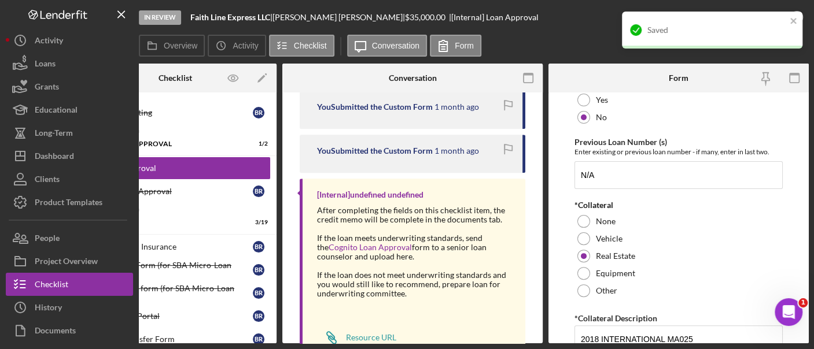
scroll to position [163, 0]
click at [804, 24] on icon "button" at bounding box center [796, 17] width 29 height 29
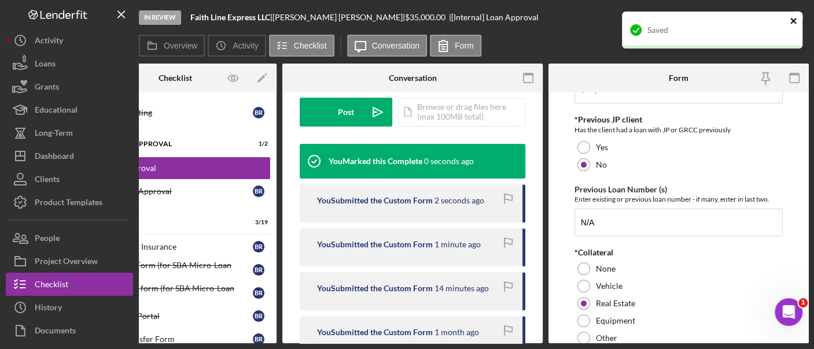
click at [796, 24] on icon "close" at bounding box center [793, 20] width 8 height 9
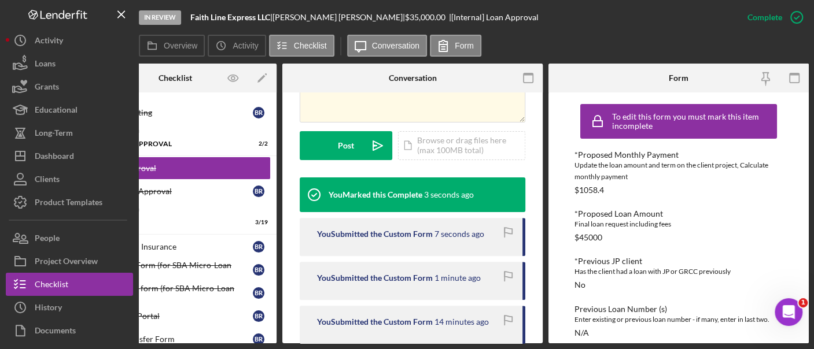
scroll to position [308, 0]
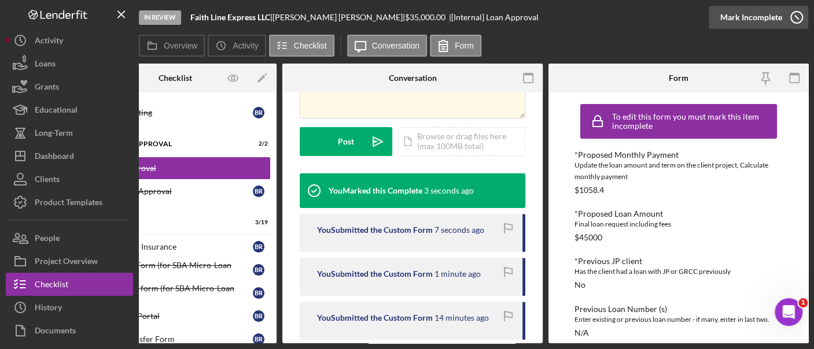
click at [756, 15] on div "Mark Incomplete" at bounding box center [751, 17] width 62 height 23
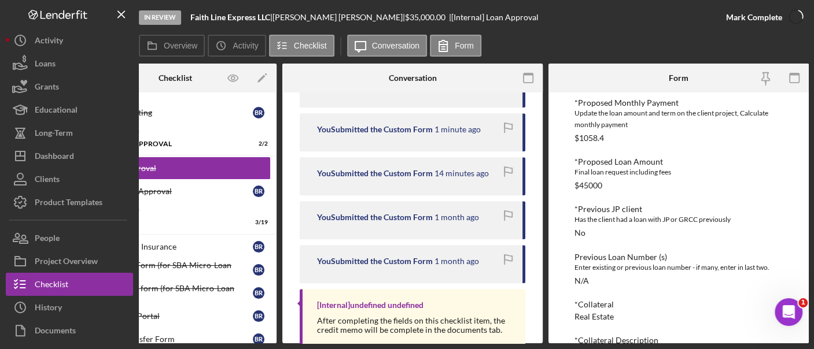
scroll to position [136, 0]
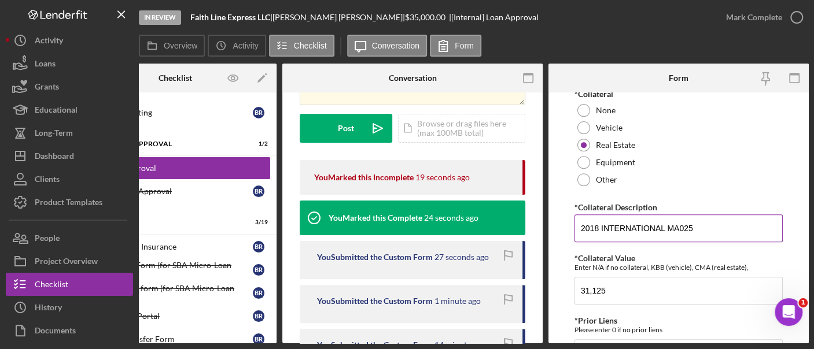
scroll to position [278, 0]
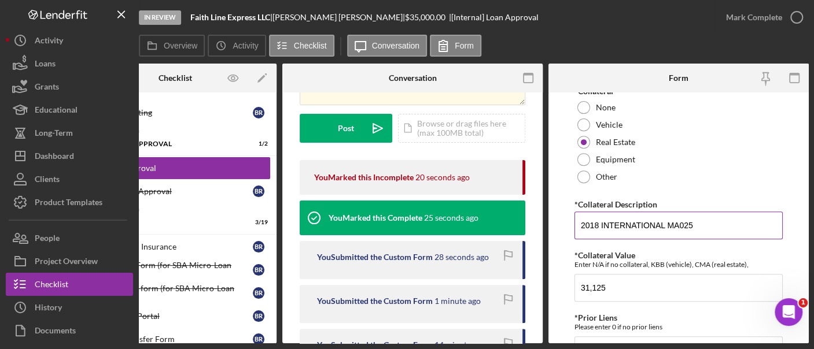
click at [628, 224] on input "2018 INTERNATIONAL MA025" at bounding box center [678, 226] width 208 height 28
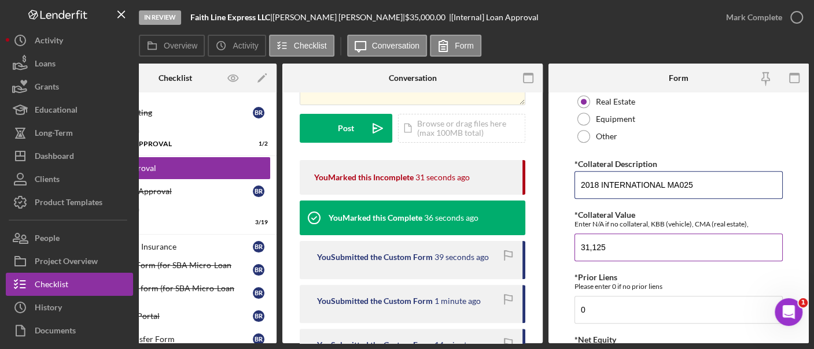
scroll to position [318, 0]
click at [605, 249] on input "31,125" at bounding box center [678, 248] width 208 height 28
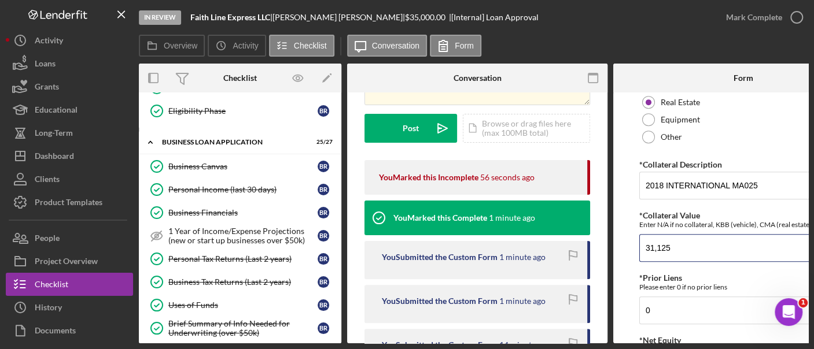
scroll to position [106, 0]
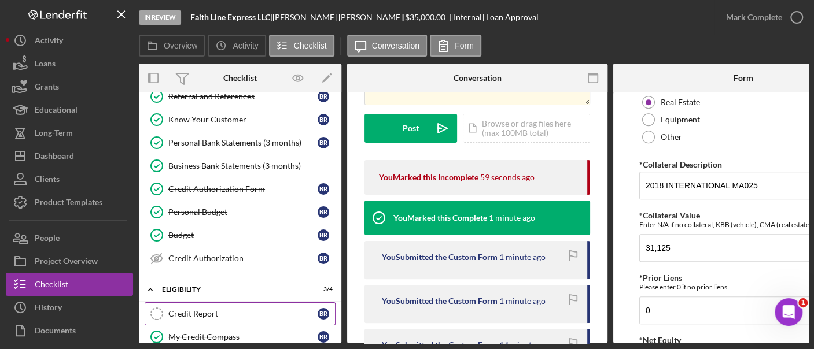
drag, startPoint x: 205, startPoint y: 300, endPoint x: 206, endPoint y: 308, distance: 7.7
click at [206, 309] on div "Credit Report" at bounding box center [242, 313] width 149 height 9
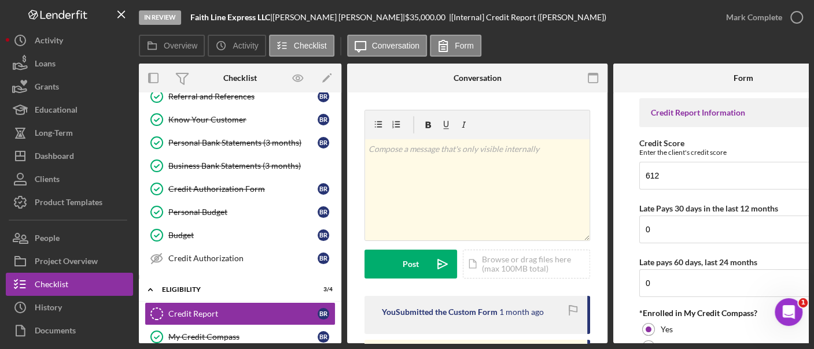
scroll to position [56, 0]
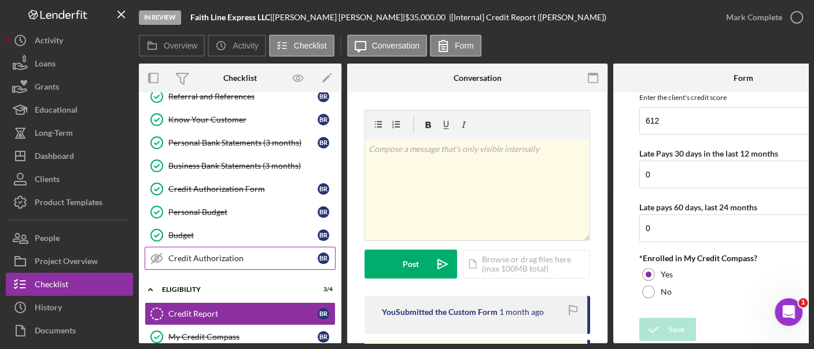
drag, startPoint x: 145, startPoint y: 204, endPoint x: 198, endPoint y: 250, distance: 70.5
click at [198, 250] on div "Personal Information Personal Information B R Business Information Business Inf…" at bounding box center [240, 146] width 202 height 260
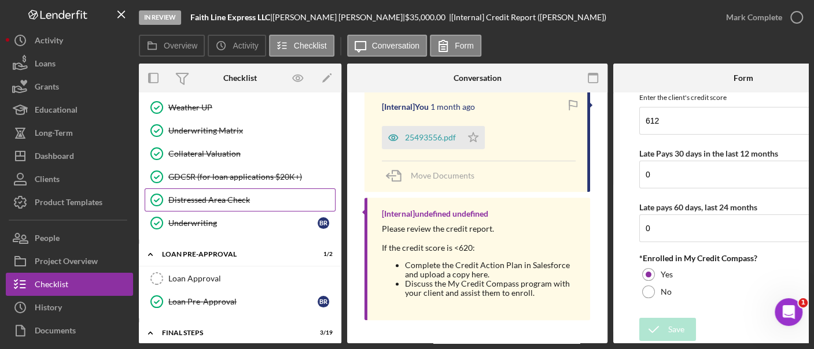
scroll to position [925, 0]
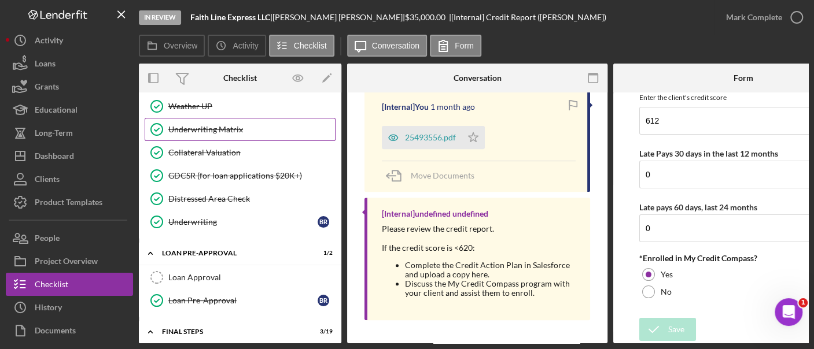
click at [237, 125] on div "Underwriting Matrix" at bounding box center [251, 129] width 167 height 9
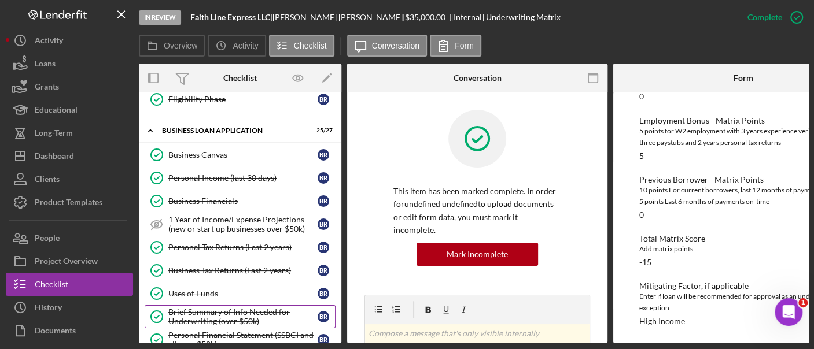
scroll to position [387, 0]
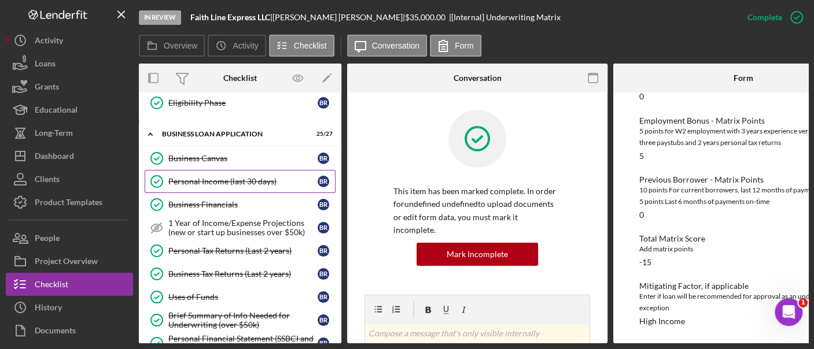
click at [223, 177] on div "Personal Income (last 30 days)" at bounding box center [242, 181] width 149 height 9
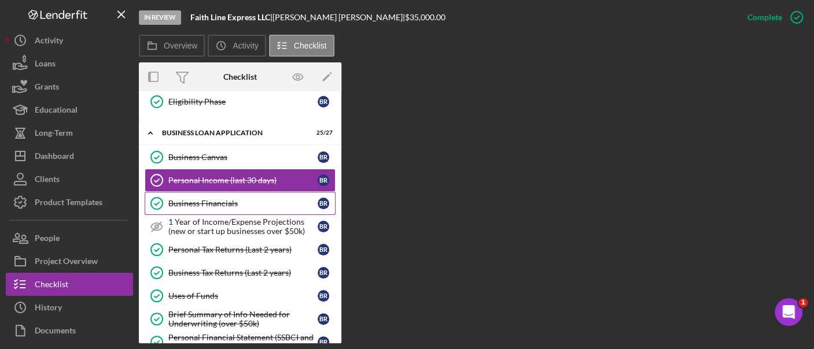
click at [213, 199] on div "Business Financials" at bounding box center [242, 203] width 149 height 9
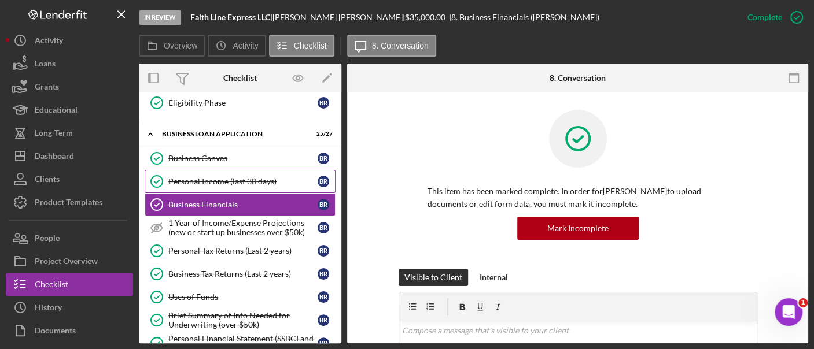
click at [217, 178] on div "Personal Income (last 30 days)" at bounding box center [242, 181] width 149 height 9
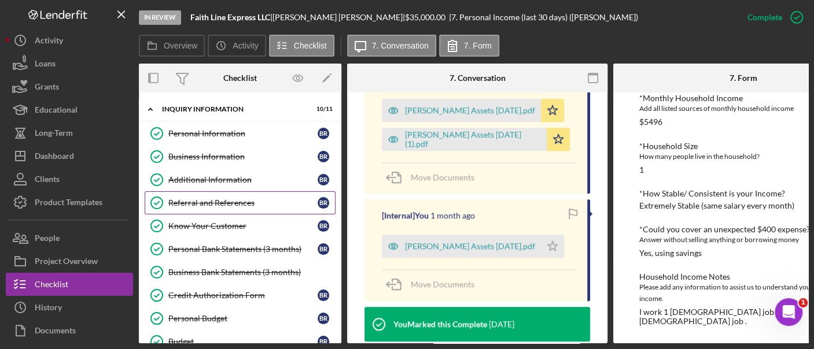
click at [235, 207] on link "Referral and References Referral and References B R" at bounding box center [240, 202] width 191 height 23
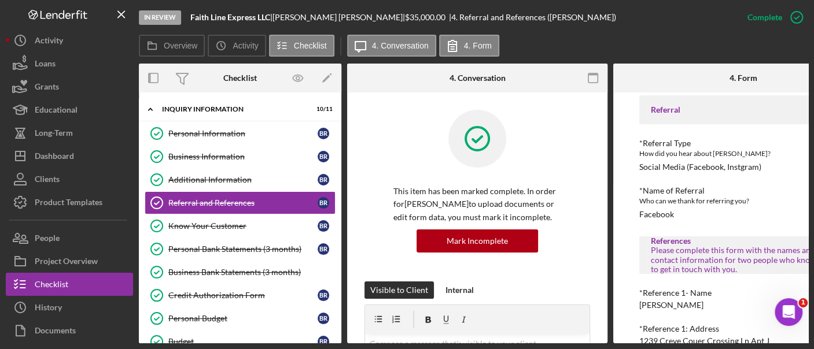
scroll to position [28, 0]
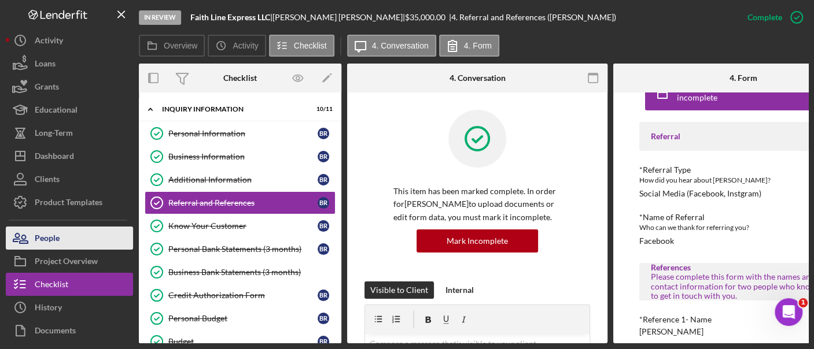
click at [66, 239] on button "People" at bounding box center [69, 238] width 127 height 23
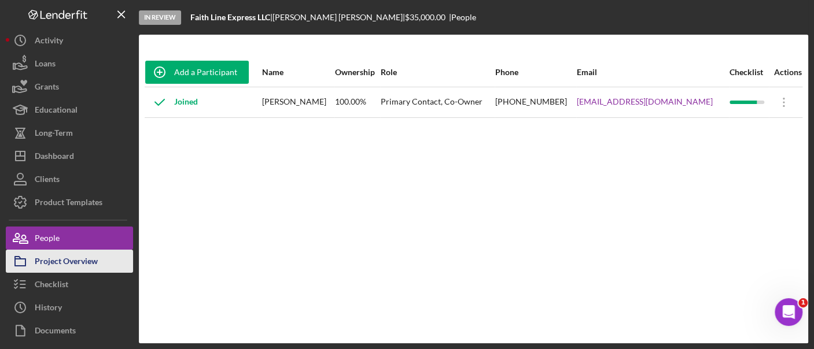
click at [79, 264] on div "Project Overview" at bounding box center [66, 263] width 63 height 26
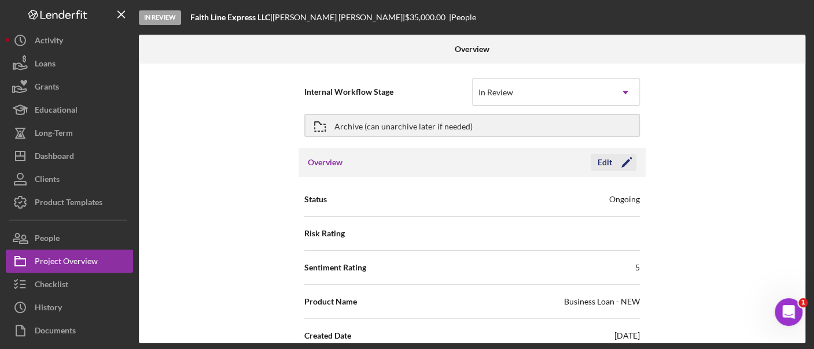
click at [625, 161] on polygon "button" at bounding box center [625, 163] width 9 height 9
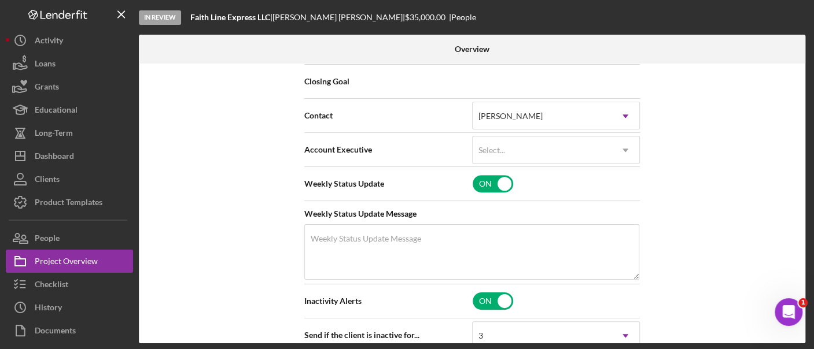
scroll to position [522, 0]
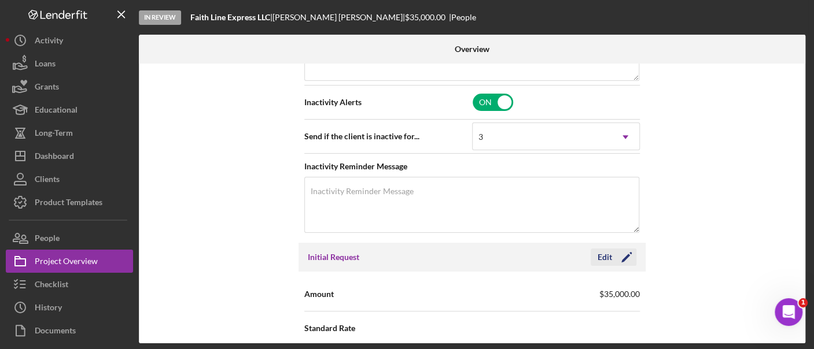
click at [625, 252] on icon "Icon/Edit" at bounding box center [626, 257] width 29 height 29
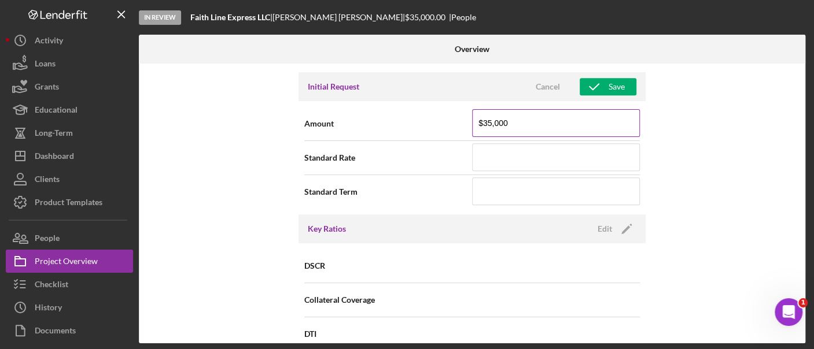
click at [526, 125] on input "$35,000" at bounding box center [556, 123] width 168 height 28
type input "$45,000"
click at [590, 87] on icon "button" at bounding box center [593, 86] width 29 height 29
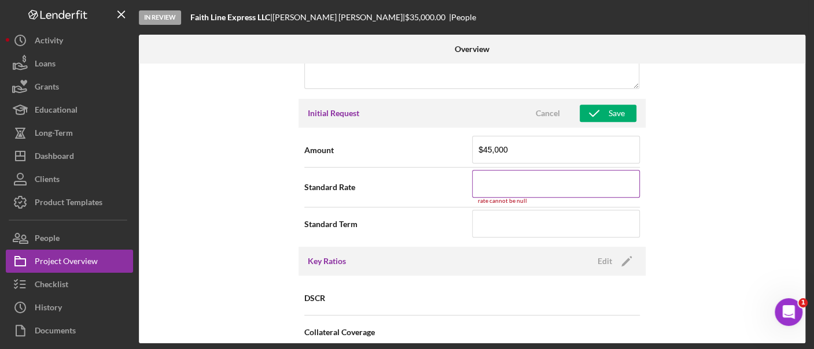
scroll to position [664, 0]
click at [530, 187] on input at bounding box center [556, 186] width 168 height 28
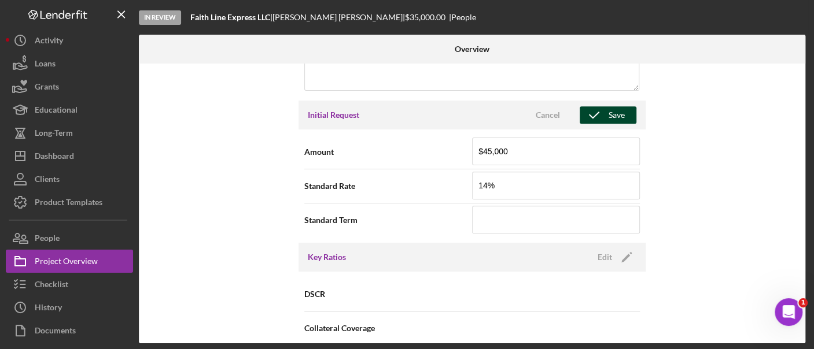
type input "14.000%"
click at [608, 112] on div "Save" at bounding box center [616, 114] width 16 height 17
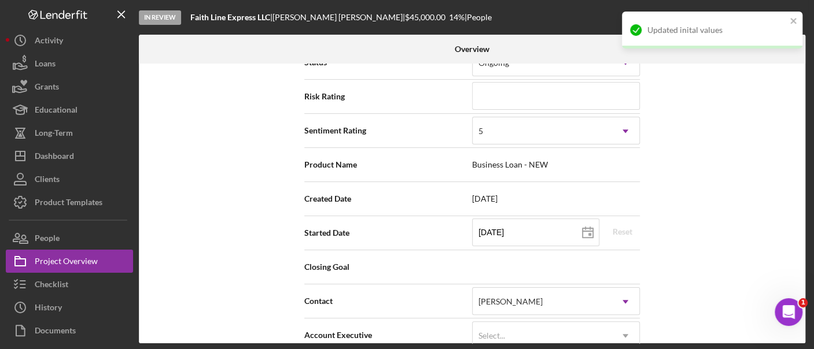
scroll to position [0, 0]
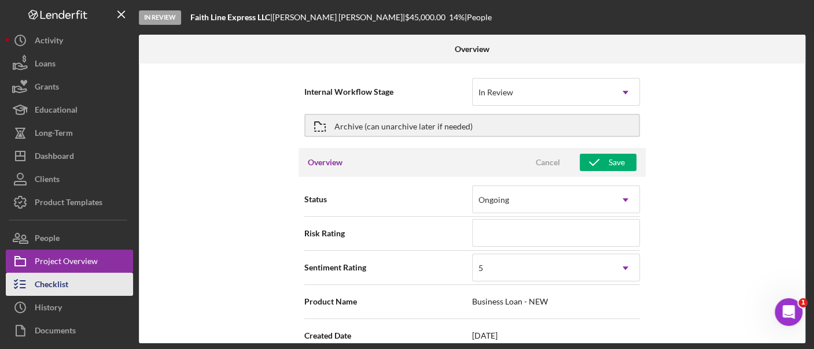
click at [83, 284] on button "Checklist" at bounding box center [69, 284] width 127 height 23
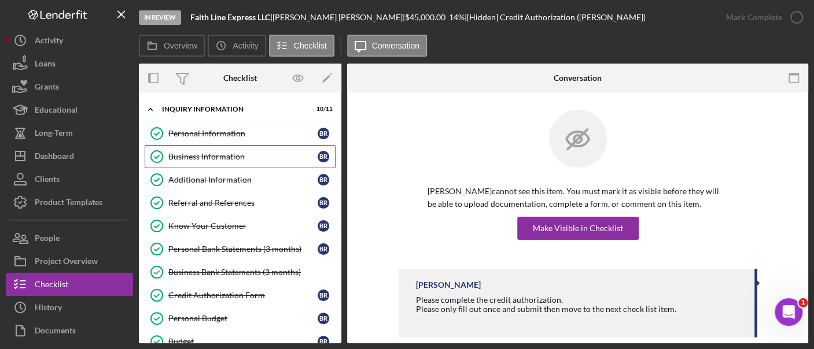
click at [255, 156] on div "Business Information" at bounding box center [242, 156] width 149 height 9
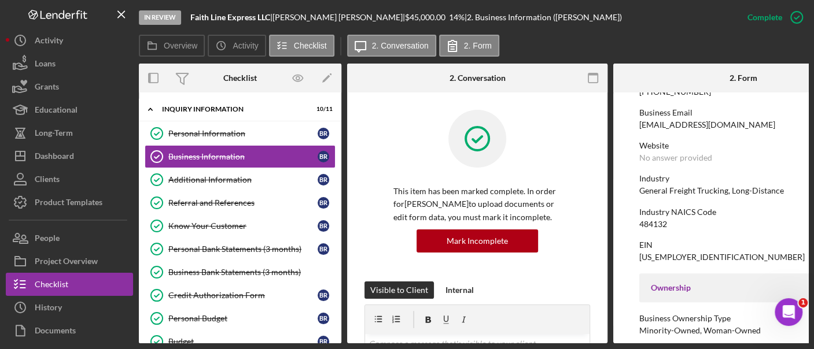
scroll to position [429, 0]
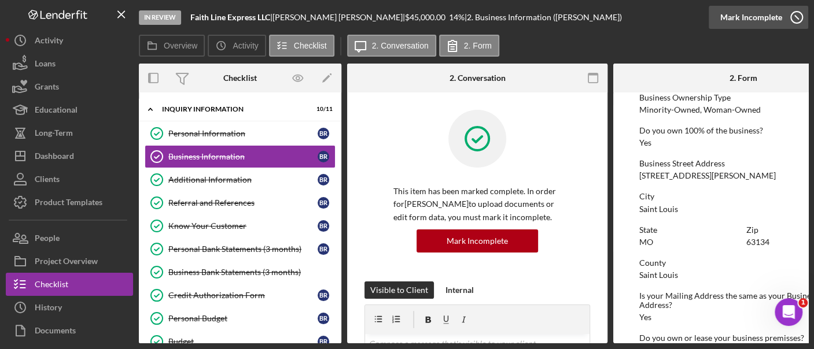
click at [766, 23] on div "Mark Incomplete" at bounding box center [751, 17] width 62 height 23
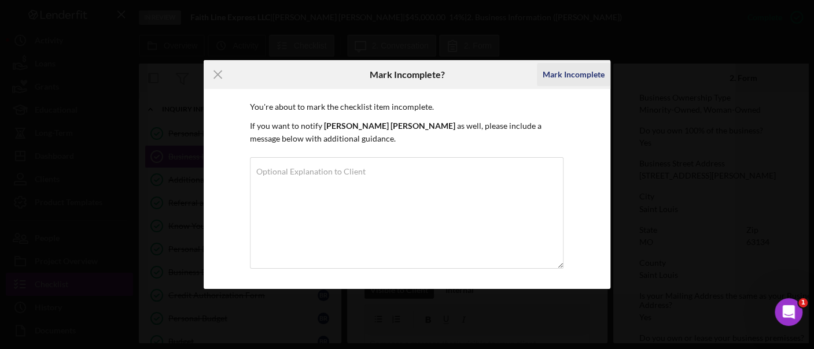
click at [560, 72] on div "Mark Incomplete" at bounding box center [573, 74] width 62 height 23
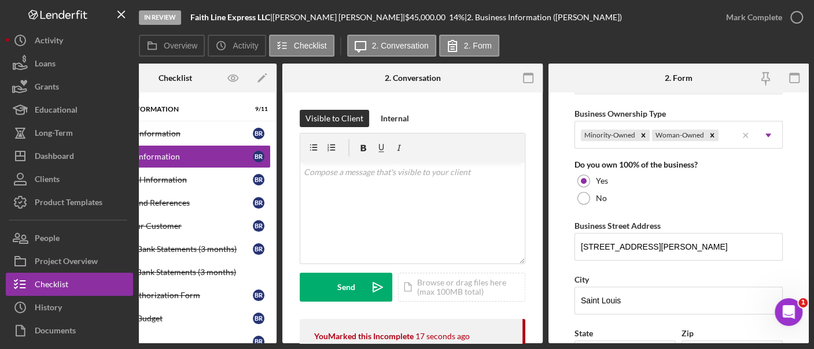
scroll to position [564, 0]
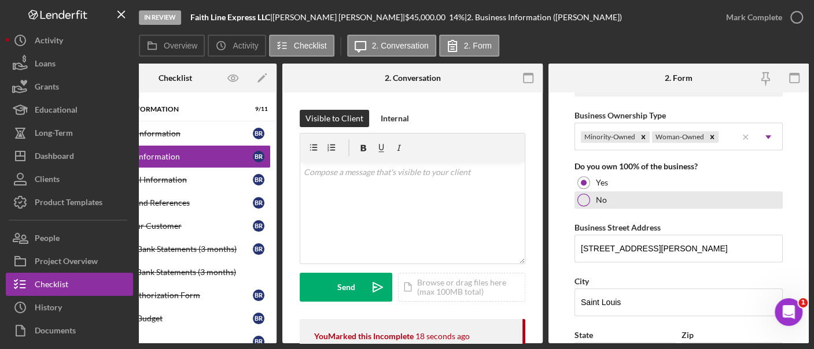
click at [596, 191] on div "No" at bounding box center [678, 199] width 208 height 17
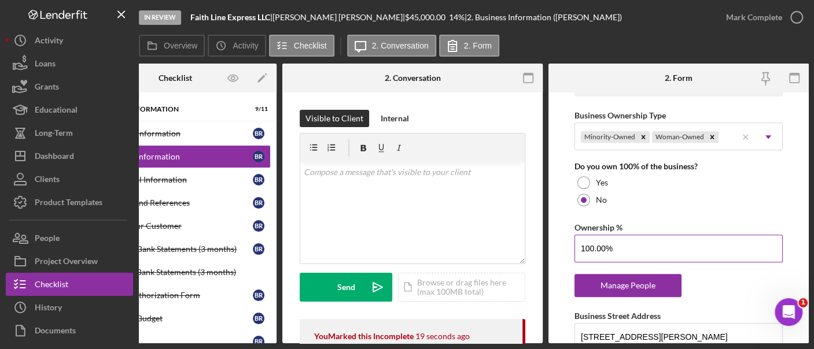
click at [620, 249] on input "100.00%" at bounding box center [678, 249] width 208 height 28
type input "1%"
click at [620, 249] on input "Ownership %" at bounding box center [678, 249] width 208 height 28
click at [656, 250] on input "50%" at bounding box center [678, 249] width 208 height 28
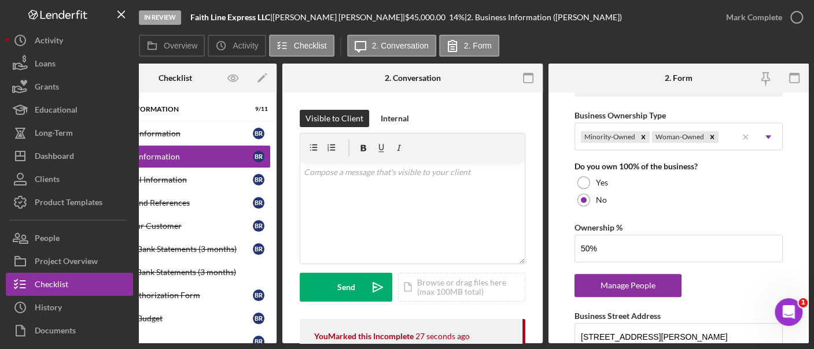
type input "50.00%"
click at [752, 271] on div "Business Name Faith Line Express LLC DBA Business Start Date [DATE] Legal Struc…" at bounding box center [678, 206] width 208 height 1345
click at [631, 275] on div "Manage People" at bounding box center [627, 285] width 95 height 23
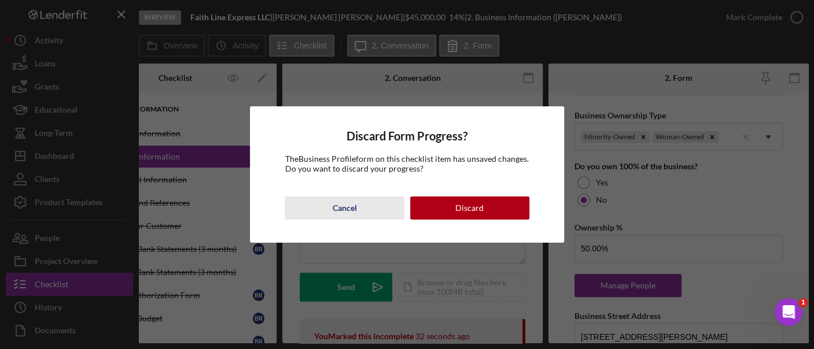
click at [338, 214] on div "Cancel" at bounding box center [344, 208] width 24 height 23
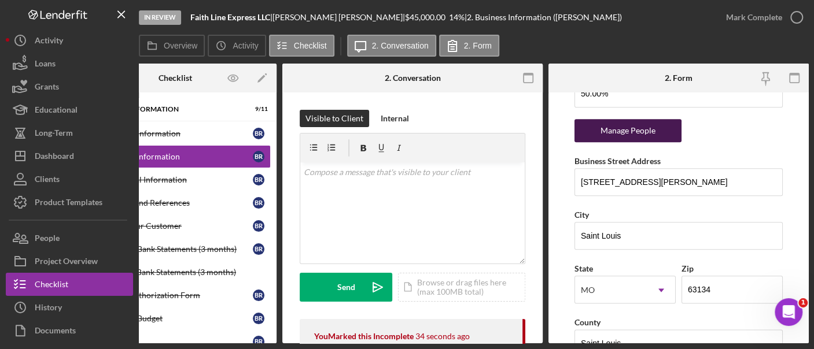
scroll to position [720, 0]
click at [602, 126] on div "Manage People" at bounding box center [627, 130] width 95 height 23
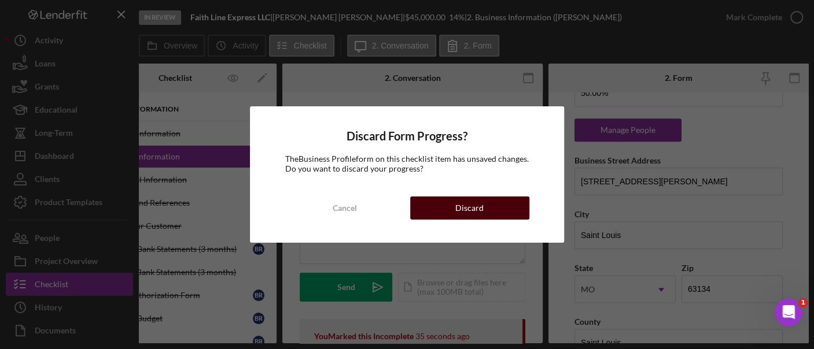
click at [504, 197] on button "Discard" at bounding box center [469, 208] width 119 height 23
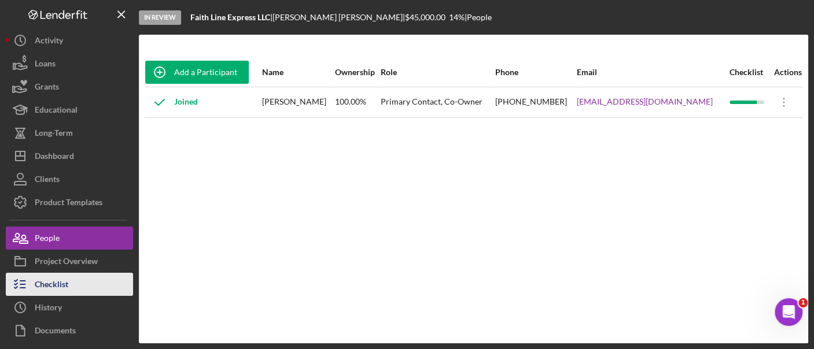
click at [79, 281] on button "Checklist" at bounding box center [69, 284] width 127 height 23
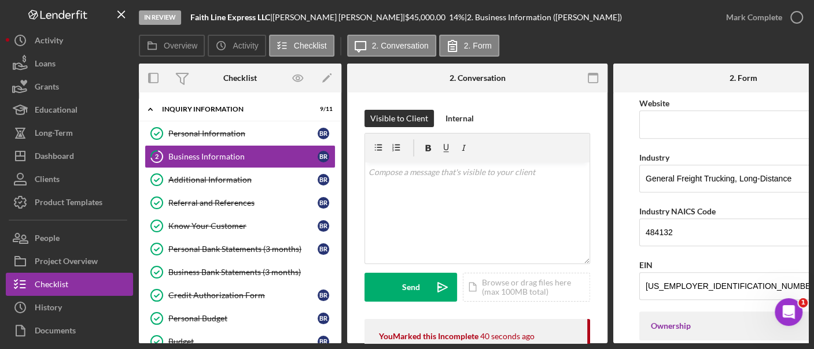
scroll to position [567, 0]
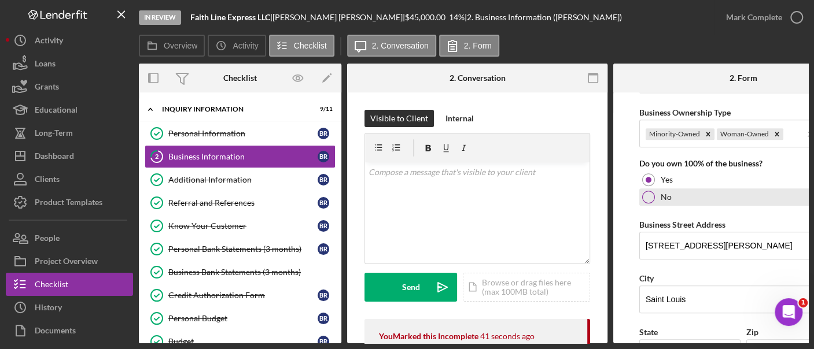
click at [663, 193] on label "No" at bounding box center [665, 197] width 11 height 9
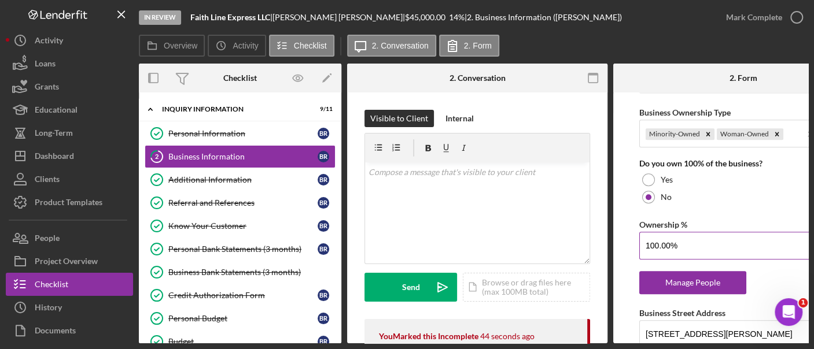
drag, startPoint x: 718, startPoint y: 237, endPoint x: 694, endPoint y: 242, distance: 24.7
click at [690, 243] on input "100.00%" at bounding box center [743, 246] width 208 height 28
click at [689, 243] on input "100.00%" at bounding box center [743, 246] width 208 height 28
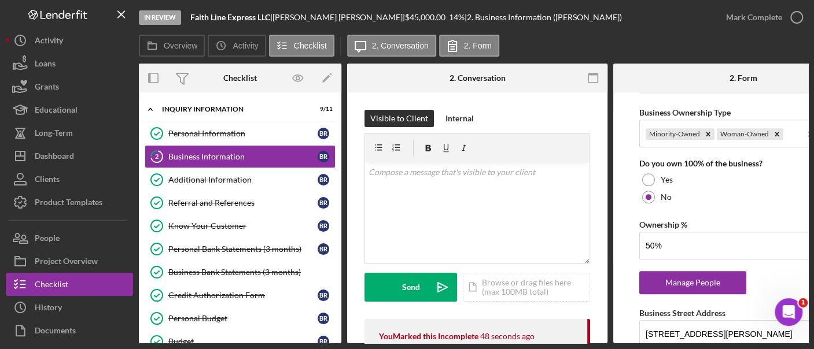
type input "50.00%"
click at [622, 263] on form "Business Name Faith Line Express LLC DBA Business Start Date [DATE] Legal Struc…" at bounding box center [743, 218] width 260 height 251
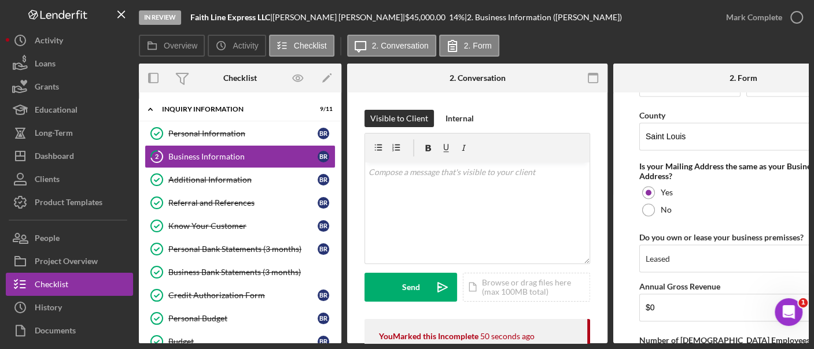
scroll to position [1127, 0]
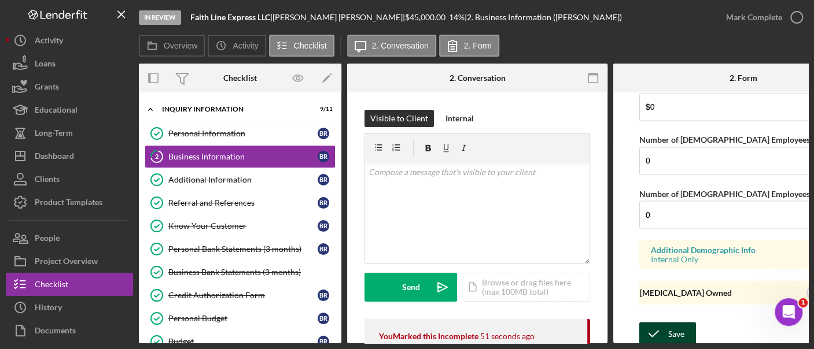
click at [668, 322] on div "Save" at bounding box center [676, 333] width 16 height 23
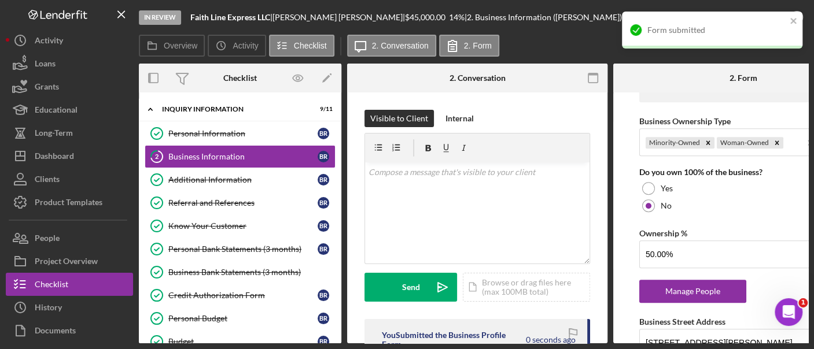
scroll to position [557, 0]
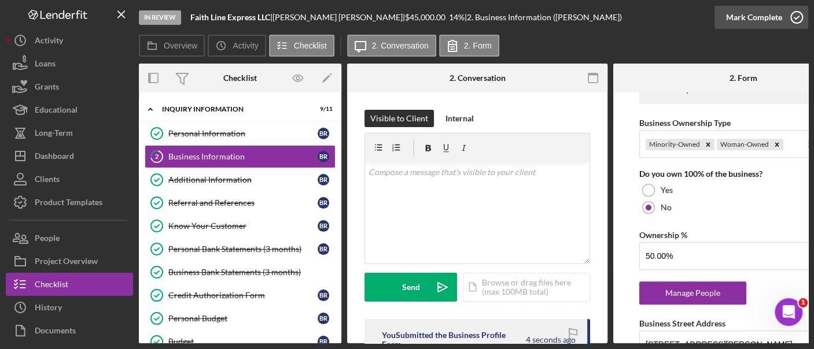
click at [790, 21] on icon "button" at bounding box center [796, 17] width 29 height 29
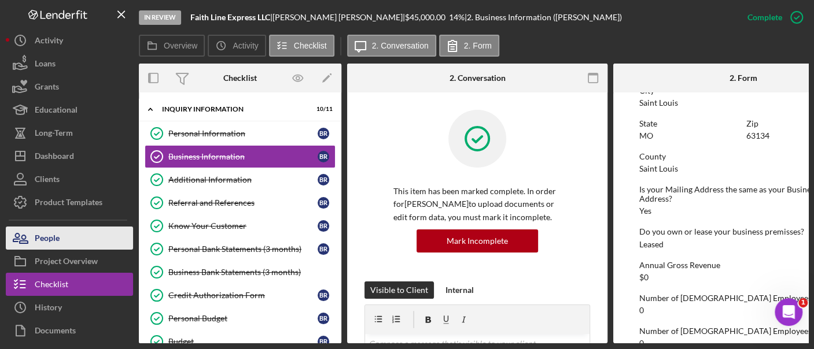
scroll to position [409, 0]
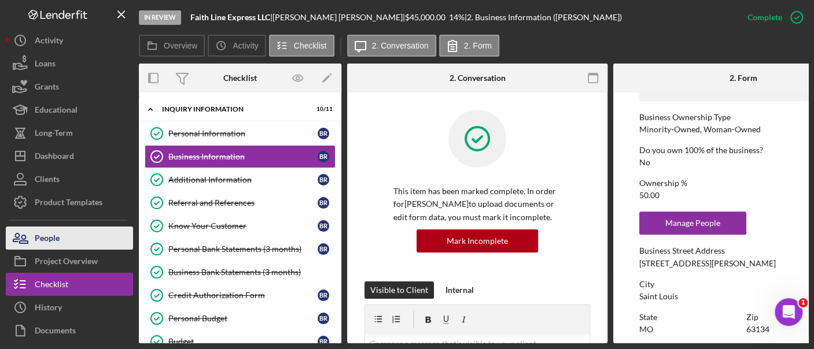
click at [74, 238] on button "People" at bounding box center [69, 238] width 127 height 23
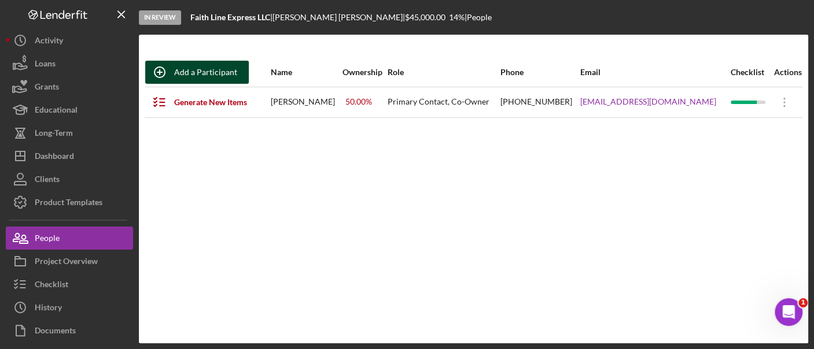
click at [211, 75] on div "Add a Participant" at bounding box center [205, 72] width 63 height 23
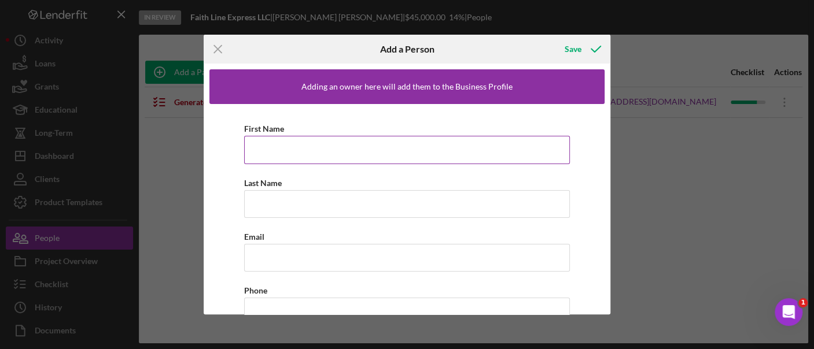
click at [292, 147] on input "First Name" at bounding box center [407, 150] width 326 height 28
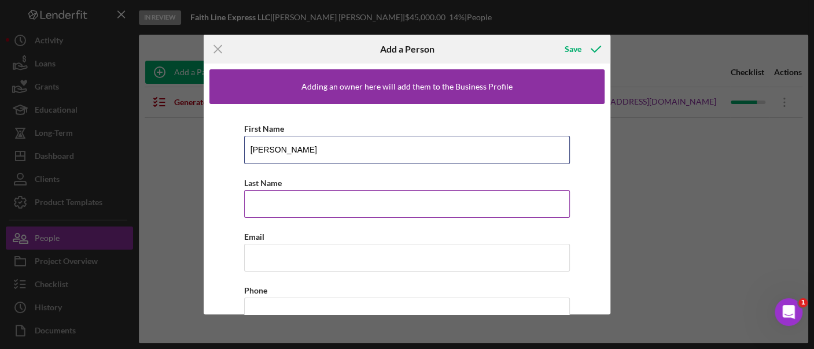
type input "[PERSON_NAME]"
click at [287, 203] on input "Last Name" at bounding box center [407, 204] width 326 height 28
type input "[PERSON_NAME]"
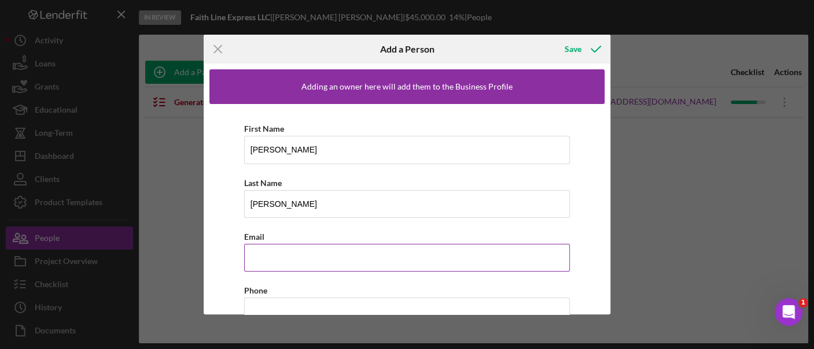
click at [279, 254] on input "Email" at bounding box center [407, 258] width 326 height 28
paste input "[EMAIL_ADDRESS][DOMAIN_NAME]"
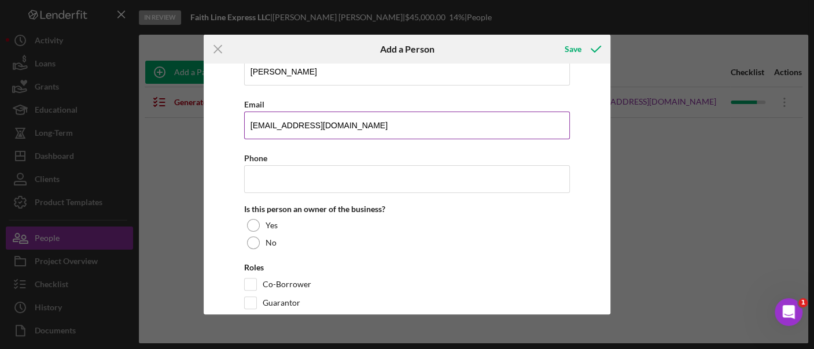
scroll to position [142, 0]
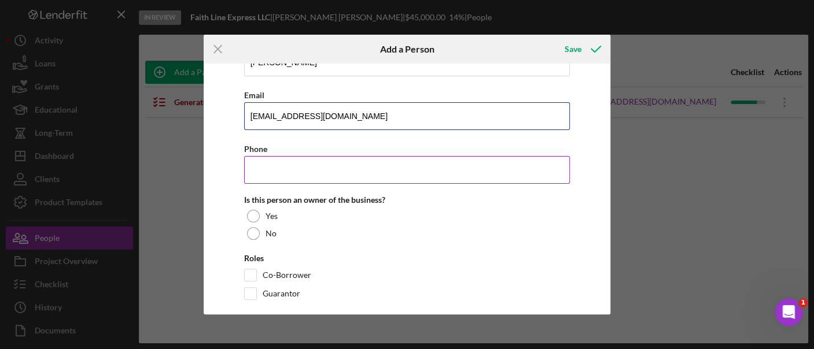
type input "[EMAIL_ADDRESS][DOMAIN_NAME]"
click at [274, 178] on input "Phone" at bounding box center [407, 170] width 326 height 28
click at [292, 177] on input "Phone" at bounding box center [407, 170] width 326 height 28
paste input "[PHONE_NUMBER]"
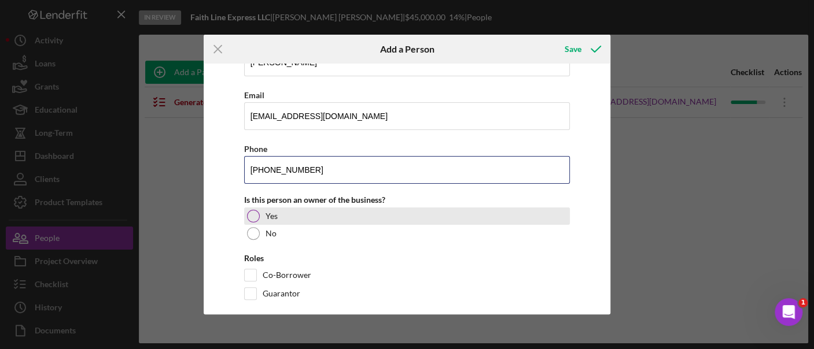
type input "[PHONE_NUMBER]"
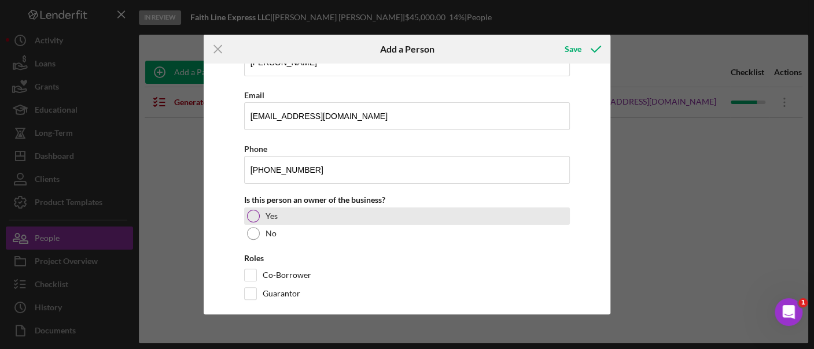
click at [260, 210] on div "Yes" at bounding box center [407, 216] width 326 height 17
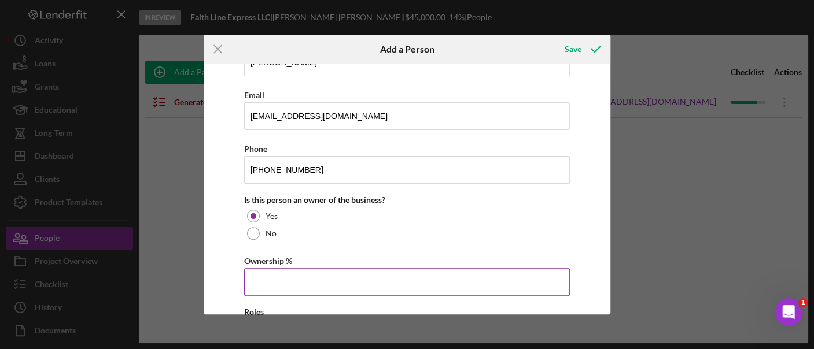
scroll to position [208, 0]
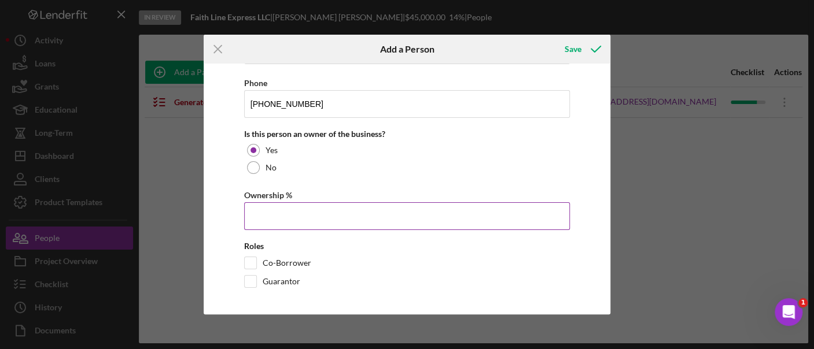
click at [278, 223] on input "Ownership %" at bounding box center [407, 216] width 326 height 28
type input "50.00%"
click at [248, 258] on input "Co-Borrower" at bounding box center [251, 263] width 12 height 12
checkbox input "true"
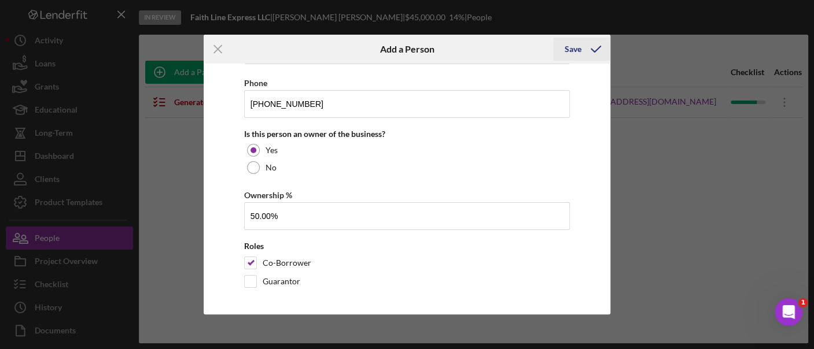
click at [571, 52] on div "Save" at bounding box center [572, 49] width 17 height 23
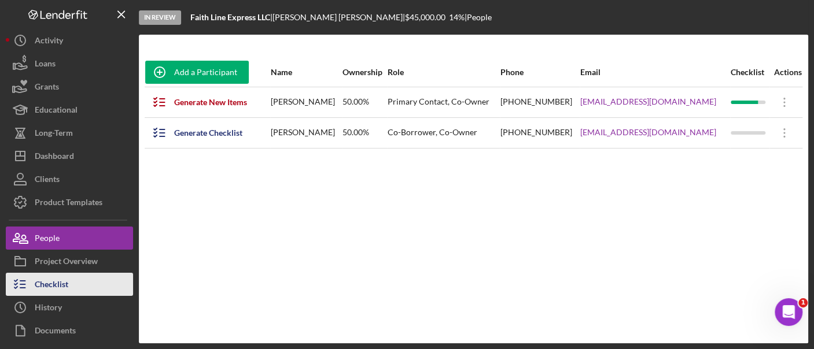
click at [79, 287] on button "Checklist" at bounding box center [69, 284] width 127 height 23
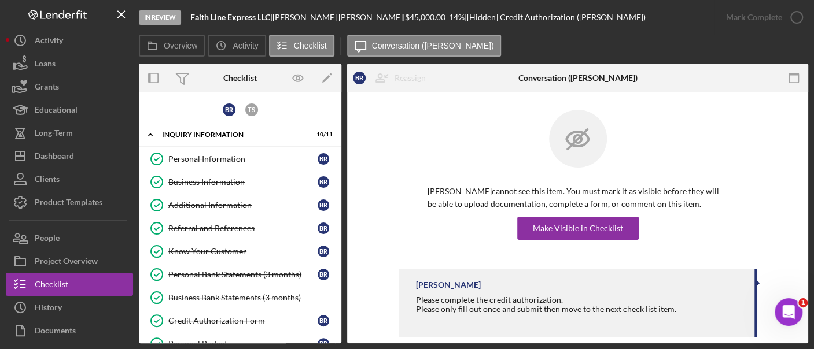
scroll to position [196, 0]
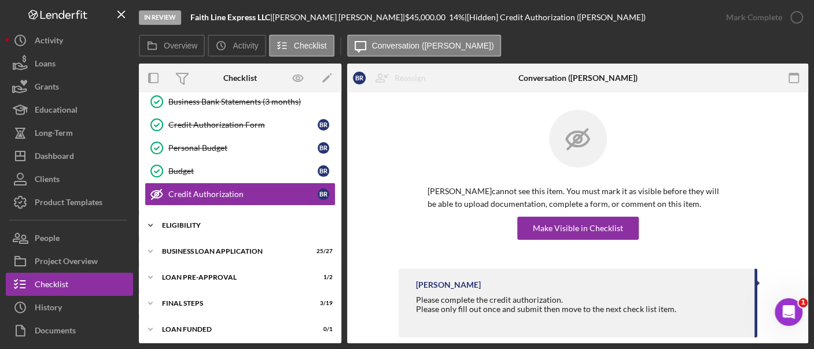
click at [183, 222] on div "ELIGIBILITY" at bounding box center [244, 225] width 165 height 7
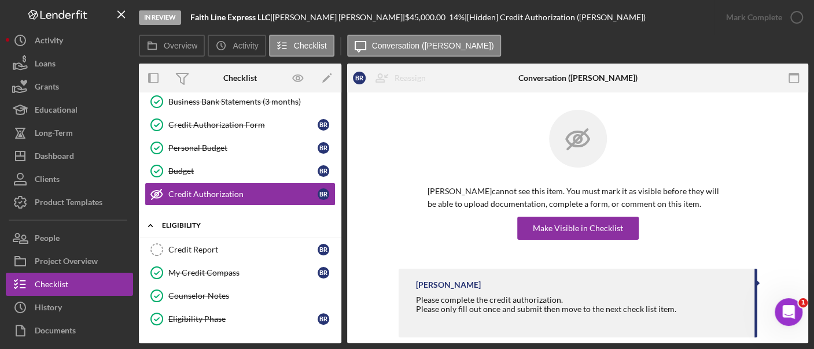
scroll to position [293, 0]
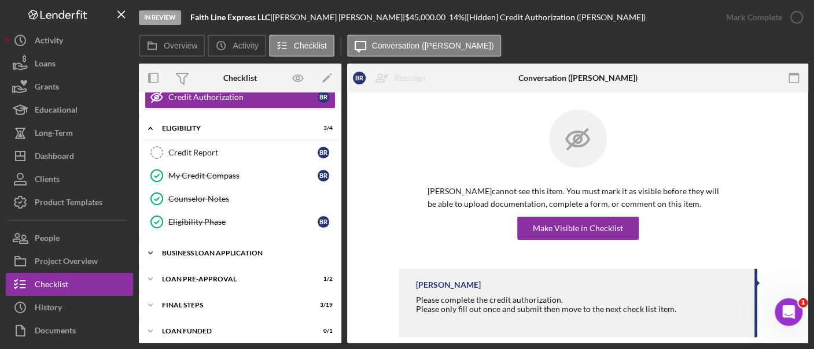
click at [197, 242] on div "Icon/Expander BUSINESS LOAN APPLICATION 25 / 27" at bounding box center [240, 253] width 202 height 23
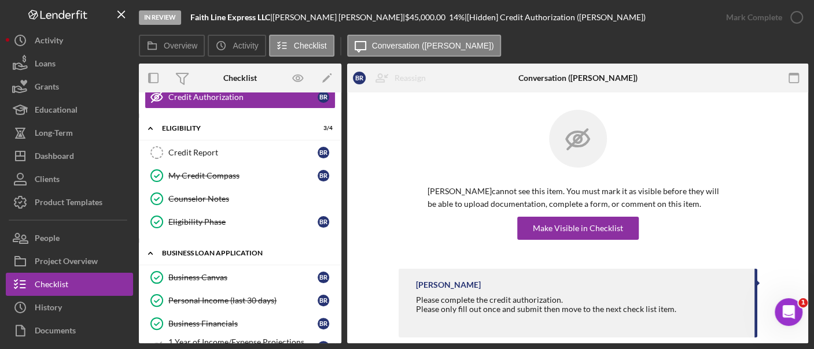
scroll to position [916, 0]
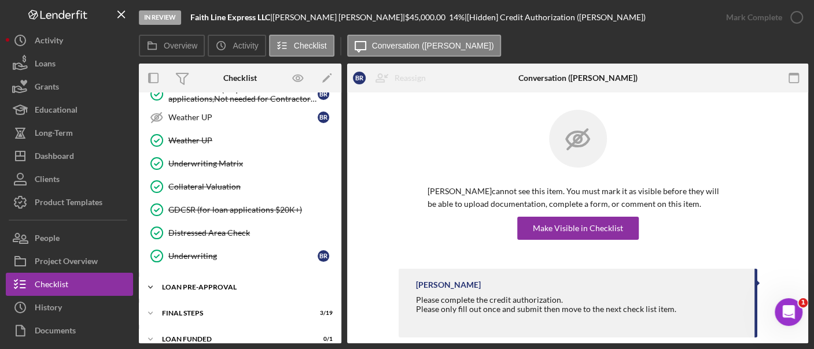
click at [206, 284] on div "LOAN PRE-APPROVAL" at bounding box center [244, 287] width 165 height 7
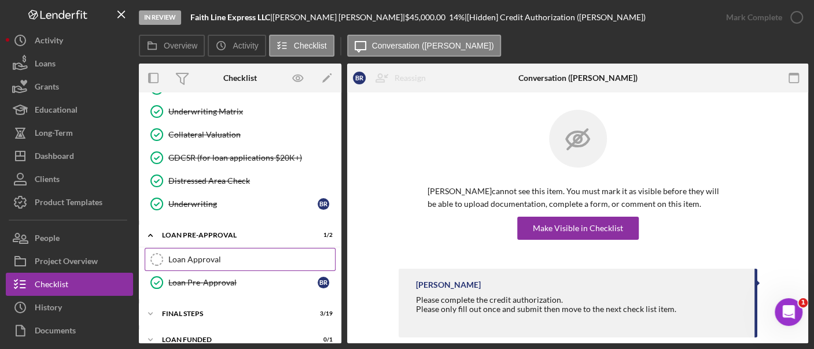
click at [205, 255] on div "Loan Approval" at bounding box center [251, 259] width 167 height 9
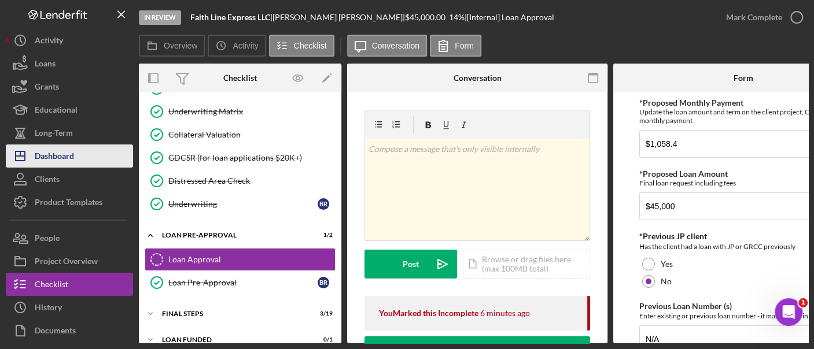
click at [53, 156] on div "Dashboard" at bounding box center [54, 158] width 39 height 26
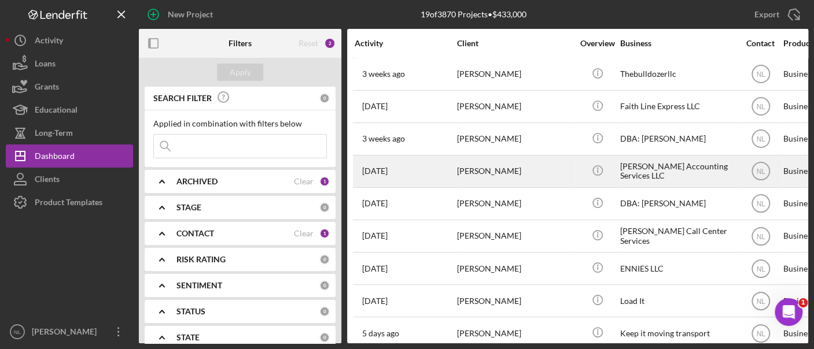
click at [486, 171] on div "[PERSON_NAME]" at bounding box center [515, 171] width 116 height 31
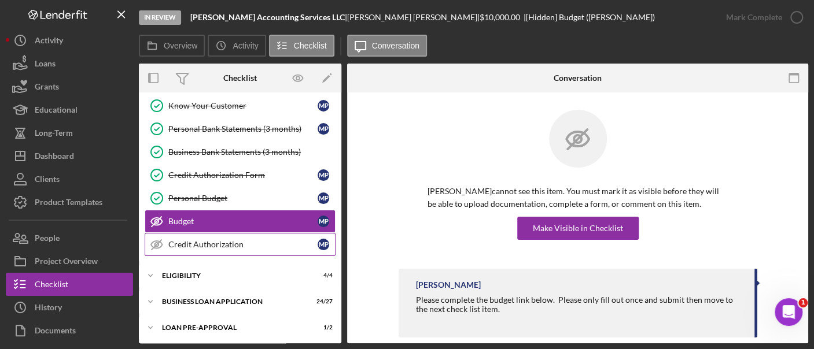
scroll to position [170, 0]
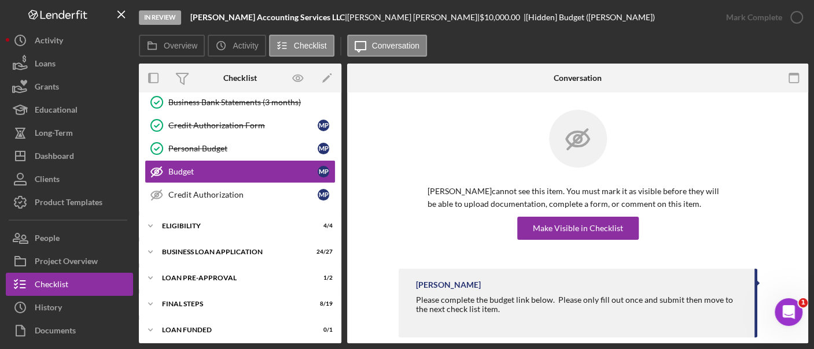
click at [257, 260] on div "Icon/Expander BUSINESS LOAN APPLICATION 24 / 27" at bounding box center [240, 252] width 202 height 23
click at [251, 250] on div "BUSINESS LOAN APPLICATION" at bounding box center [244, 252] width 165 height 7
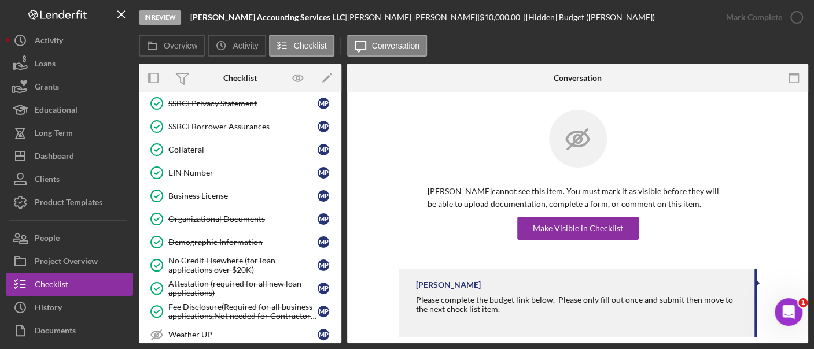
scroll to position [793, 0]
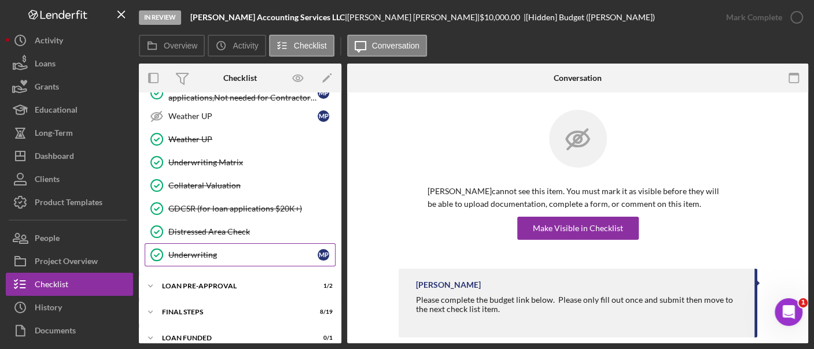
click at [239, 250] on div "Underwriting" at bounding box center [242, 254] width 149 height 9
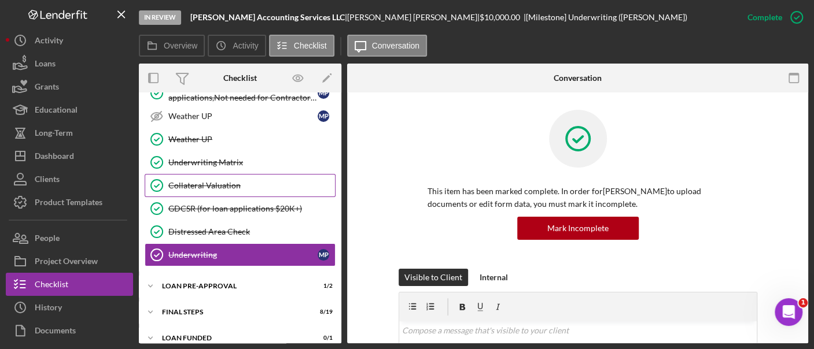
click at [224, 181] on div "Collateral Valuation" at bounding box center [251, 185] width 167 height 9
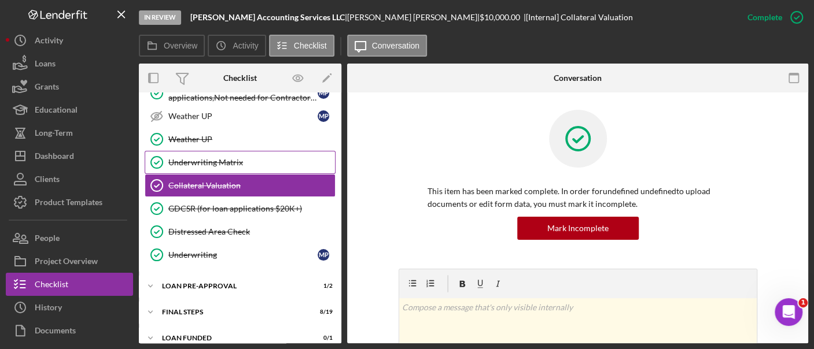
click at [221, 159] on link "Underwriting Matrix Underwriting Matrix" at bounding box center [240, 162] width 191 height 23
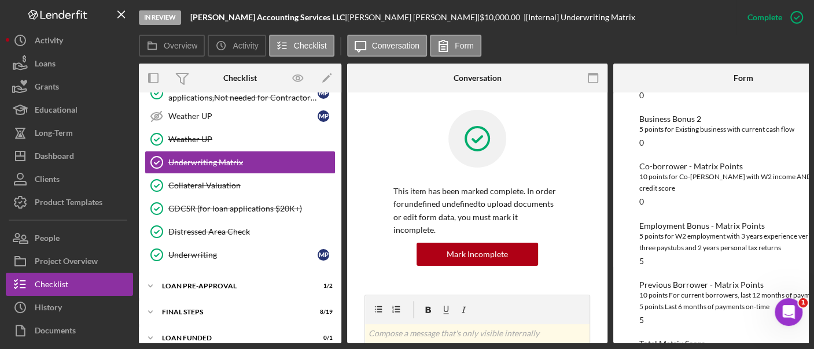
scroll to position [522, 0]
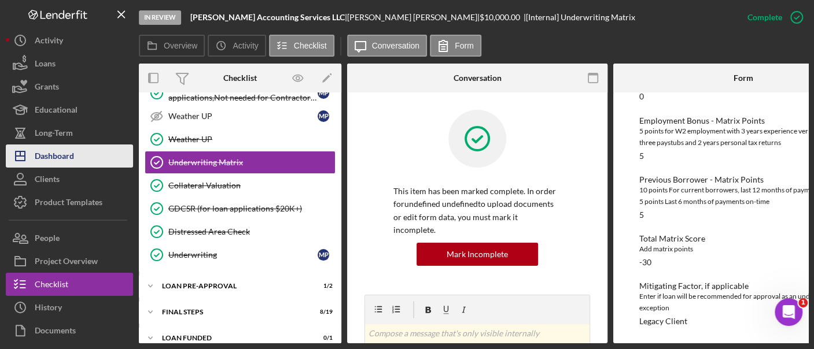
click at [98, 157] on button "Icon/Dashboard Dashboard" at bounding box center [69, 156] width 127 height 23
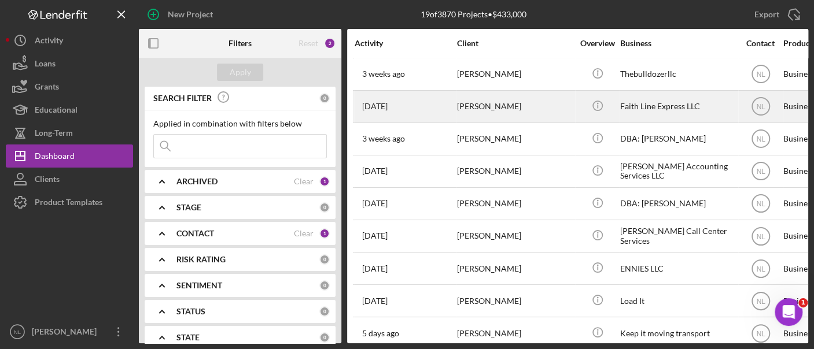
click at [472, 106] on div "[PERSON_NAME]" at bounding box center [515, 106] width 116 height 31
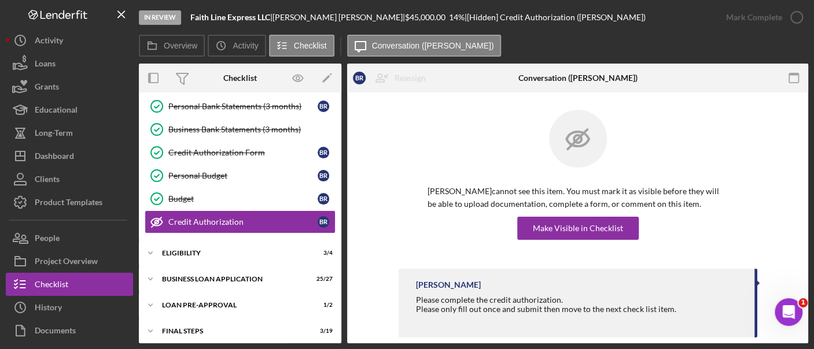
scroll to position [196, 0]
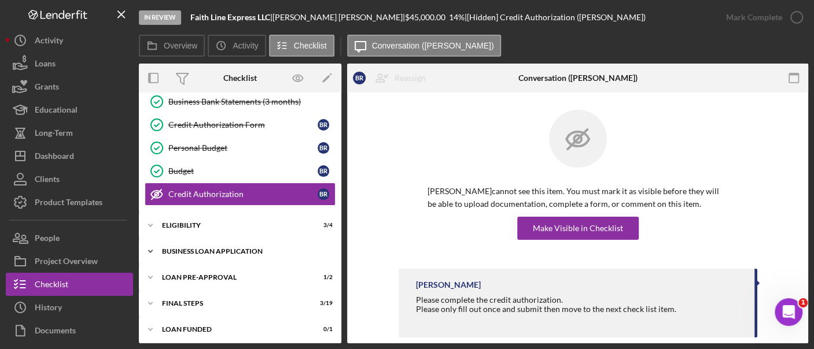
click at [236, 254] on div "Icon/Expander BUSINESS LOAN APPLICATION 25 / 27" at bounding box center [240, 251] width 202 height 23
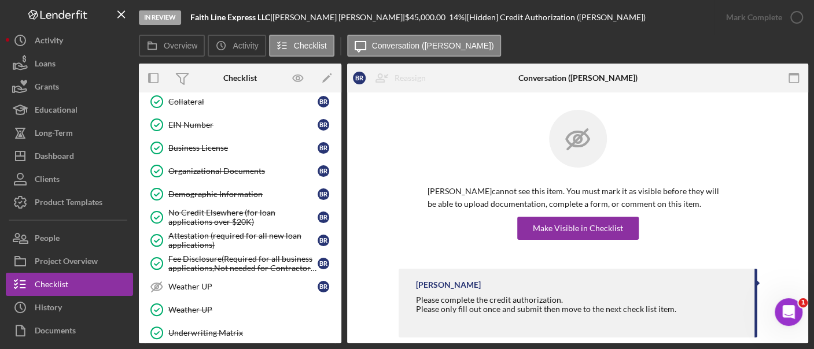
scroll to position [818, 0]
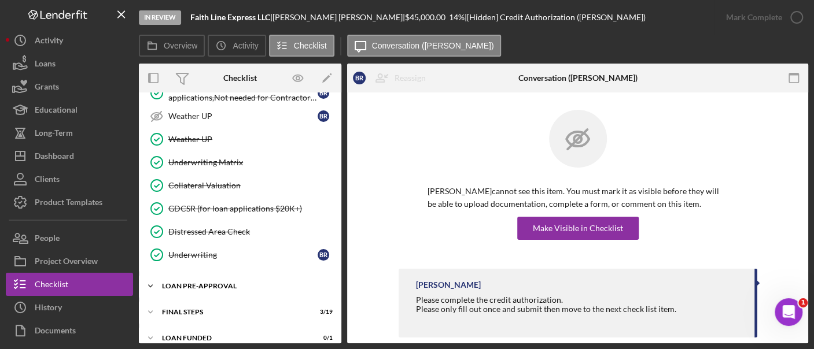
click at [231, 283] on div "LOAN PRE-APPROVAL" at bounding box center [244, 286] width 165 height 7
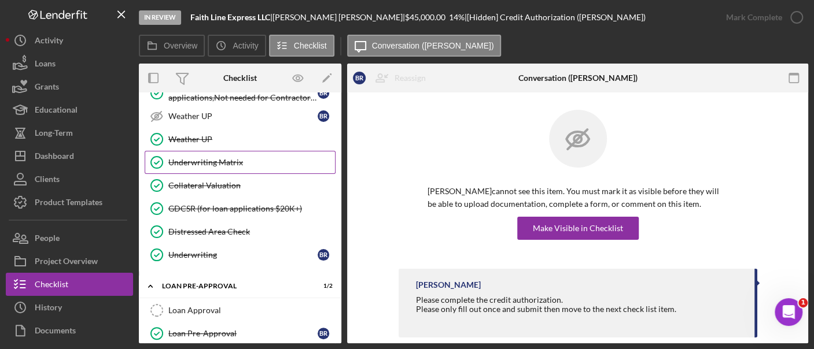
click at [236, 157] on link "Underwriting Matrix Underwriting Matrix" at bounding box center [240, 162] width 191 height 23
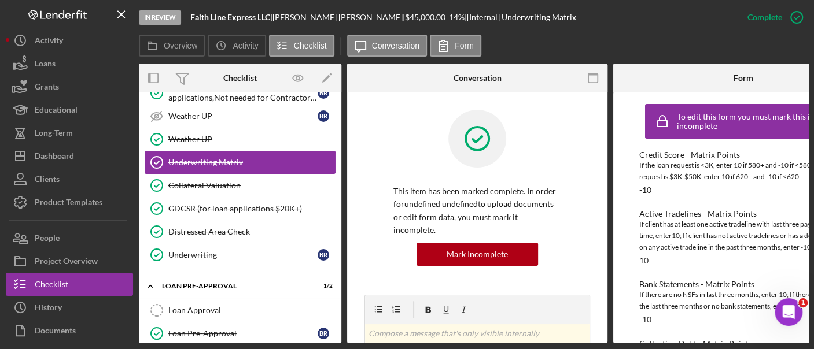
scroll to position [874, 0]
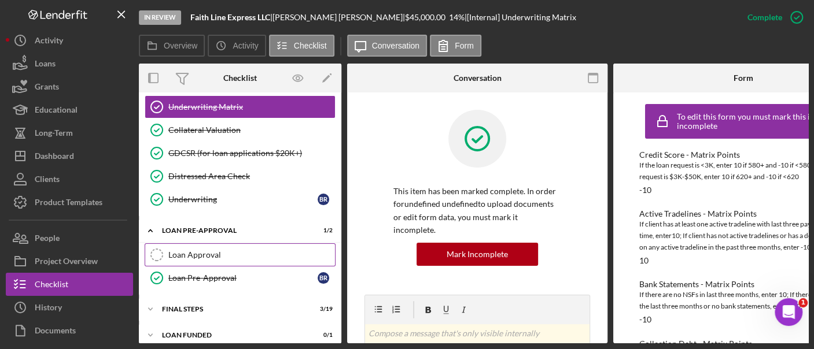
click at [230, 248] on link "Loan Approval Loan Approval" at bounding box center [240, 254] width 191 height 23
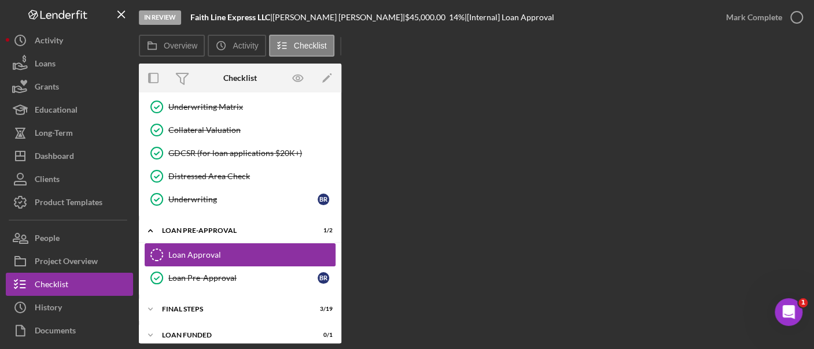
scroll to position [874, 0]
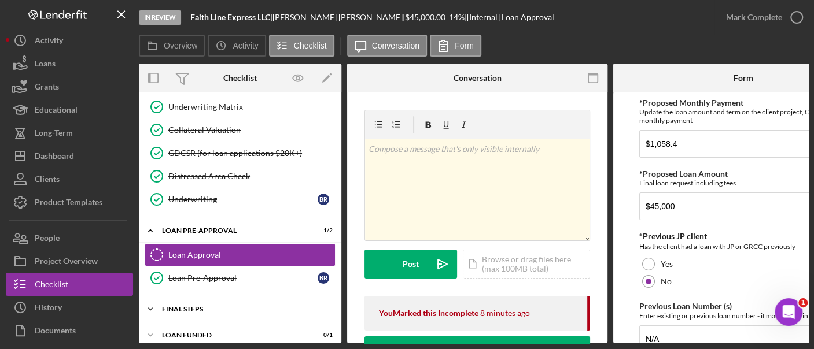
click at [172, 306] on div "FINAL STEPS" at bounding box center [244, 309] width 165 height 7
click at [215, 102] on link "Underwriting Matrix Underwriting Matrix" at bounding box center [240, 106] width 191 height 23
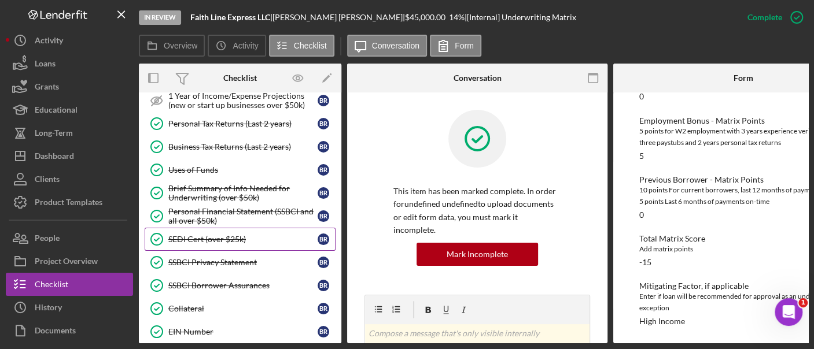
scroll to position [850, 0]
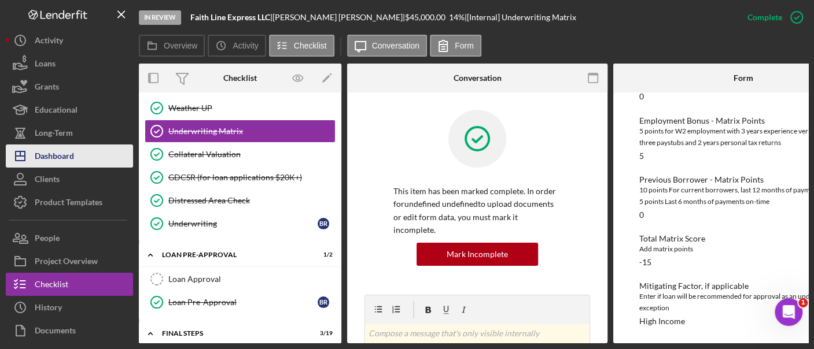
click at [91, 158] on button "Icon/Dashboard Dashboard" at bounding box center [69, 156] width 127 height 23
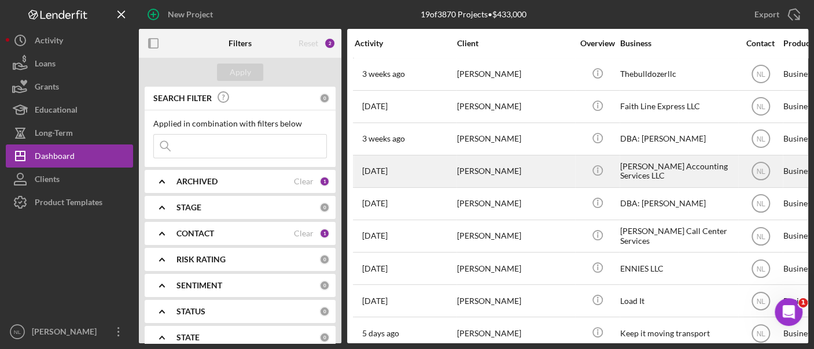
click at [487, 170] on div "[PERSON_NAME]" at bounding box center [515, 171] width 116 height 31
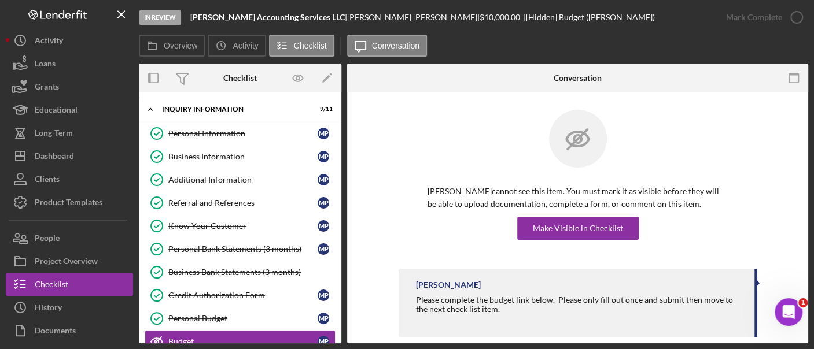
scroll to position [120, 0]
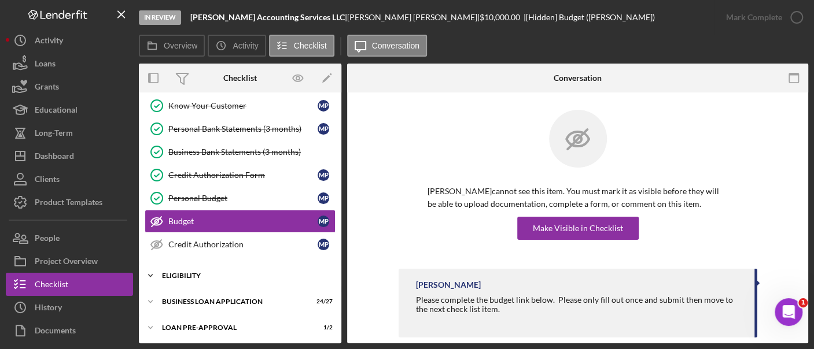
click at [226, 277] on div "Icon/Expander ELIGIBILITY 4 / 4" at bounding box center [240, 275] width 202 height 23
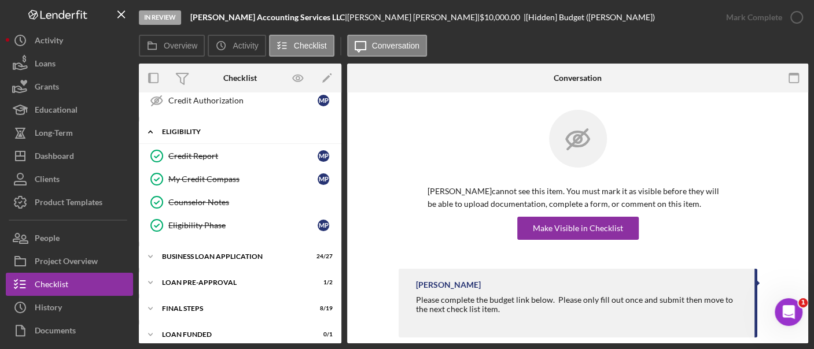
scroll to position [268, 0]
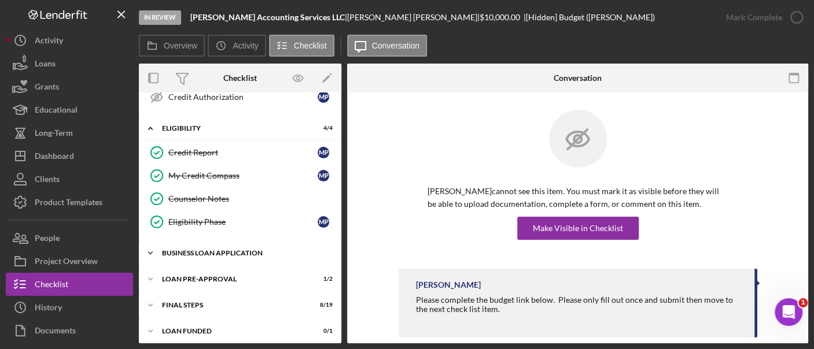
click at [221, 250] on div "BUSINESS LOAN APPLICATION" at bounding box center [244, 253] width 165 height 7
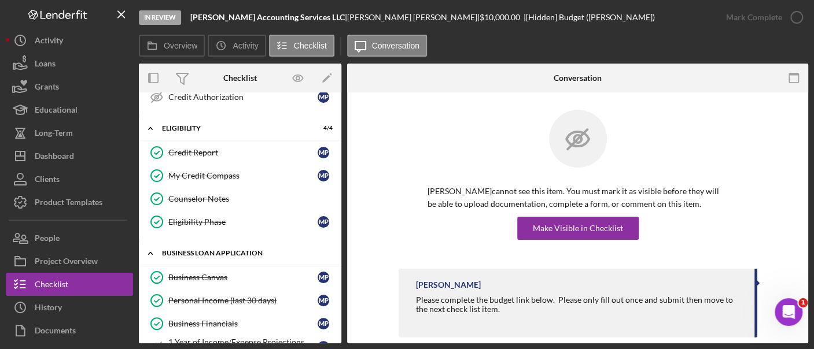
click at [221, 250] on div "BUSINESS LOAN APPLICATION" at bounding box center [244, 253] width 165 height 7
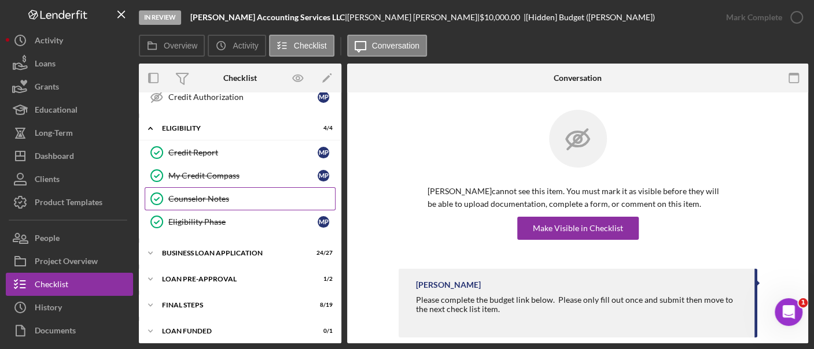
click at [238, 202] on link "Counselor Notes Counselor Notes" at bounding box center [240, 198] width 191 height 23
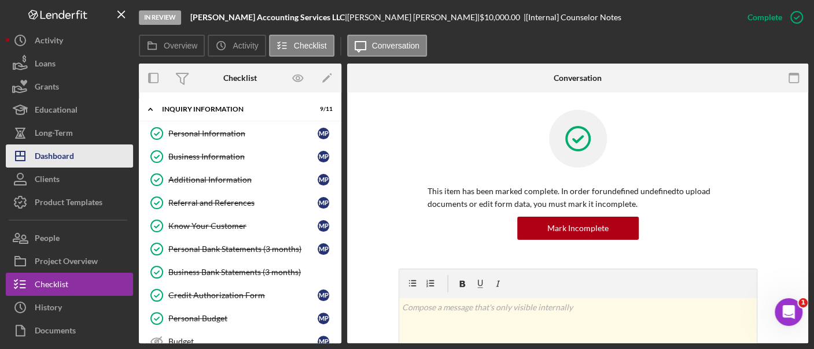
click at [93, 147] on button "Icon/Dashboard Dashboard" at bounding box center [69, 156] width 127 height 23
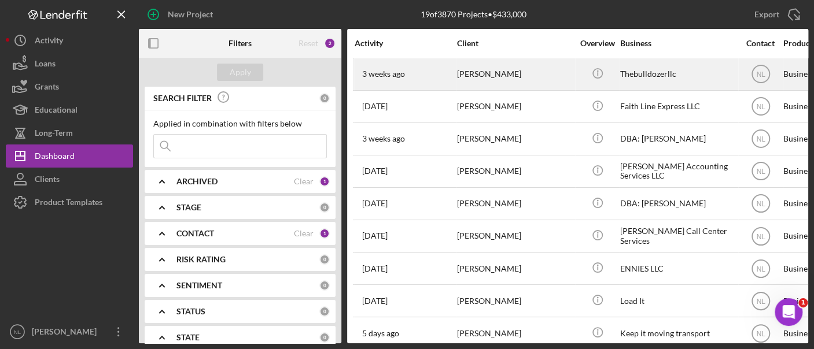
click at [455, 79] on div "[DATE] [PERSON_NAME]" at bounding box center [404, 74] width 101 height 31
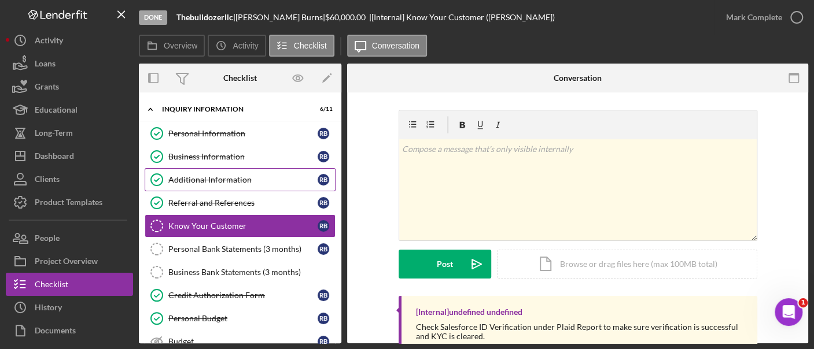
scroll to position [6, 0]
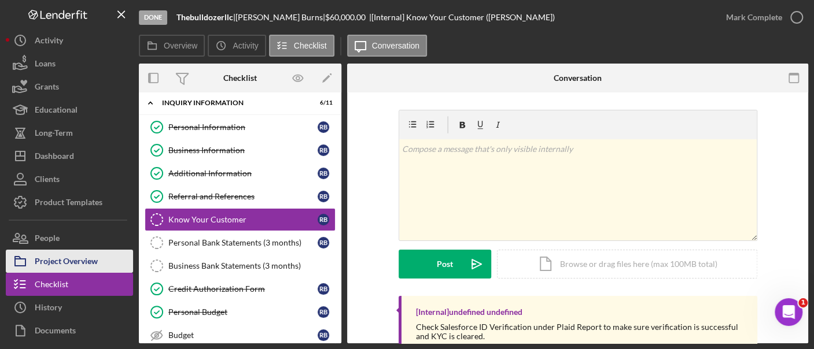
click at [90, 256] on div "Project Overview" at bounding box center [66, 263] width 63 height 26
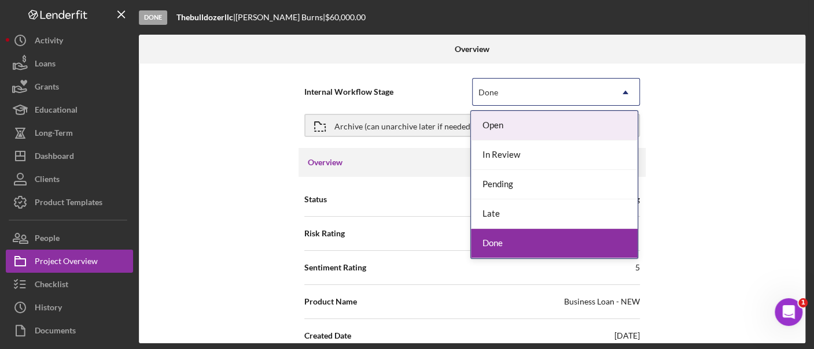
click at [590, 90] on div "Done" at bounding box center [541, 92] width 139 height 27
click at [587, 91] on div "Done" at bounding box center [541, 92] width 139 height 27
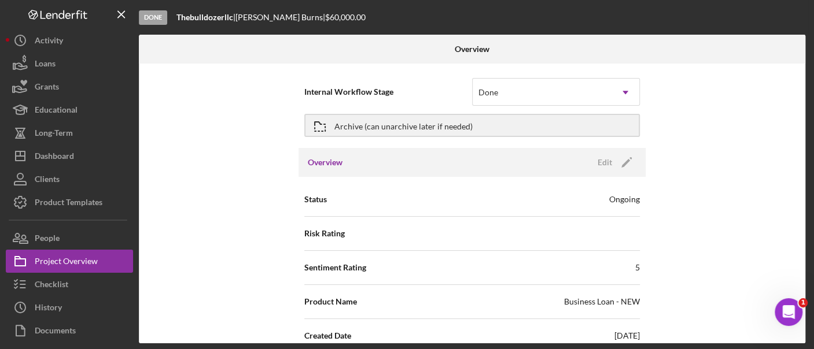
scroll to position [96, 0]
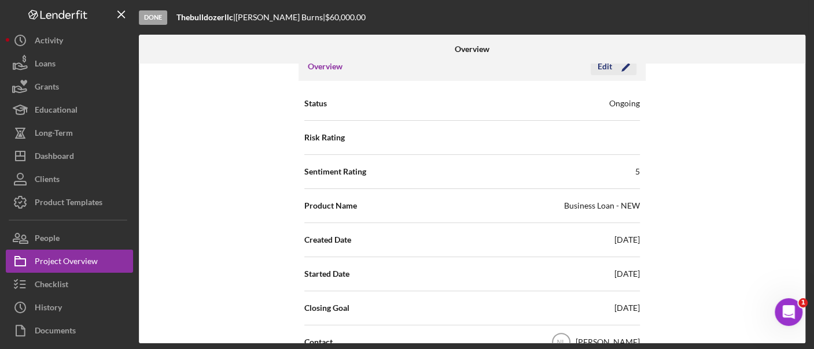
click at [623, 65] on polygon "button" at bounding box center [625, 67] width 9 height 9
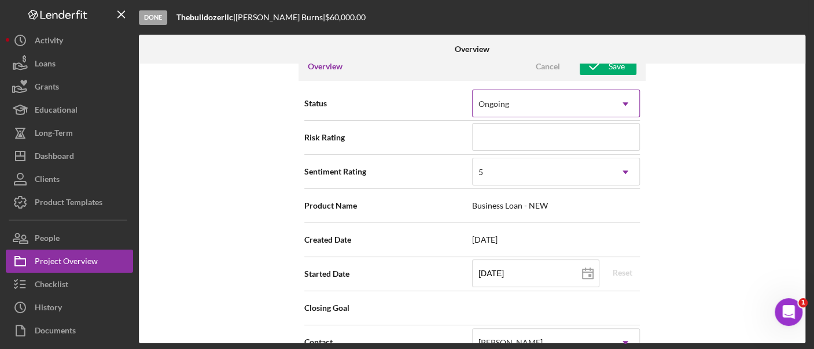
click at [538, 97] on div "Ongoing" at bounding box center [541, 104] width 139 height 27
click at [530, 95] on div "Ongoing" at bounding box center [541, 104] width 139 height 27
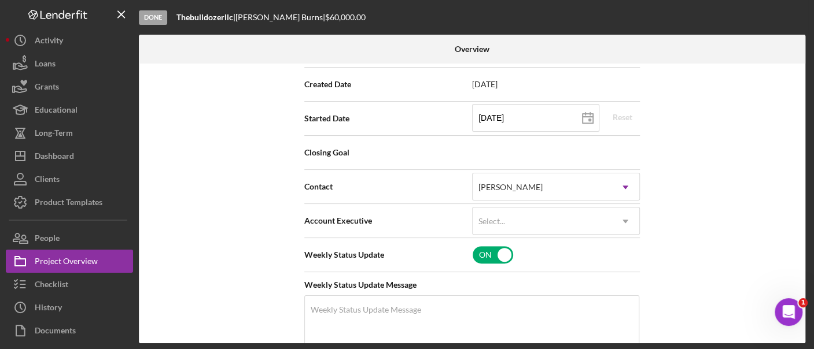
scroll to position [0, 0]
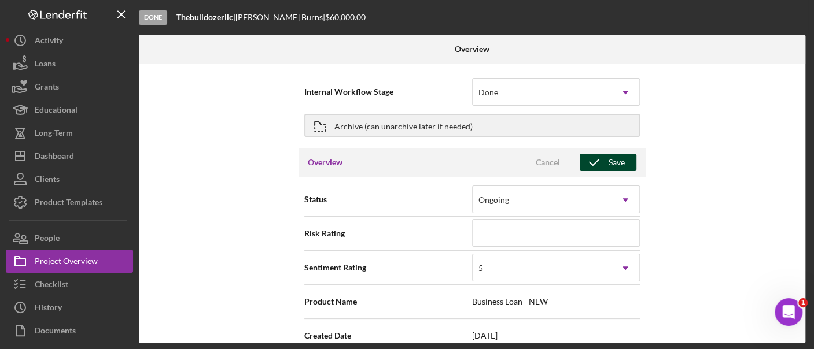
click at [595, 169] on icon "button" at bounding box center [593, 162] width 29 height 29
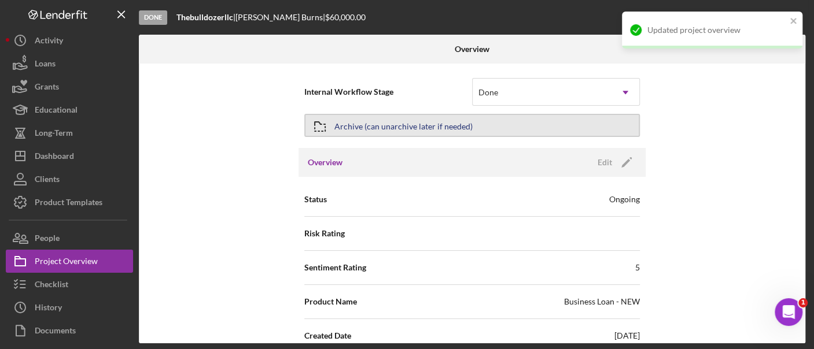
click at [409, 120] on div "Archive (can unarchive later if needed)" at bounding box center [403, 125] width 138 height 21
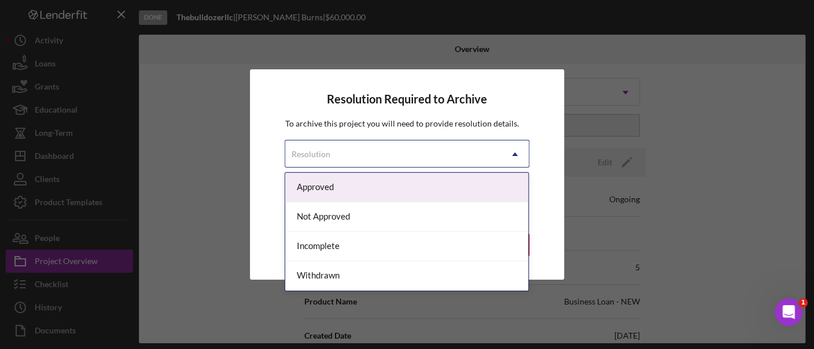
click at [356, 158] on div "Resolution" at bounding box center [392, 154] width 215 height 27
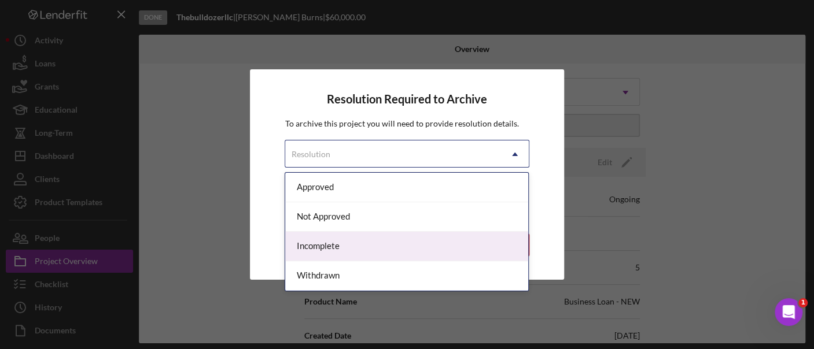
click at [367, 251] on div "Incomplete" at bounding box center [406, 246] width 243 height 29
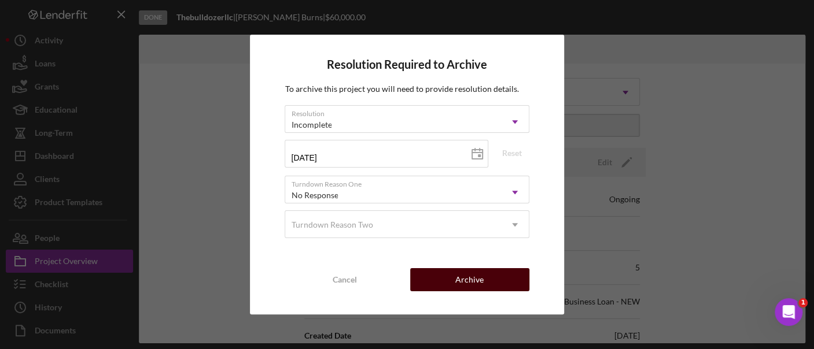
click at [459, 274] on div "Archive" at bounding box center [469, 279] width 28 height 23
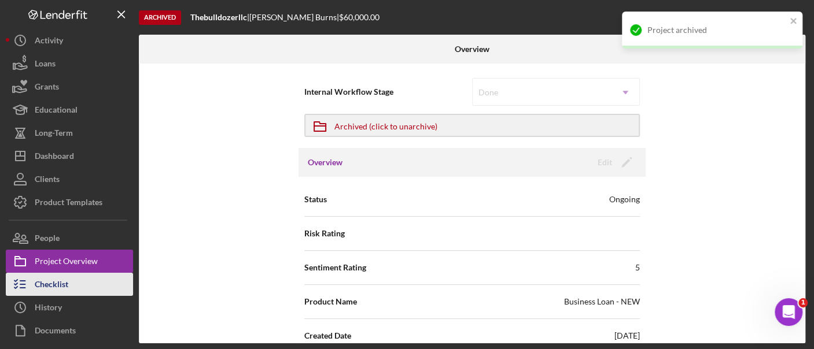
click at [74, 279] on button "Checklist" at bounding box center [69, 284] width 127 height 23
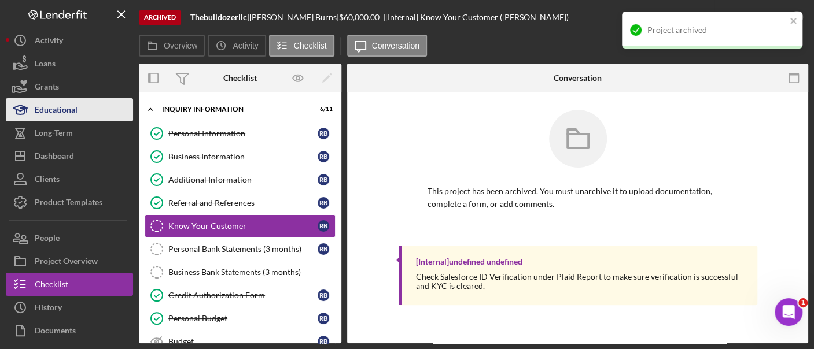
scroll to position [6, 0]
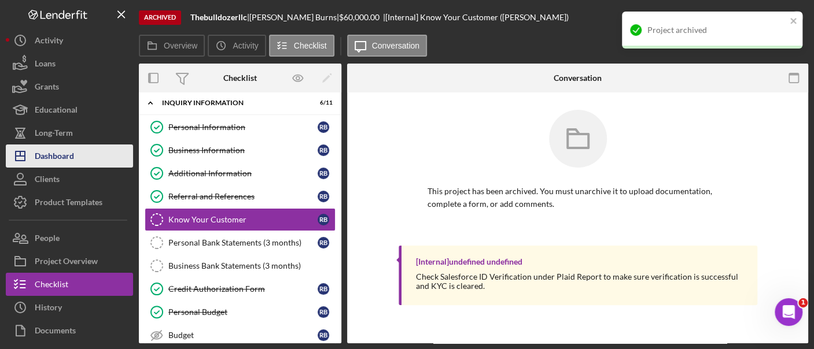
click at [68, 157] on div "Dashboard" at bounding box center [54, 158] width 39 height 26
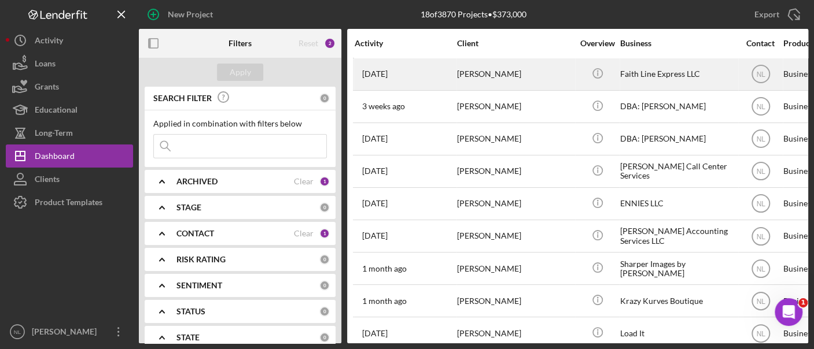
click at [490, 83] on div "[PERSON_NAME]" at bounding box center [515, 74] width 116 height 31
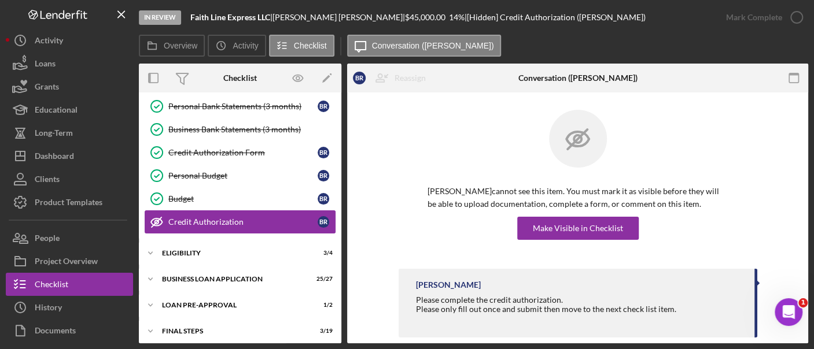
scroll to position [196, 0]
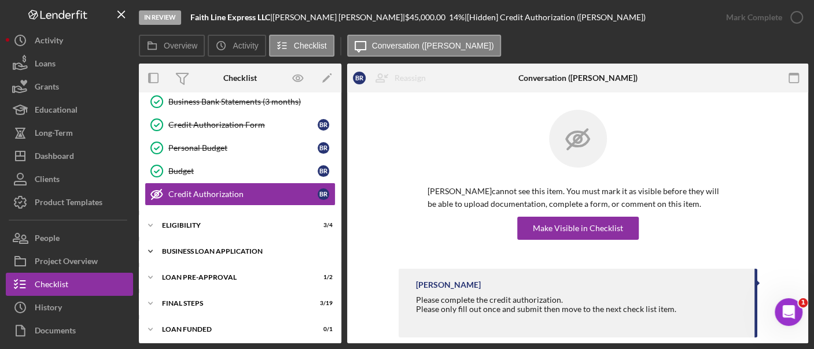
click at [201, 242] on div "Icon/Expander BUSINESS LOAN APPLICATION 25 / 27" at bounding box center [240, 251] width 202 height 23
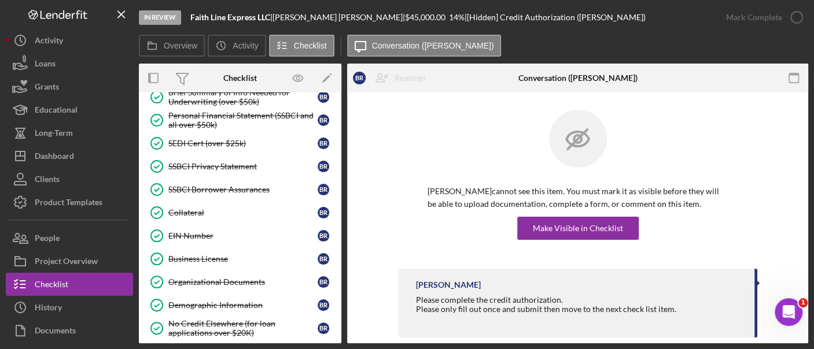
scroll to position [818, 0]
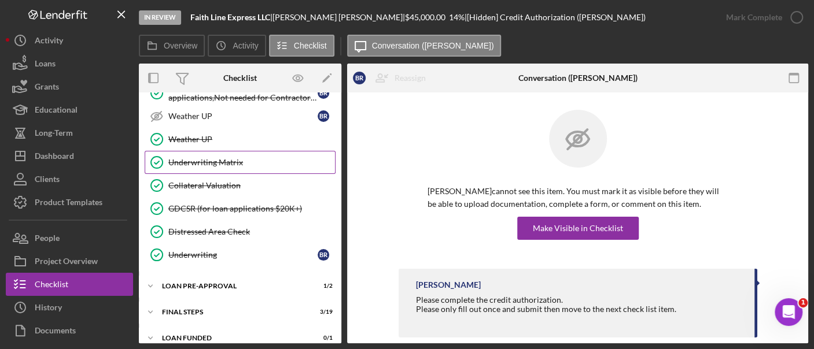
click at [212, 158] on div "Underwriting Matrix" at bounding box center [251, 162] width 167 height 9
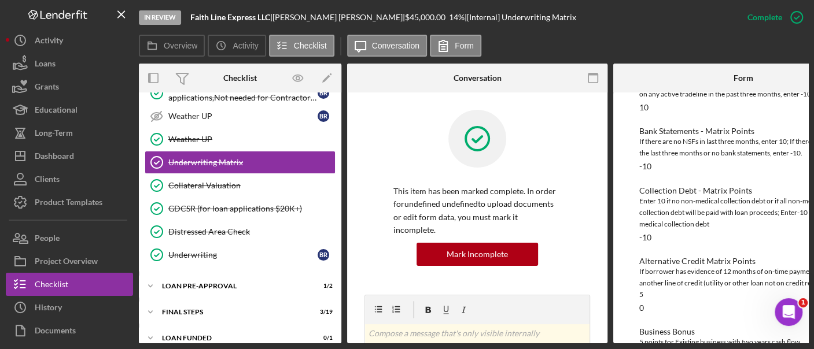
scroll to position [154, 0]
click at [785, 28] on icon "button" at bounding box center [796, 17] width 29 height 29
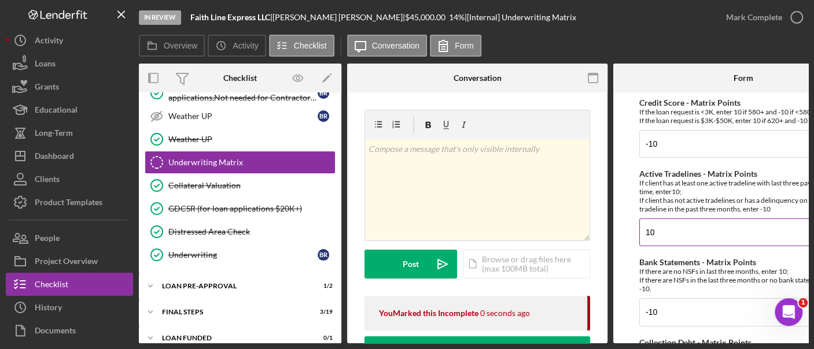
scroll to position [0, 65]
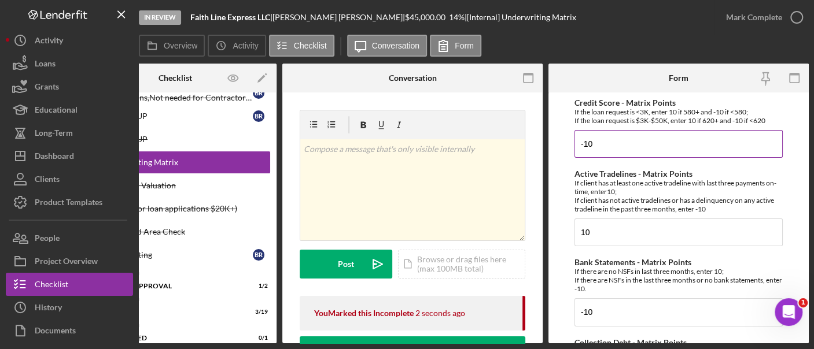
click at [645, 147] on input "-10" at bounding box center [678, 144] width 208 height 28
type input "-"
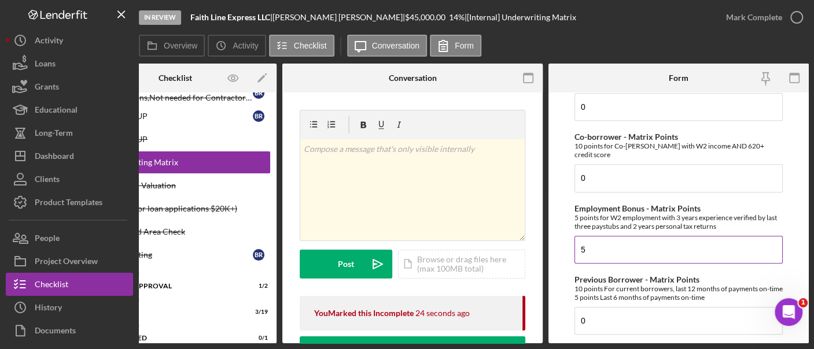
scroll to position [489, 0]
type input "10"
click at [598, 172] on input "0" at bounding box center [678, 179] width 208 height 28
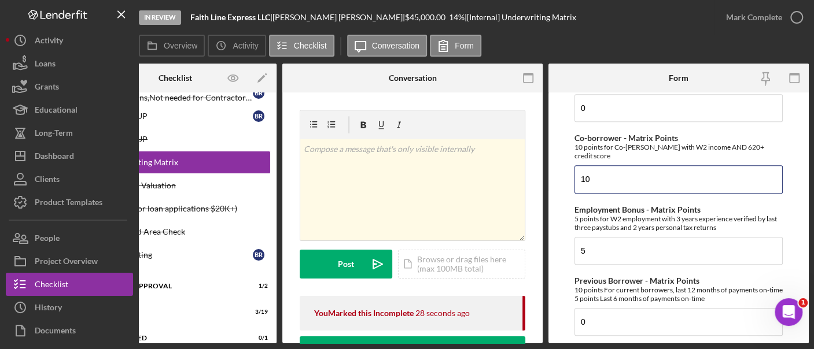
type input "10"
click at [550, 206] on form "Credit Score - Matrix Points If the loan request is <3K, enter 10 if 580+ and -…" at bounding box center [678, 218] width 260 height 251
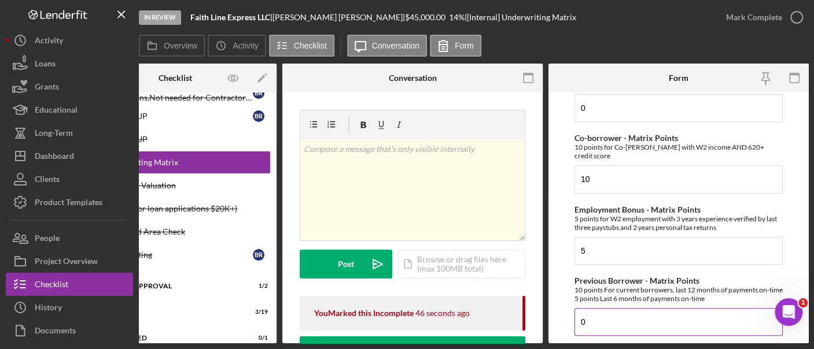
scroll to position [595, 0]
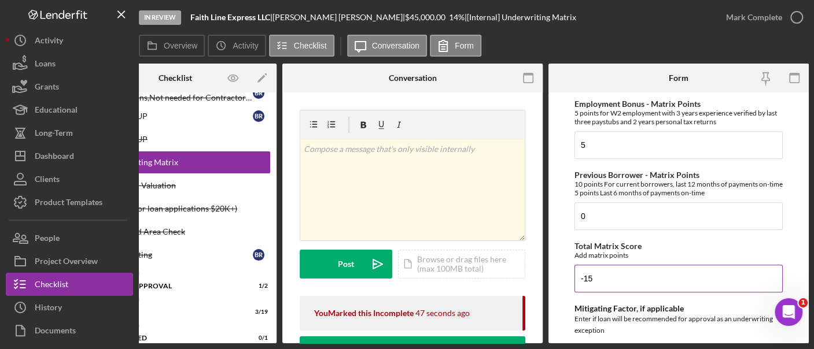
click at [636, 267] on input "-15" at bounding box center [678, 279] width 208 height 28
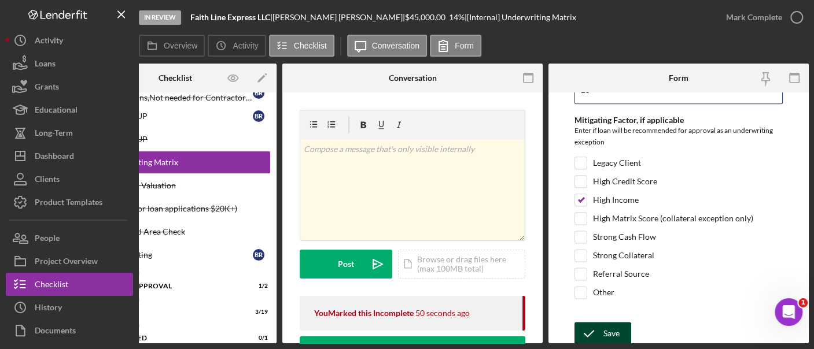
type input "15"
click at [605, 322] on div "Save" at bounding box center [611, 333] width 16 height 23
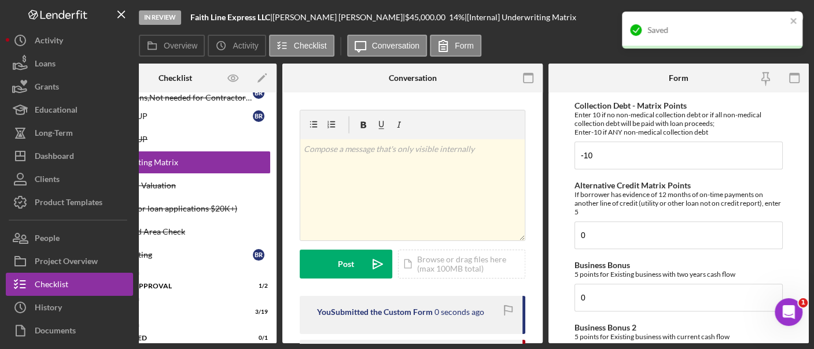
scroll to position [231, 0]
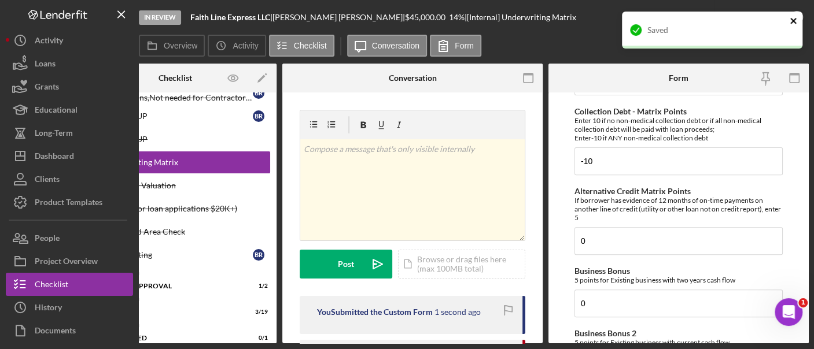
click at [792, 24] on icon "close" at bounding box center [793, 20] width 8 height 9
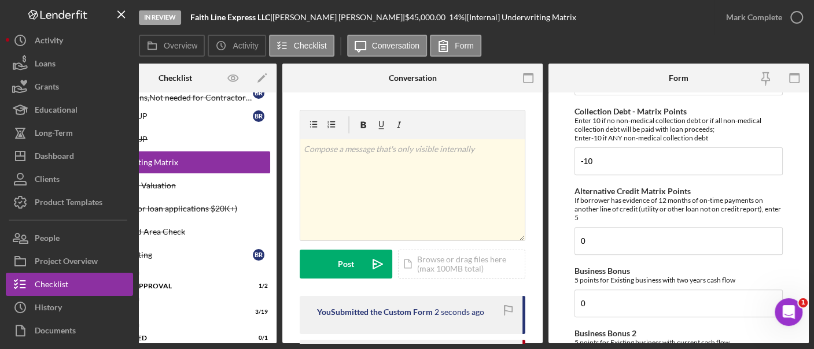
click at [768, 18] on div "In Review Faith Line Express LLC | [PERSON_NAME] | $45,000.00 14 % | [Internal]…" at bounding box center [407, 174] width 814 height 349
click at [768, 19] on div "Mark Complete" at bounding box center [754, 17] width 56 height 23
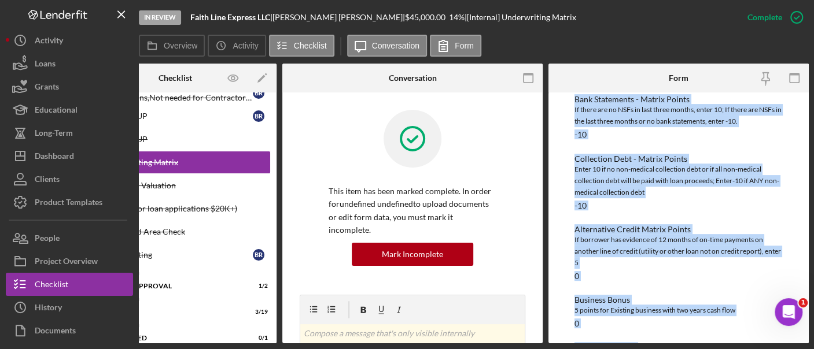
scroll to position [522, 0]
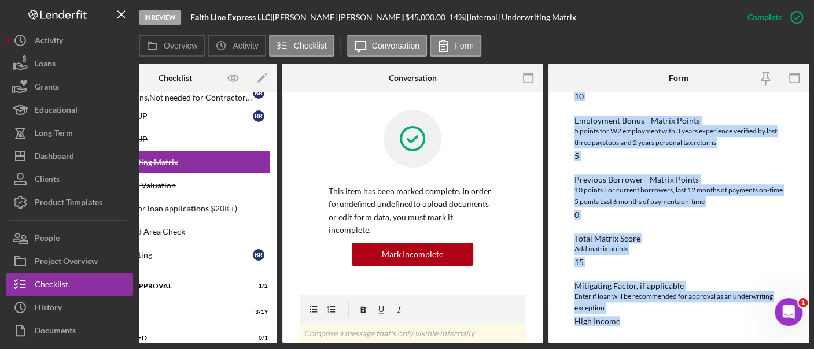
drag, startPoint x: 562, startPoint y: 139, endPoint x: 669, endPoint y: 328, distance: 216.8
click at [669, 328] on div "To edit this form you must mark this item incomplete Credit Score - Matrix Poin…" at bounding box center [678, 218] width 260 height 251
copy div "Credit Score - Matrix Points If the loan request is <3K, enter 10 if 580+ and -…"
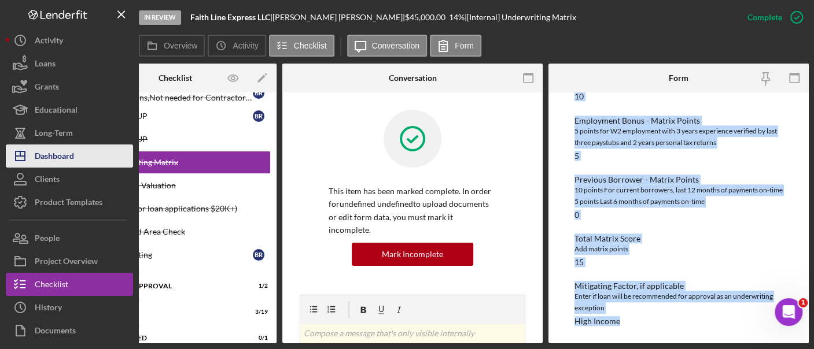
click at [86, 155] on button "Icon/Dashboard Dashboard" at bounding box center [69, 156] width 127 height 23
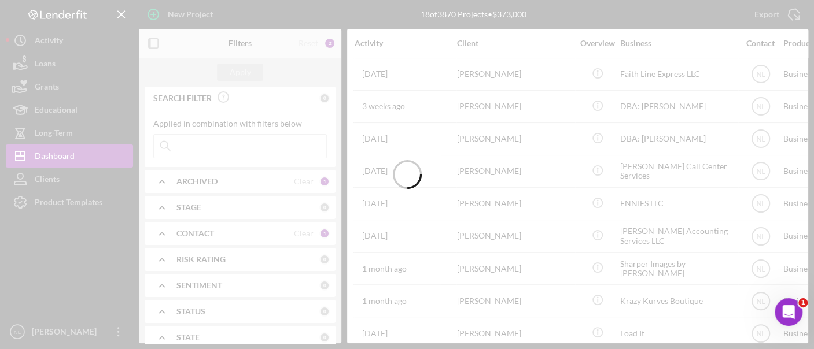
click at [197, 186] on div at bounding box center [407, 174] width 814 height 349
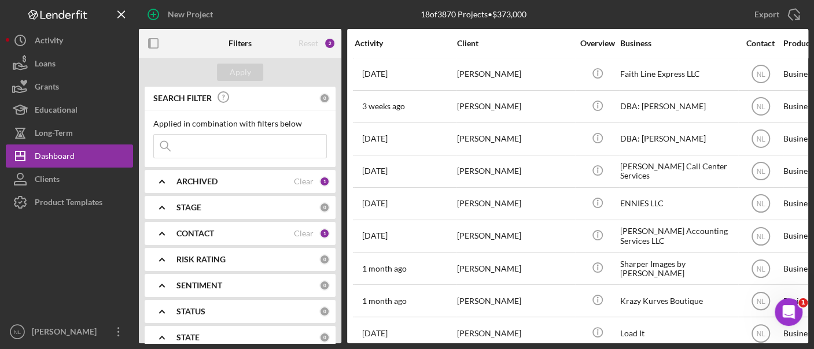
click at [197, 186] on div "ARCHIVED Clear 1" at bounding box center [252, 181] width 153 height 23
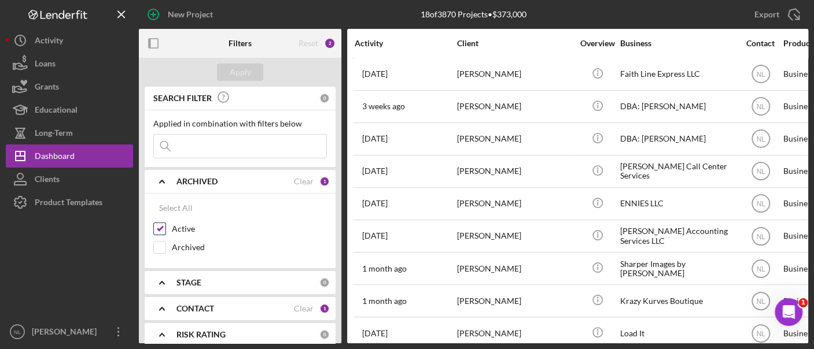
click at [163, 226] on input "Active" at bounding box center [160, 229] width 12 height 12
checkbox input "false"
click at [182, 280] on b "STAGE" at bounding box center [188, 282] width 25 height 9
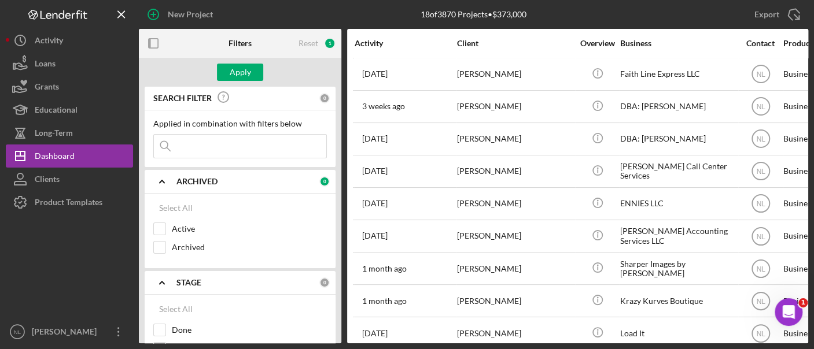
scroll to position [132, 0]
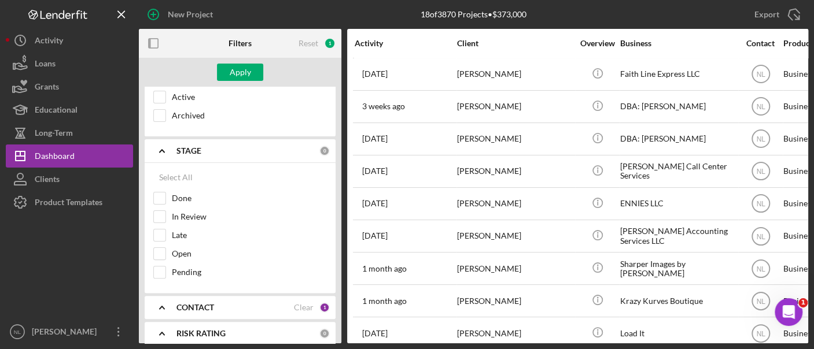
click at [178, 303] on b "CONTACT" at bounding box center [195, 307] width 38 height 9
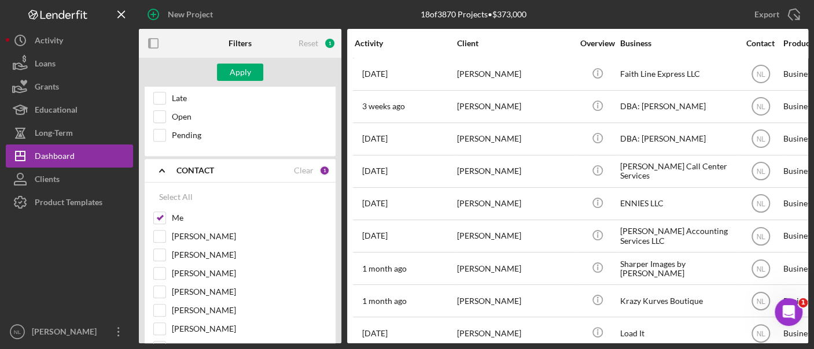
scroll to position [269, 0]
click at [158, 215] on input "Me" at bounding box center [160, 218] width 12 height 12
checkbox input "false"
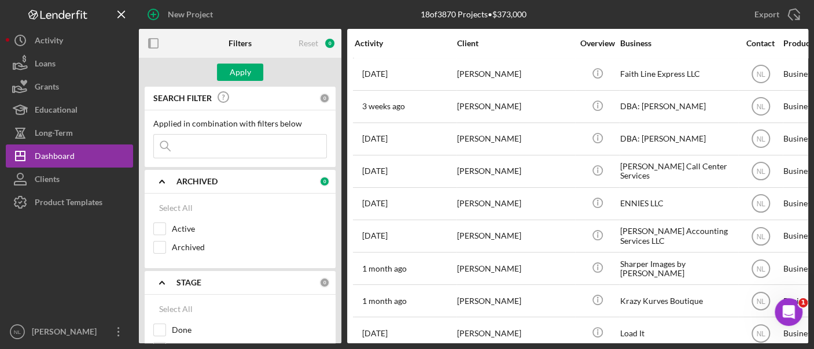
click at [212, 146] on input at bounding box center [240, 146] width 172 height 23
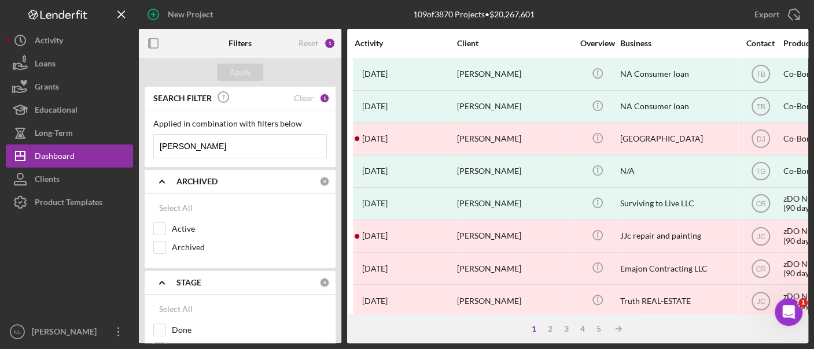
click at [195, 145] on input "darrell john" at bounding box center [240, 146] width 172 height 23
paste input "Darrell Johnson Jr."
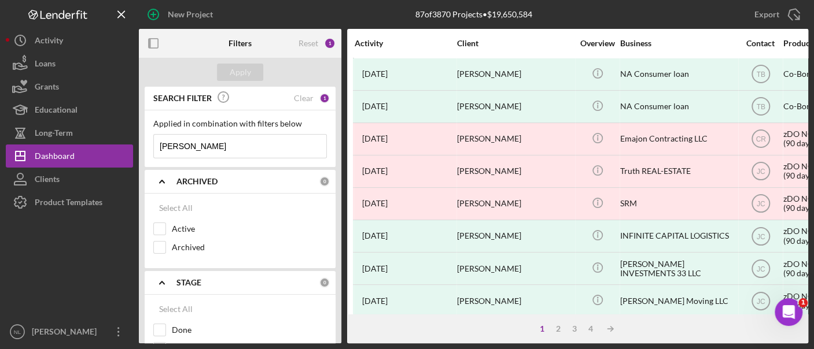
click at [248, 132] on div "Applied in combination with filters below Darrell Johnson Jr. Icon/Menu Close" at bounding box center [239, 138] width 173 height 39
click at [248, 144] on input "Darrell Johnson Jr." at bounding box center [240, 146] width 172 height 23
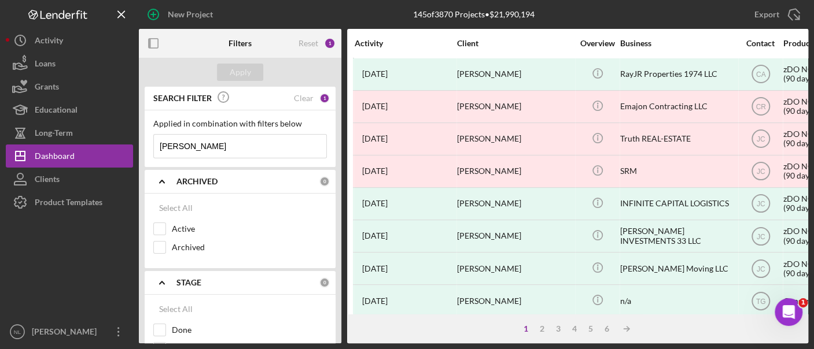
click at [243, 144] on input "Darrell Johnson Jr" at bounding box center [240, 146] width 172 height 23
type input "DJ jo"
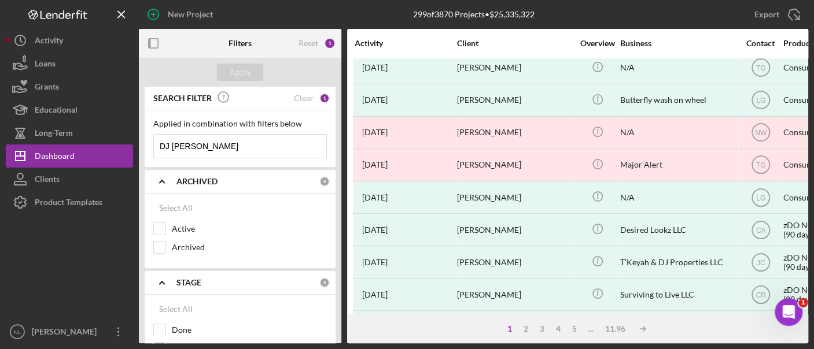
scroll to position [560, 0]
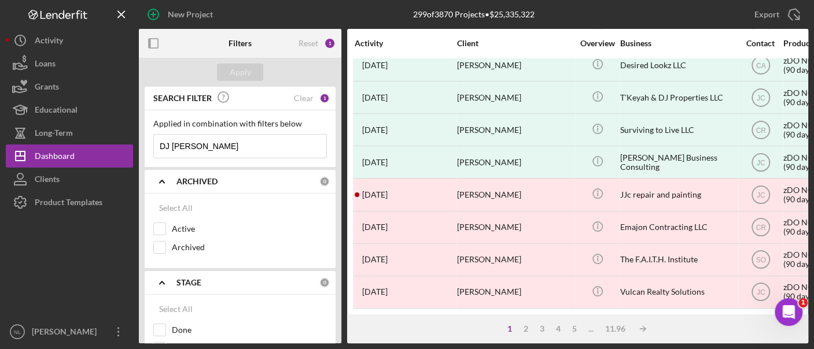
click at [204, 149] on input "DJ jo" at bounding box center [240, 146] width 172 height 23
click at [162, 226] on input "Active" at bounding box center [160, 229] width 12 height 12
checkbox input "true"
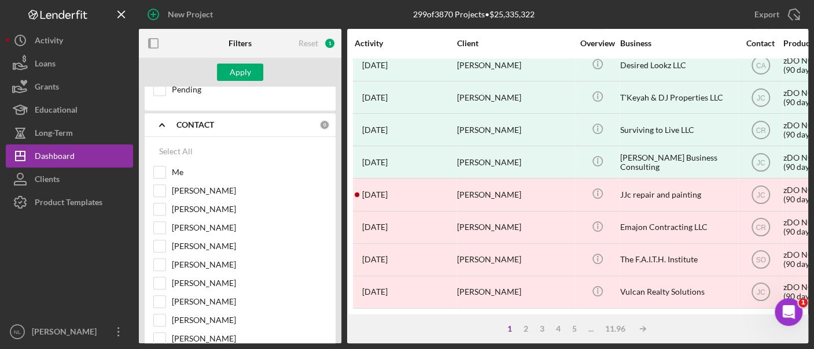
scroll to position [340, 0]
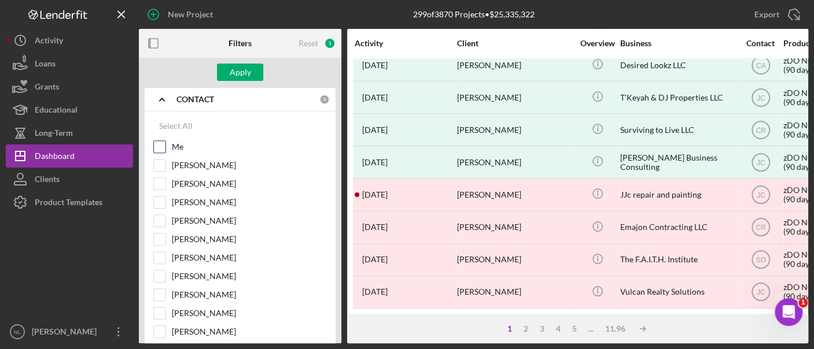
click at [161, 145] on input "Me" at bounding box center [160, 147] width 12 height 12
checkbox input "true"
click at [240, 67] on div "Apply" at bounding box center [240, 72] width 21 height 17
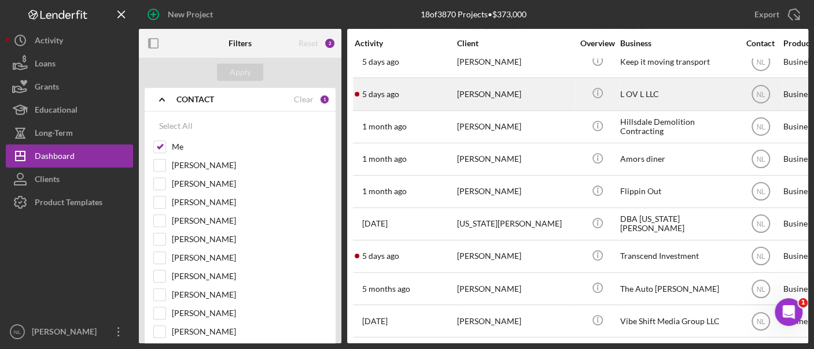
scroll to position [0, 0]
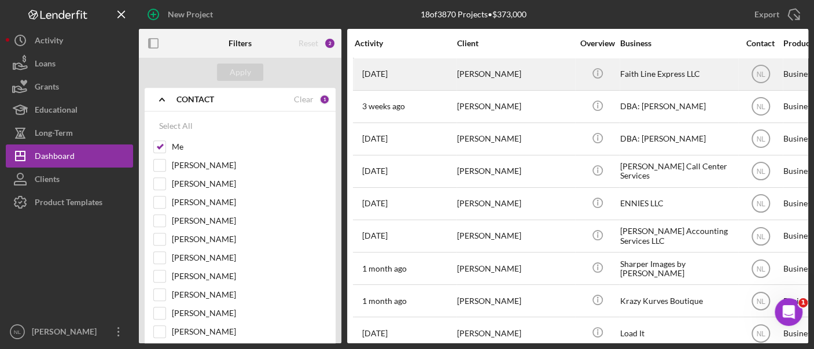
click at [413, 86] on div "[DATE] [PERSON_NAME]" at bounding box center [404, 74] width 101 height 31
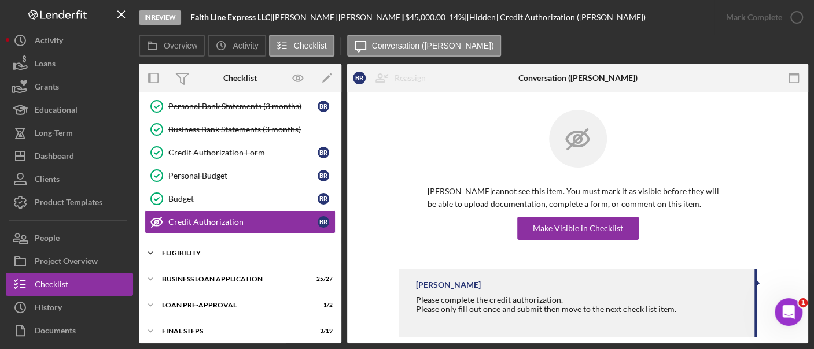
scroll to position [196, 0]
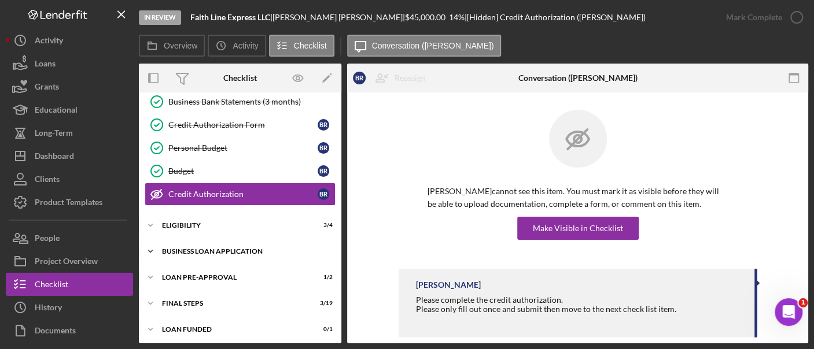
click at [241, 242] on div "Icon/Expander BUSINESS LOAN APPLICATION 25 / 27" at bounding box center [240, 251] width 202 height 23
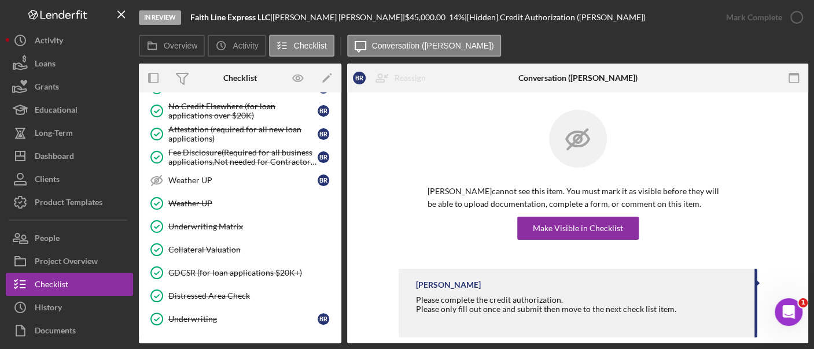
scroll to position [764, 0]
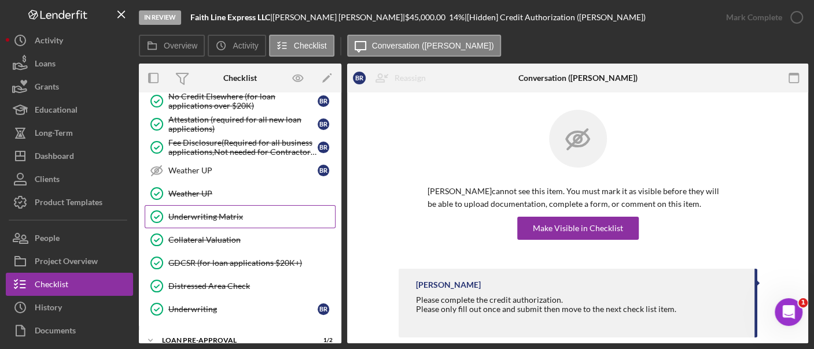
click at [212, 212] on div "Underwriting Matrix" at bounding box center [251, 216] width 167 height 9
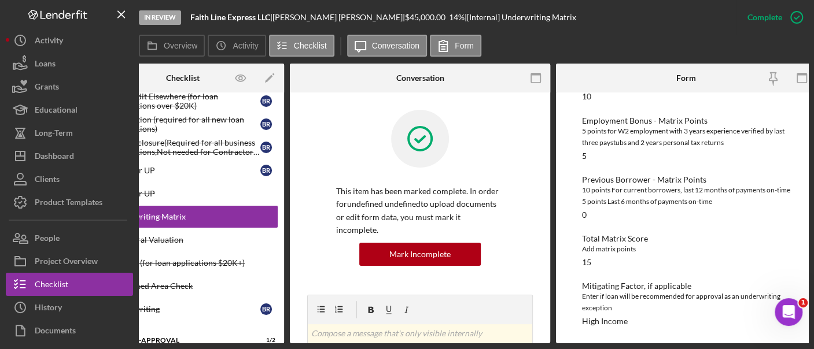
scroll to position [420, 0]
